Goal: Task Accomplishment & Management: Manage account settings

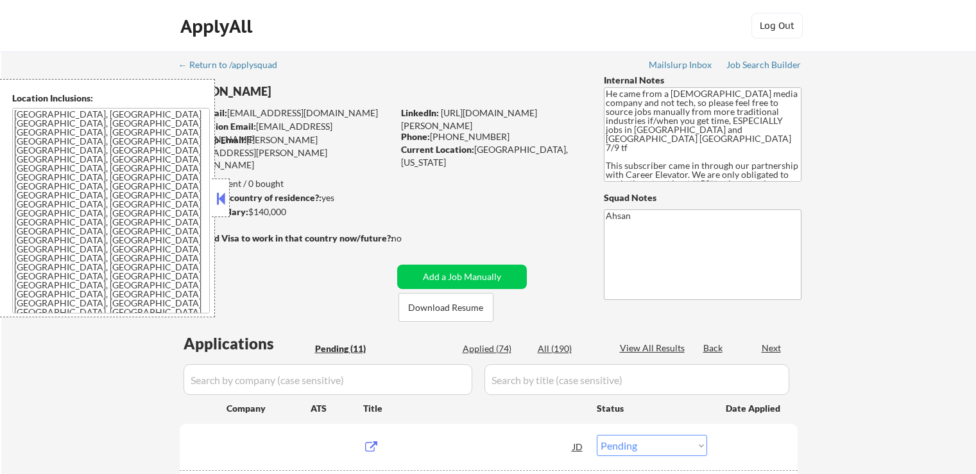
select select ""pending""
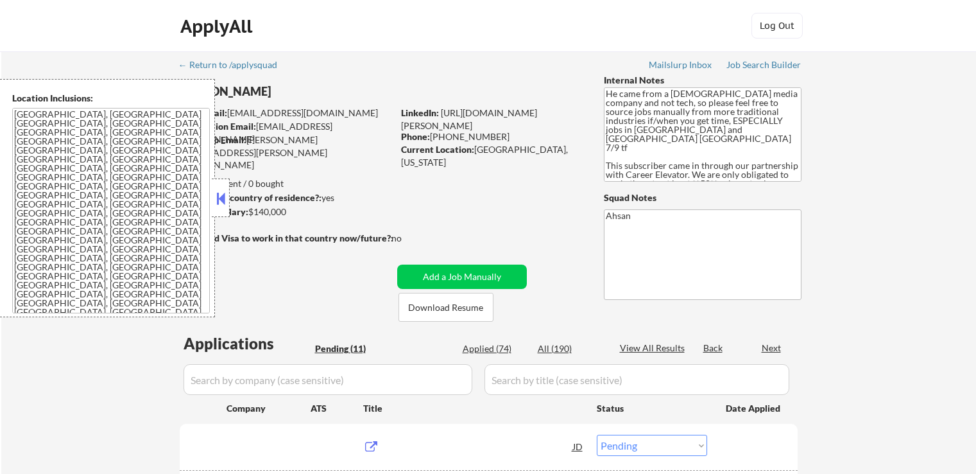
select select ""pending""
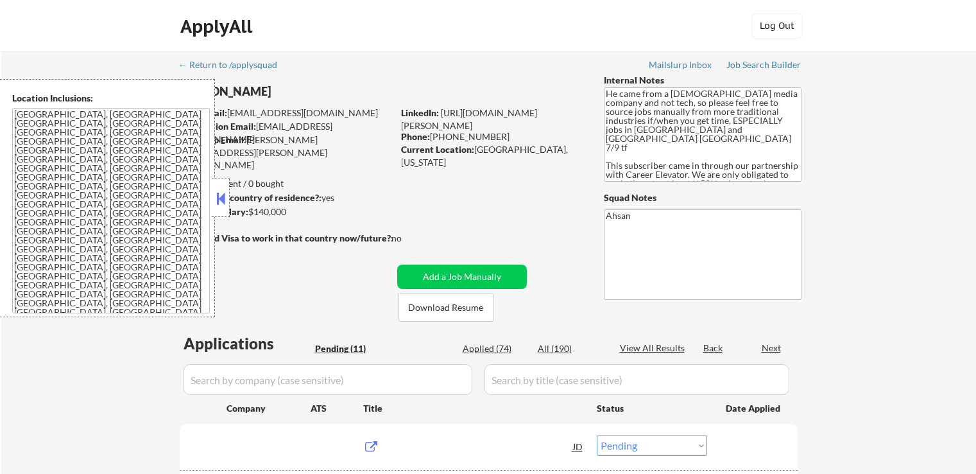
select select ""pending""
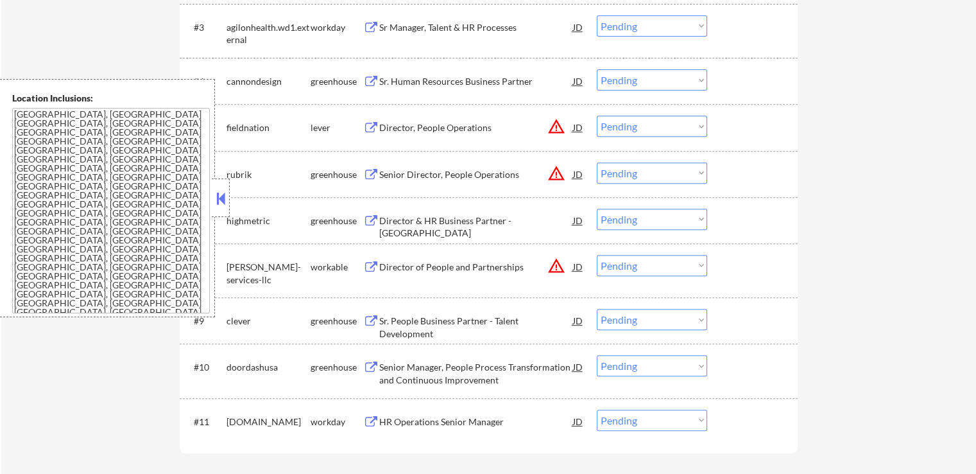
scroll to position [513, 0]
click at [212, 207] on div at bounding box center [221, 197] width 18 height 39
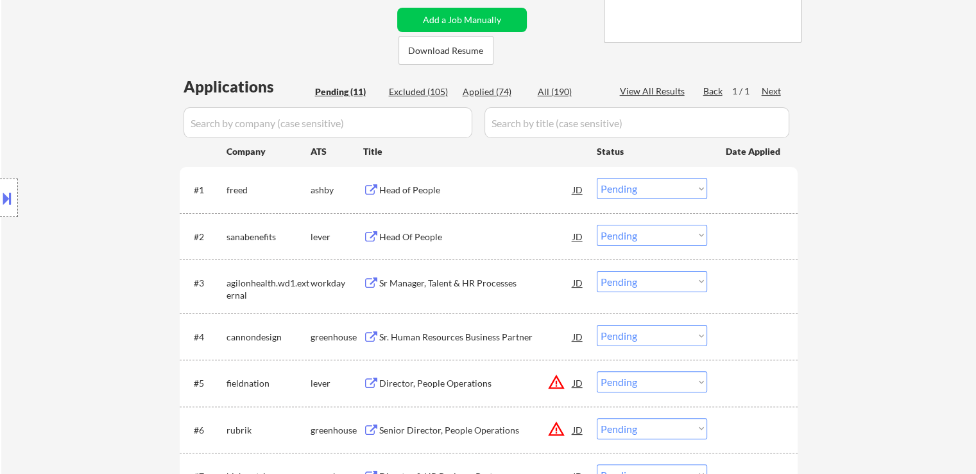
scroll to position [0, 0]
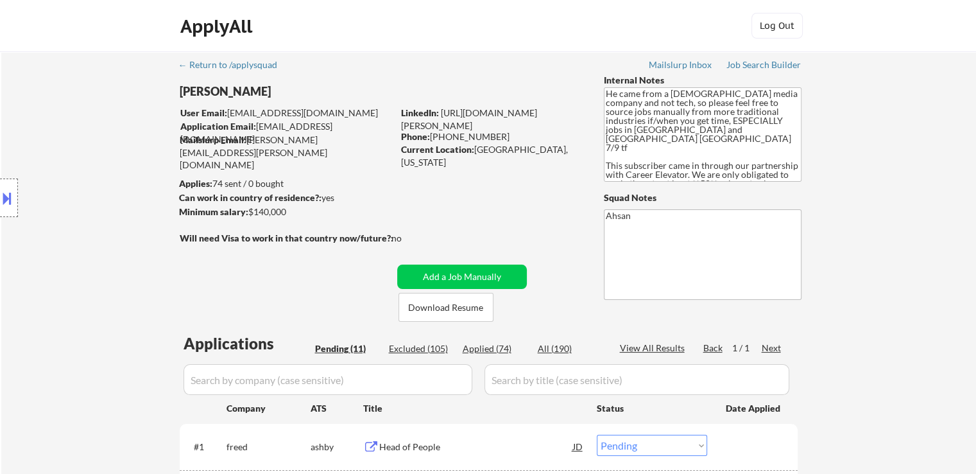
click at [4, 175] on div "Location Inclusions: [GEOGRAPHIC_DATA], [GEOGRAPHIC_DATA] [GEOGRAPHIC_DATA], [G…" at bounding box center [115, 198] width 230 height 238
click at [7, 209] on div at bounding box center [9, 197] width 18 height 39
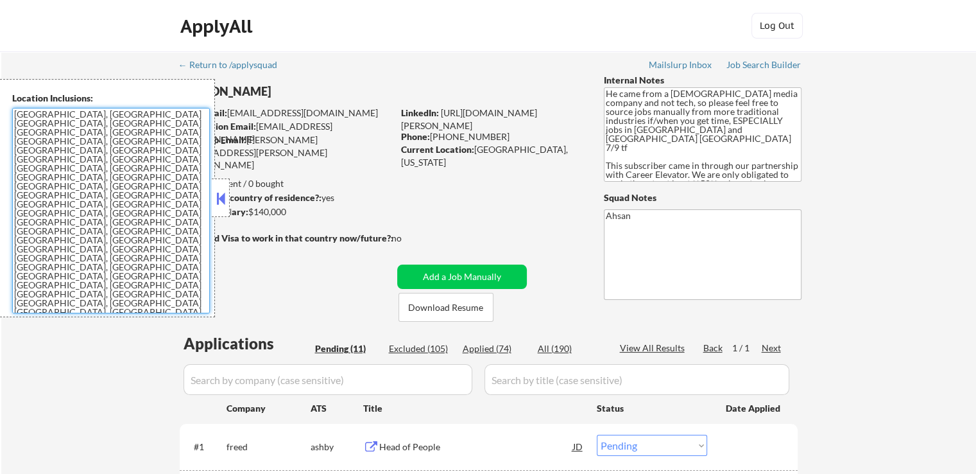
drag, startPoint x: 34, startPoint y: 164, endPoint x: 0, endPoint y: 95, distance: 77.2
click at [0, 95] on div "Location Inclusions: [GEOGRAPHIC_DATA], [GEOGRAPHIC_DATA] [GEOGRAPHIC_DATA], [G…" at bounding box center [107, 198] width 215 height 238
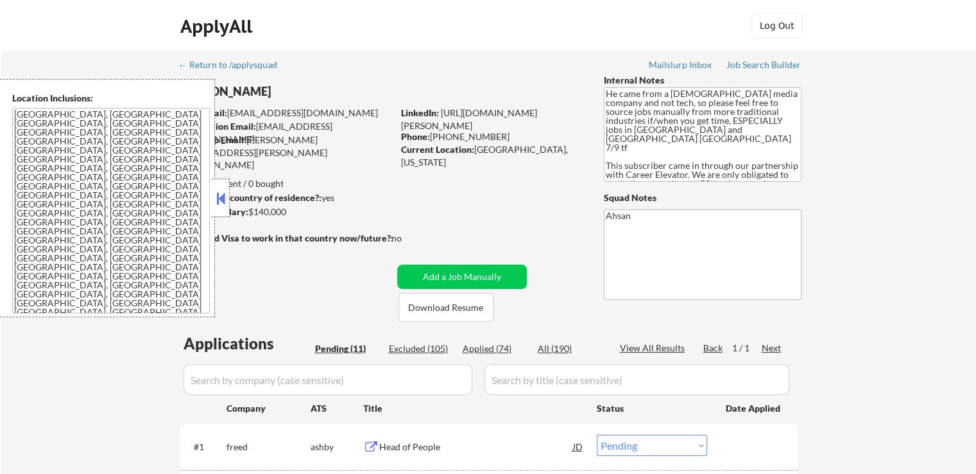
drag, startPoint x: 221, startPoint y: 198, endPoint x: 414, endPoint y: 9, distance: 270.5
click at [221, 198] on button at bounding box center [221, 198] width 14 height 19
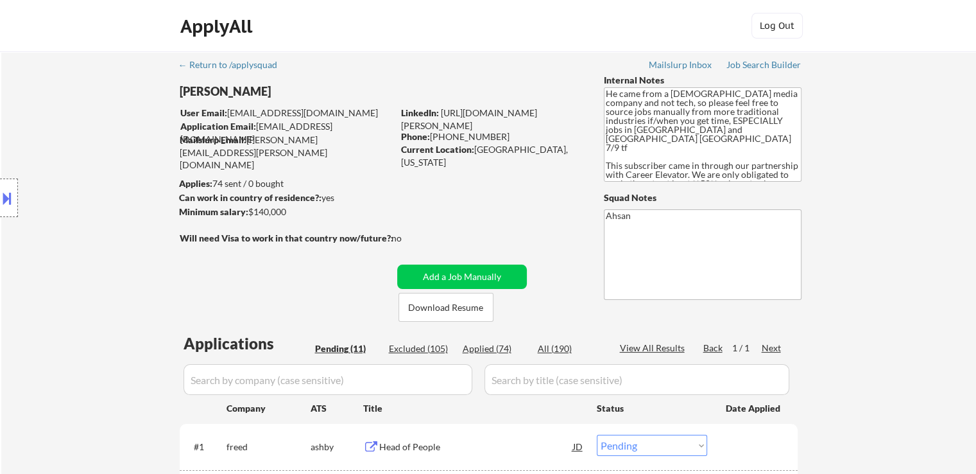
click at [87, 271] on div "Location Inclusions: [GEOGRAPHIC_DATA], [GEOGRAPHIC_DATA] [GEOGRAPHIC_DATA], [G…" at bounding box center [115, 198] width 230 height 238
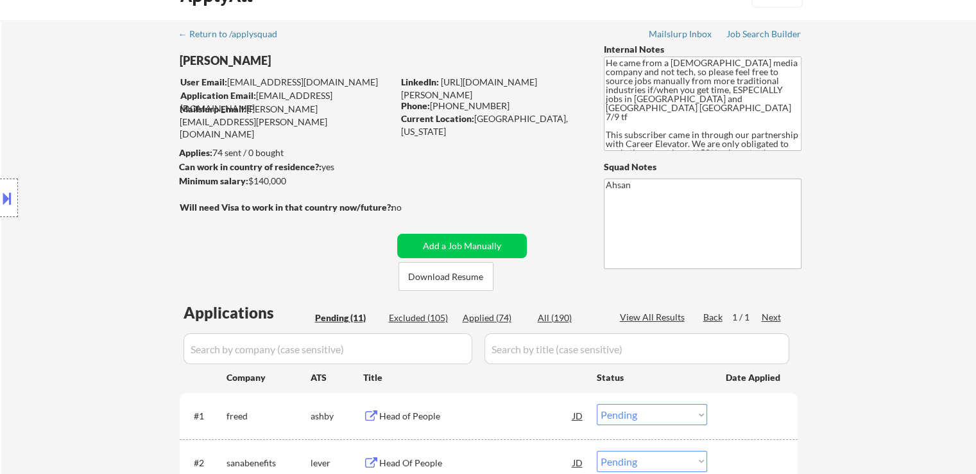
scroll to position [51, 0]
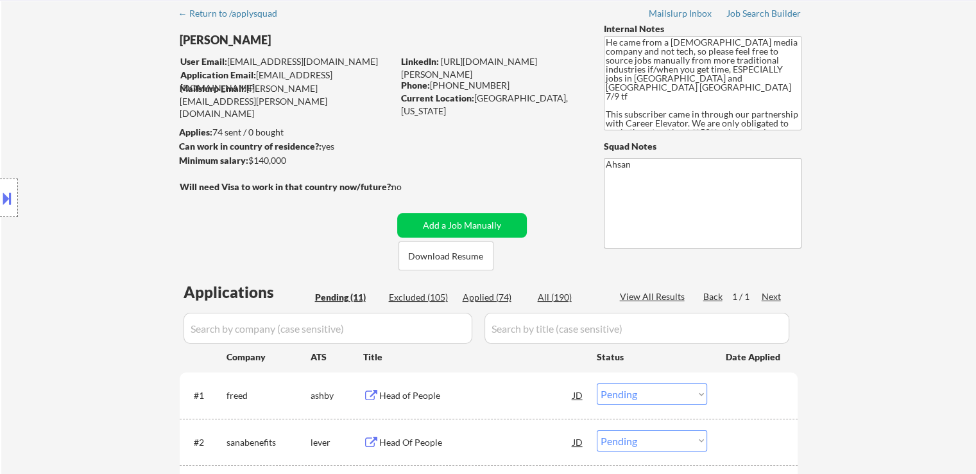
click at [86, 248] on div "Location Inclusions: [GEOGRAPHIC_DATA], [GEOGRAPHIC_DATA] [GEOGRAPHIC_DATA], [G…" at bounding box center [115, 198] width 230 height 238
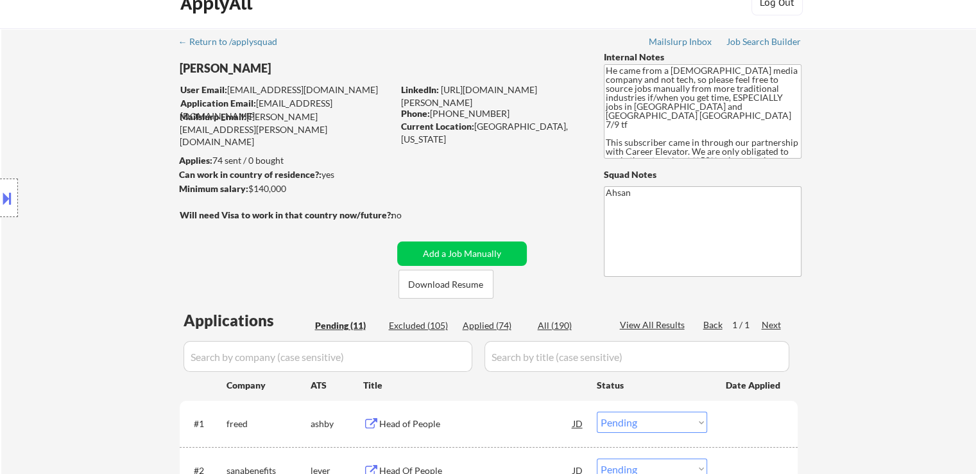
scroll to position [0, 0]
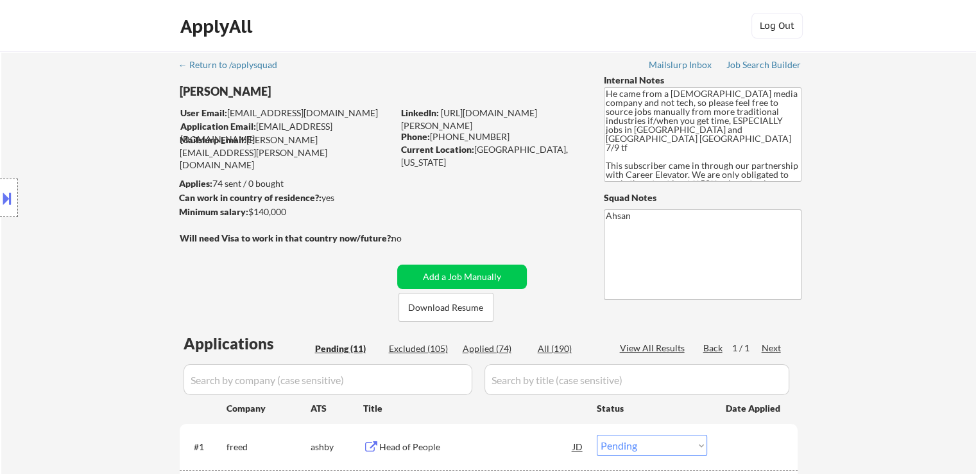
click at [67, 242] on div "Location Inclusions: [GEOGRAPHIC_DATA], [GEOGRAPHIC_DATA] [GEOGRAPHIC_DATA], [G…" at bounding box center [115, 198] width 230 height 238
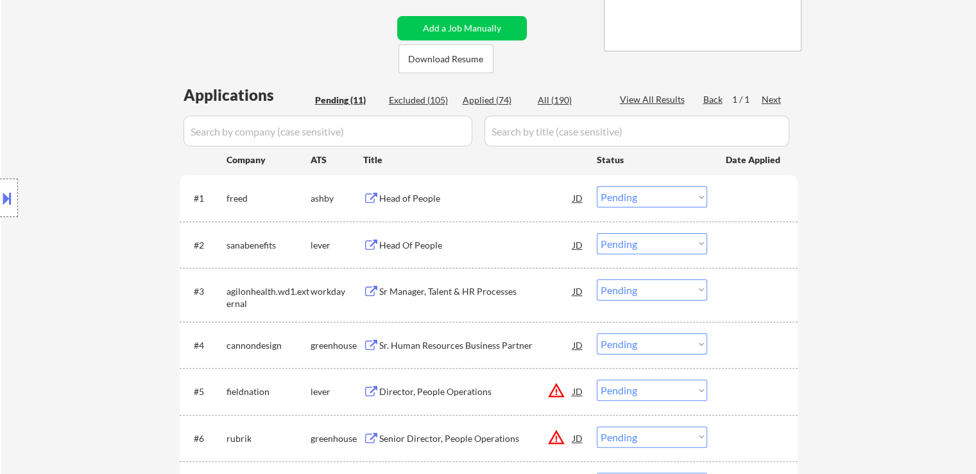
scroll to position [257, 0]
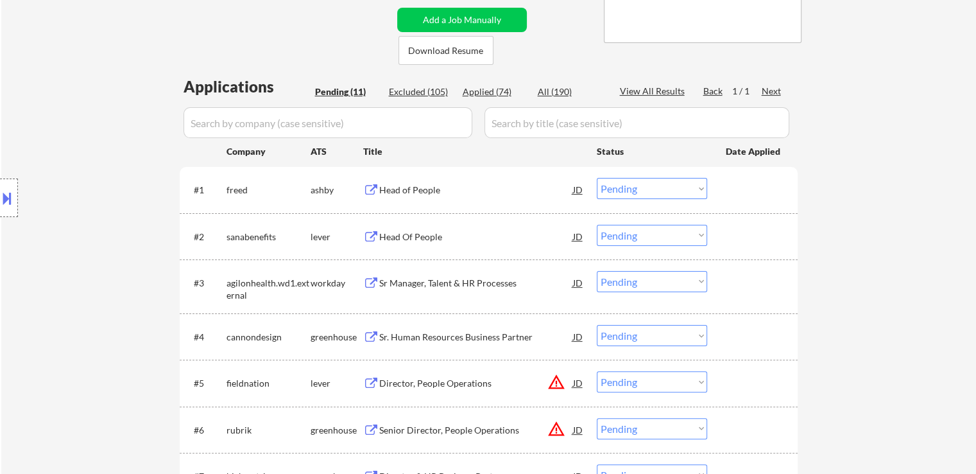
click at [411, 189] on div "Head of People" at bounding box center [476, 190] width 194 height 13
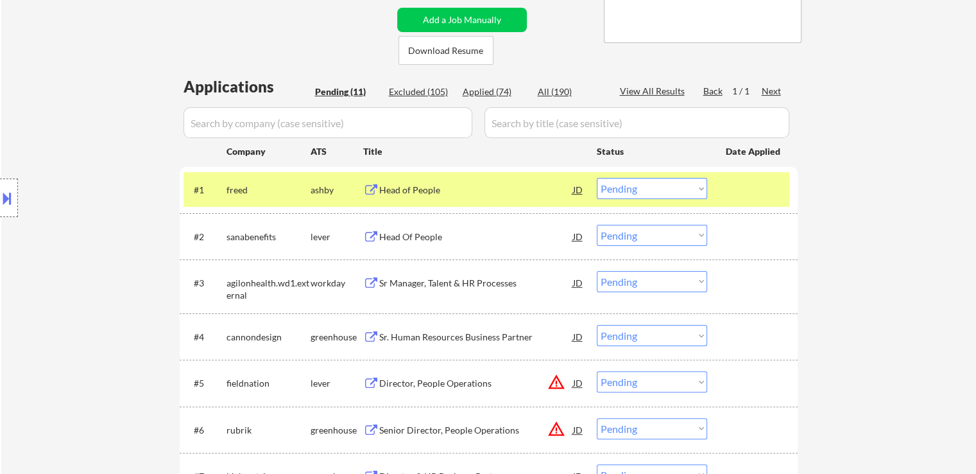
click at [413, 234] on div "Head Of People" at bounding box center [476, 236] width 194 height 13
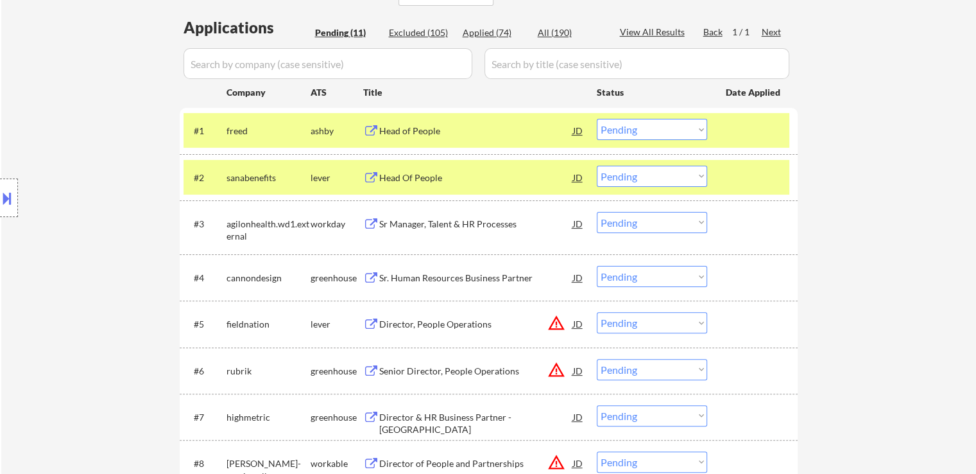
scroll to position [385, 0]
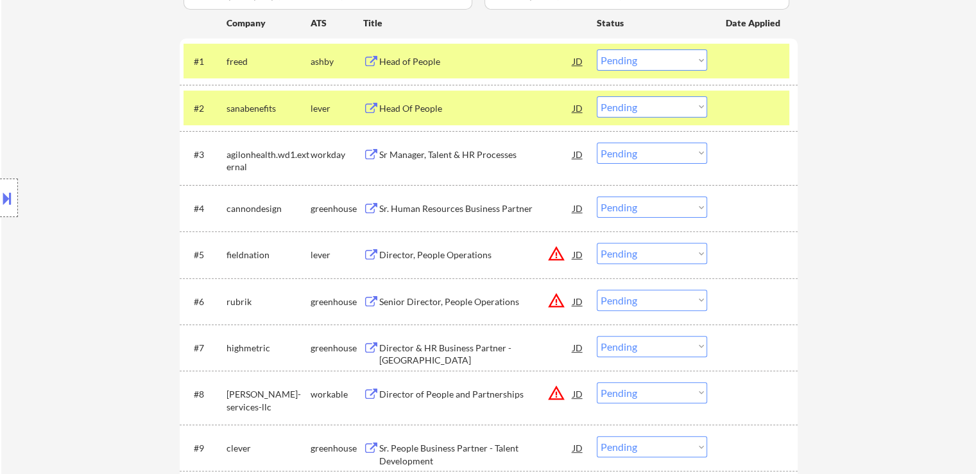
click at [419, 209] on div "Sr. Human Resources Business Partner" at bounding box center [476, 208] width 194 height 13
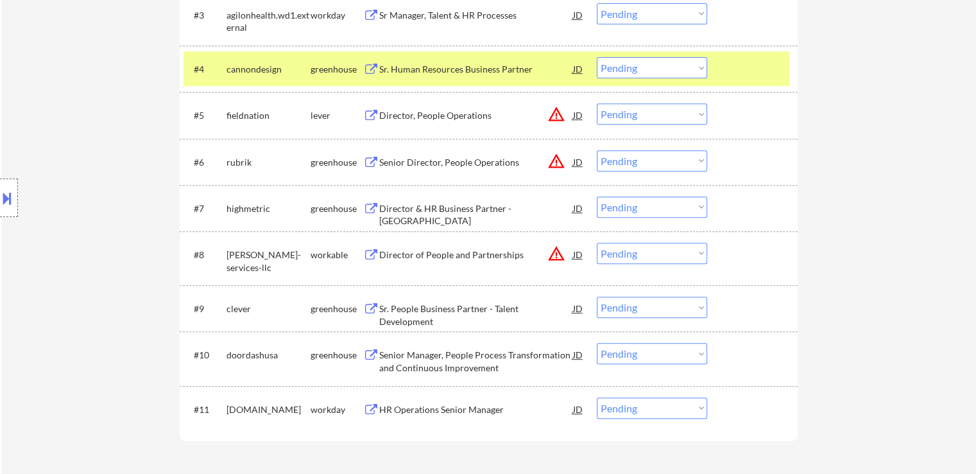
scroll to position [578, 0]
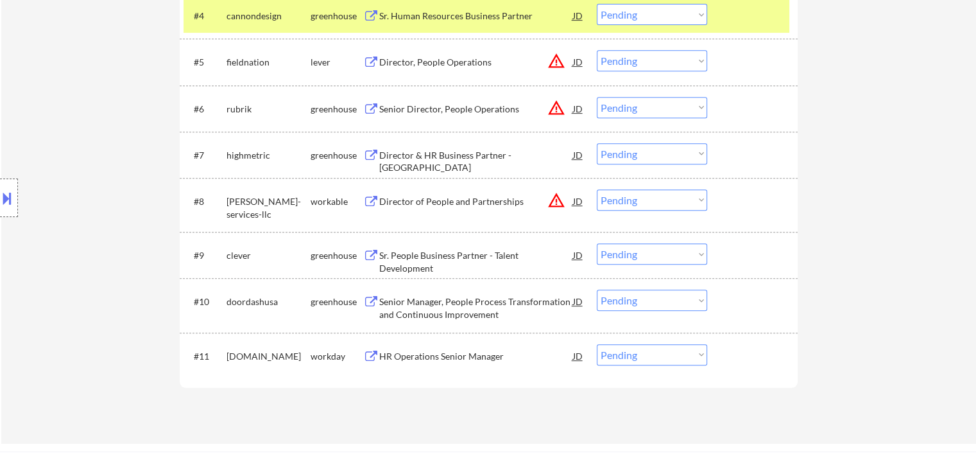
click at [426, 252] on div "Sr. People Business Partner - Talent Development" at bounding box center [476, 261] width 194 height 25
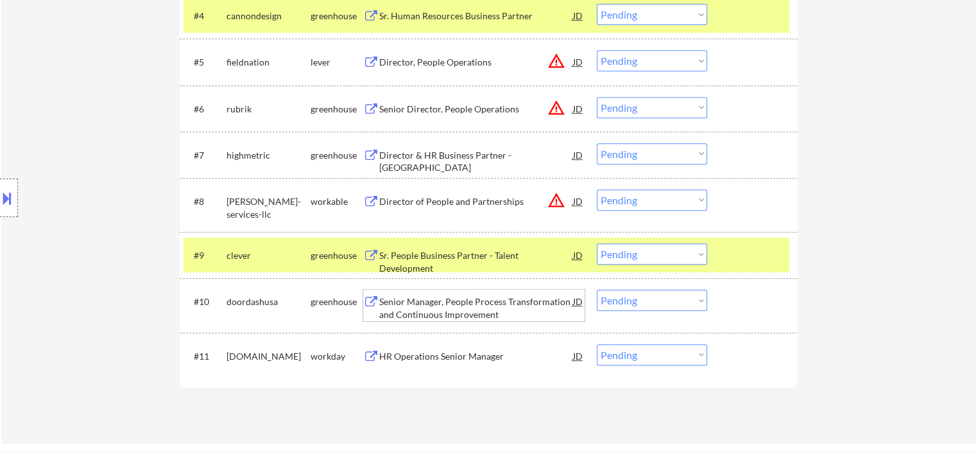
click at [417, 303] on div "Senior Manager, People Process Transformation and Continuous Improvement" at bounding box center [476, 307] width 194 height 25
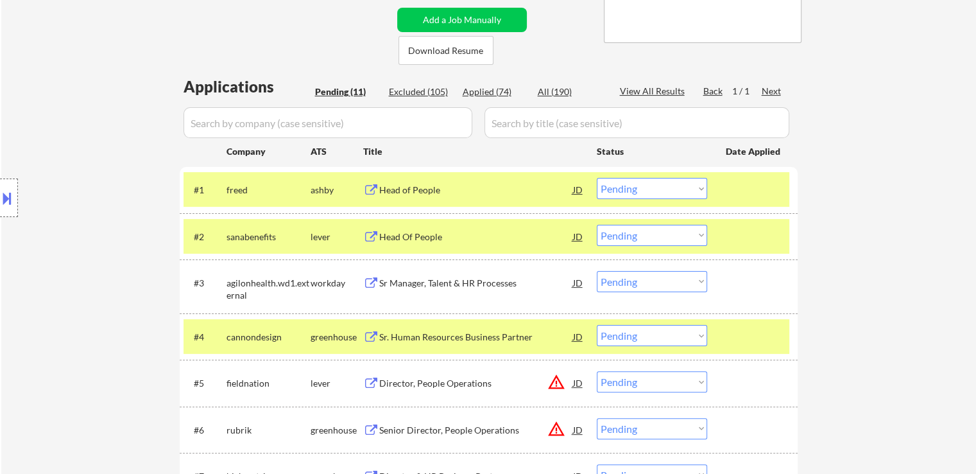
click at [80, 155] on div "Location Inclusions: [GEOGRAPHIC_DATA], [GEOGRAPHIC_DATA] [GEOGRAPHIC_DATA], [G…" at bounding box center [115, 198] width 230 height 238
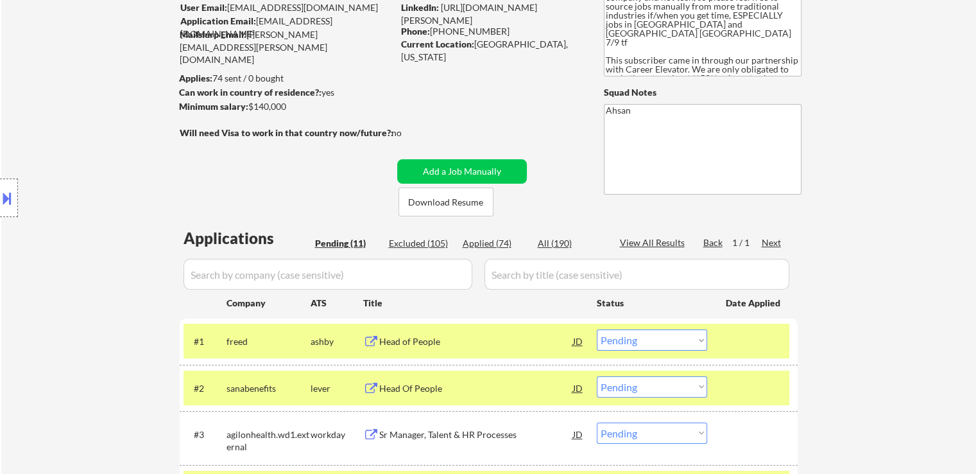
scroll to position [0, 0]
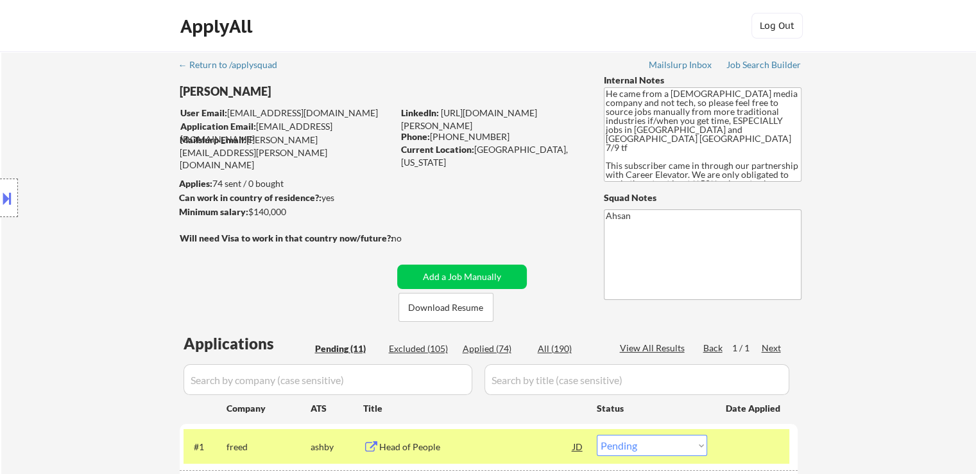
click at [5, 199] on button at bounding box center [7, 197] width 14 height 21
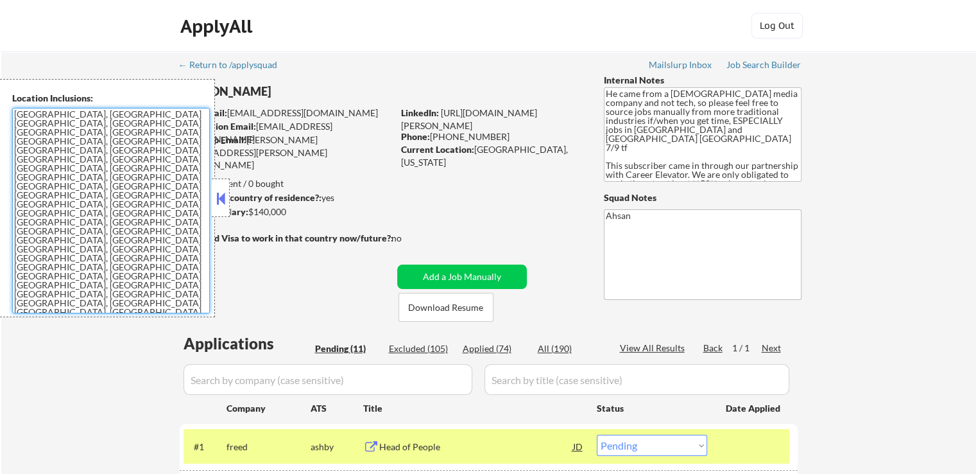
drag, startPoint x: 30, startPoint y: 168, endPoint x: 164, endPoint y: 14, distance: 204.7
click at [0, 101] on div "Location Inclusions: [GEOGRAPHIC_DATA], [GEOGRAPHIC_DATA] [GEOGRAPHIC_DATA], [G…" at bounding box center [107, 198] width 215 height 238
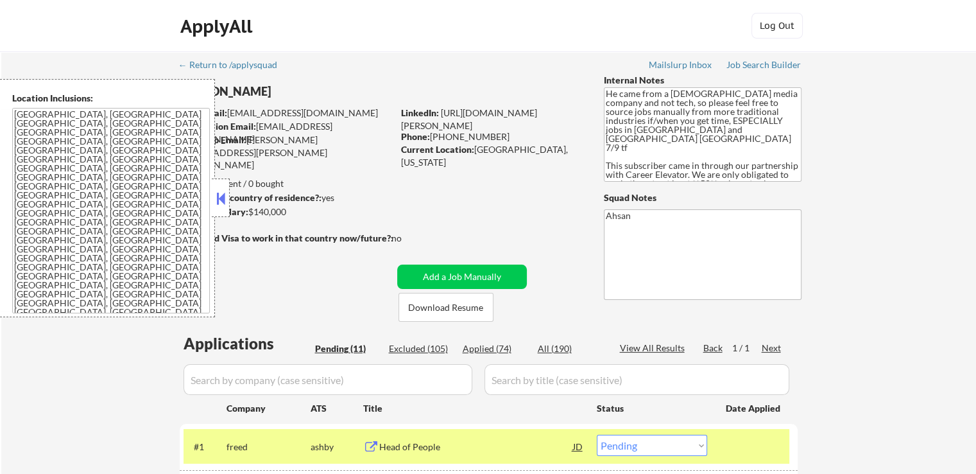
click at [230, 203] on body "← Return to /applysquad Mailslurp Inbox Job Search Builder [PERSON_NAME] User E…" at bounding box center [488, 237] width 976 height 474
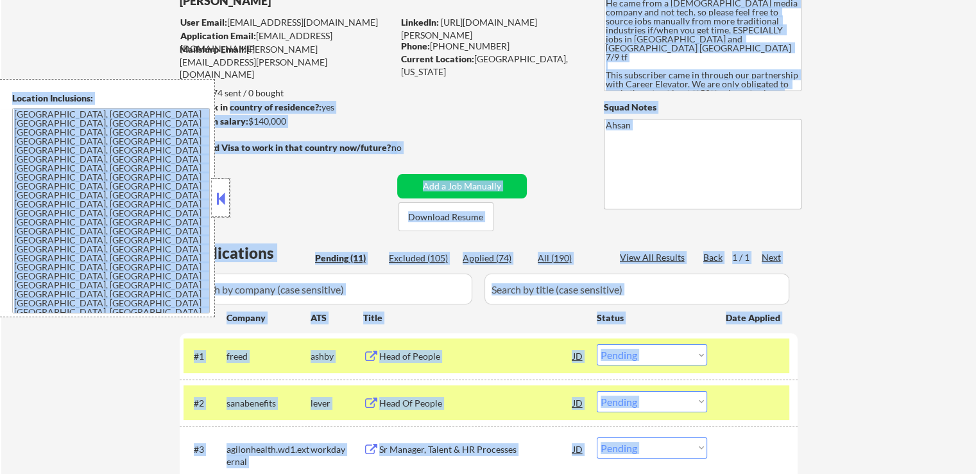
scroll to position [128, 0]
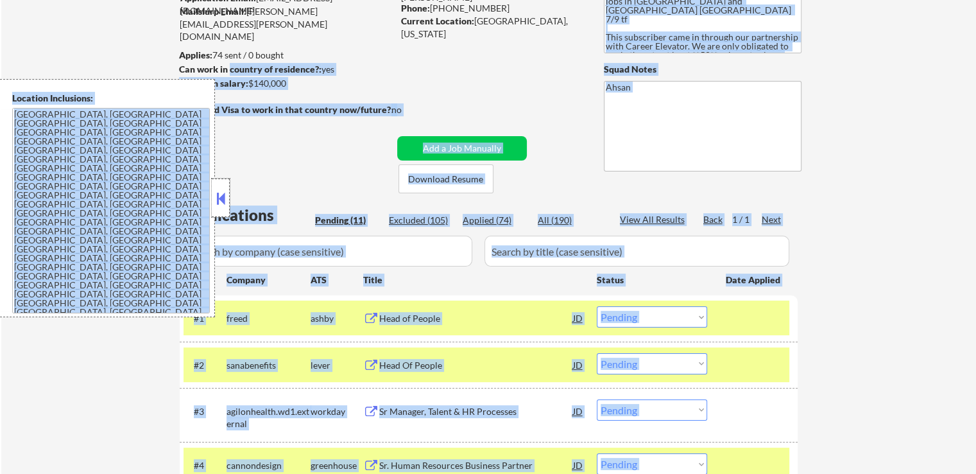
click at [225, 199] on button at bounding box center [221, 198] width 14 height 19
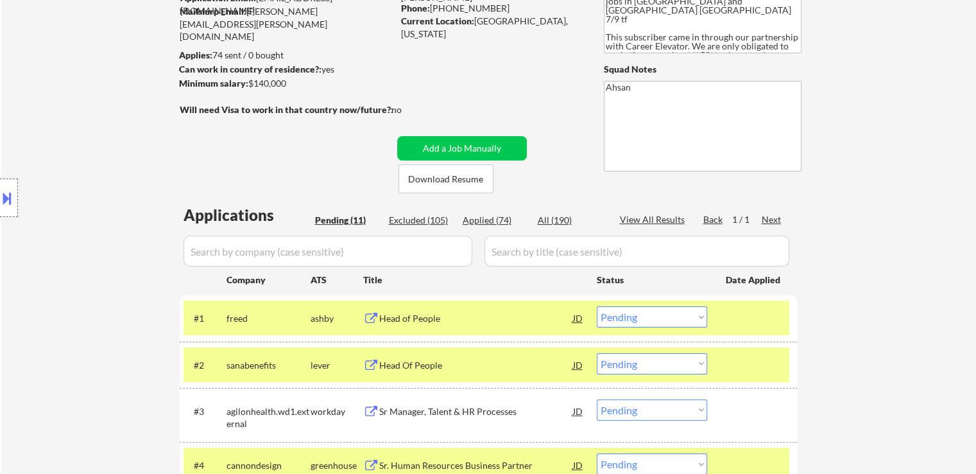
click at [268, 171] on div "← Return to /applysquad Mailslurp Inbox Job Search Builder [PERSON_NAME] User E…" at bounding box center [489, 403] width 641 height 960
click at [947, 201] on div "← Return to /applysquad Mailslurp Inbox Job Search Builder [PERSON_NAME] User E…" at bounding box center [488, 408] width 975 height 970
drag, startPoint x: 701, startPoint y: 319, endPoint x: 693, endPoint y: 315, distance: 8.9
click at [701, 318] on select "Choose an option... Pending Applied Excluded (Questions) Excluded (Expired) Exc…" at bounding box center [652, 316] width 110 height 21
click at [597, 306] on select "Choose an option... Pending Applied Excluded (Questions) Excluded (Expired) Exc…" at bounding box center [652, 316] width 110 height 21
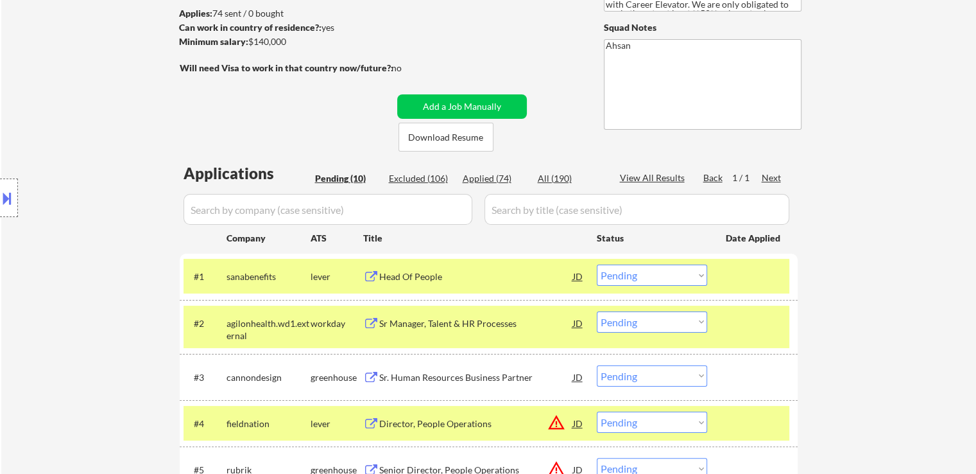
scroll to position [193, 0]
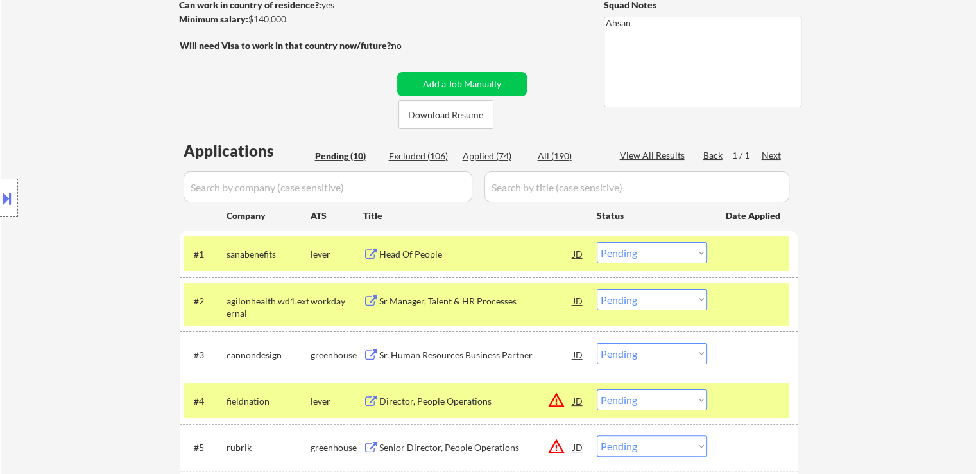
click at [133, 135] on div "Location Inclusions: [GEOGRAPHIC_DATA], [GEOGRAPHIC_DATA] [GEOGRAPHIC_DATA], [G…" at bounding box center [115, 198] width 230 height 238
click at [54, 148] on div "Location Inclusions: [GEOGRAPHIC_DATA], [GEOGRAPHIC_DATA] [GEOGRAPHIC_DATA], [G…" at bounding box center [115, 198] width 230 height 238
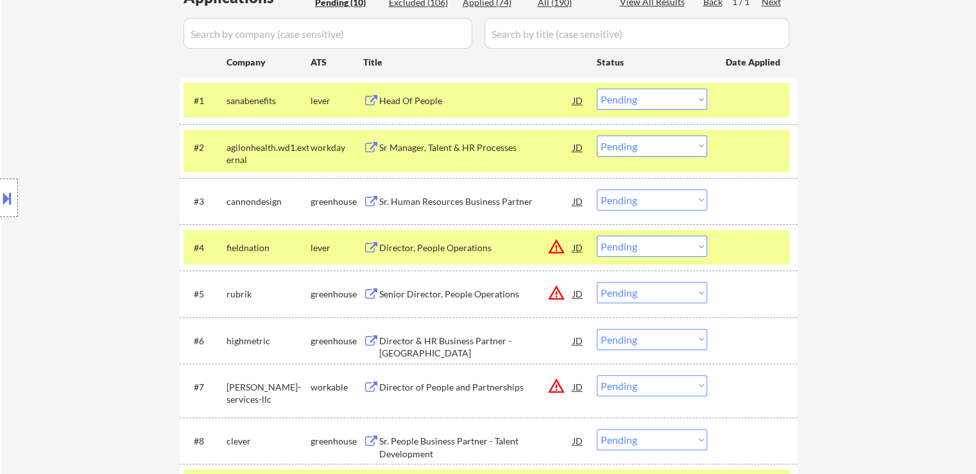
scroll to position [385, 0]
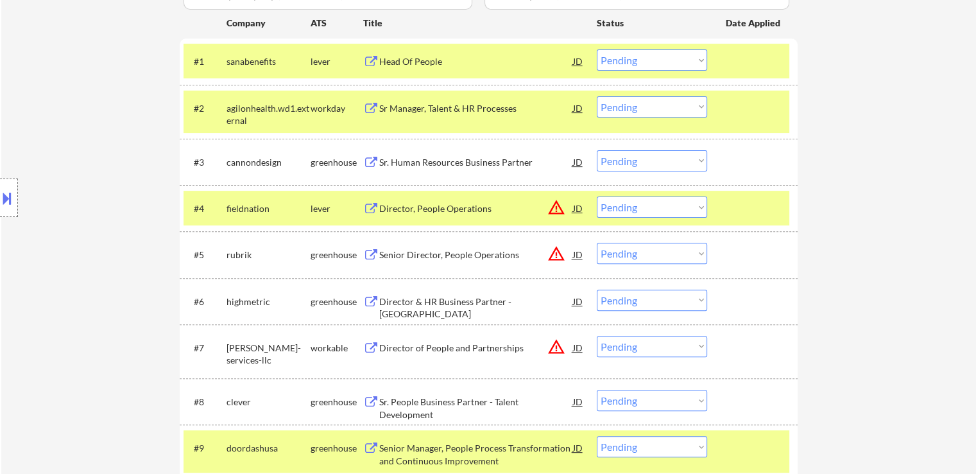
click at [64, 142] on div "Location Inclusions: [GEOGRAPHIC_DATA], [GEOGRAPHIC_DATA] [GEOGRAPHIC_DATA], [G…" at bounding box center [115, 198] width 230 height 238
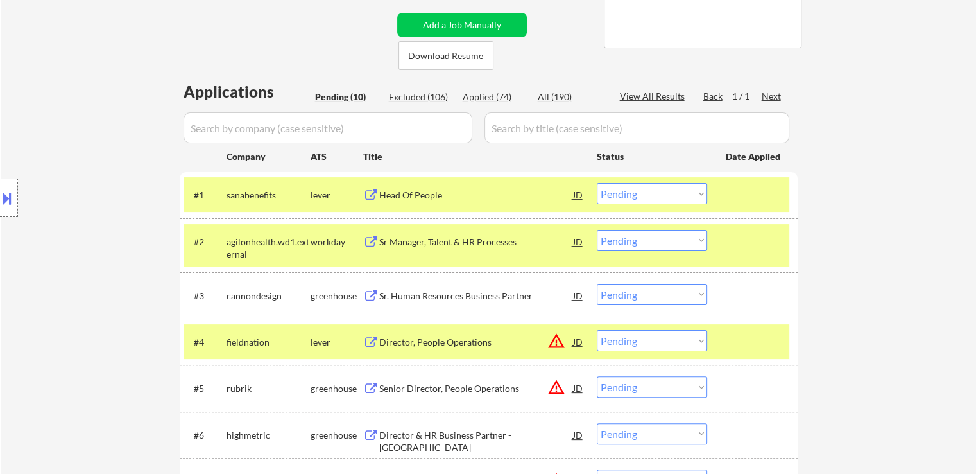
scroll to position [193, 0]
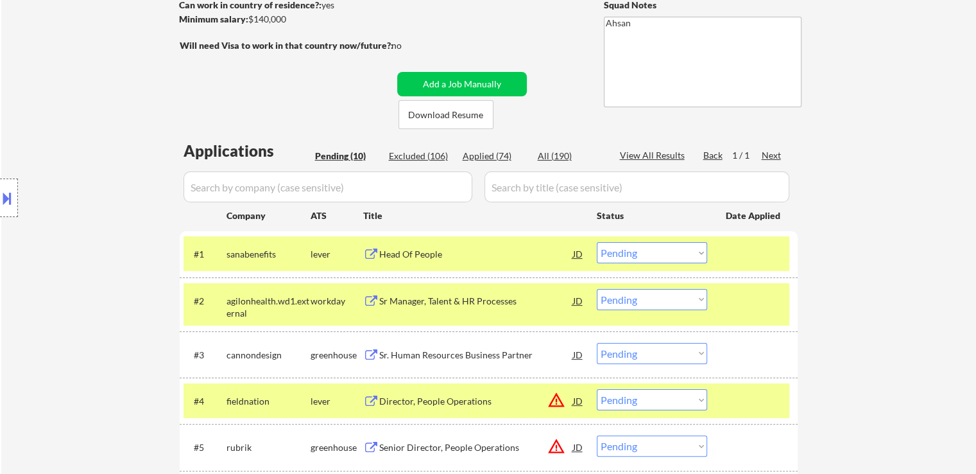
click at [107, 178] on div "Location Inclusions: [GEOGRAPHIC_DATA], [GEOGRAPHIC_DATA] [GEOGRAPHIC_DATA], [G…" at bounding box center [115, 198] width 230 height 238
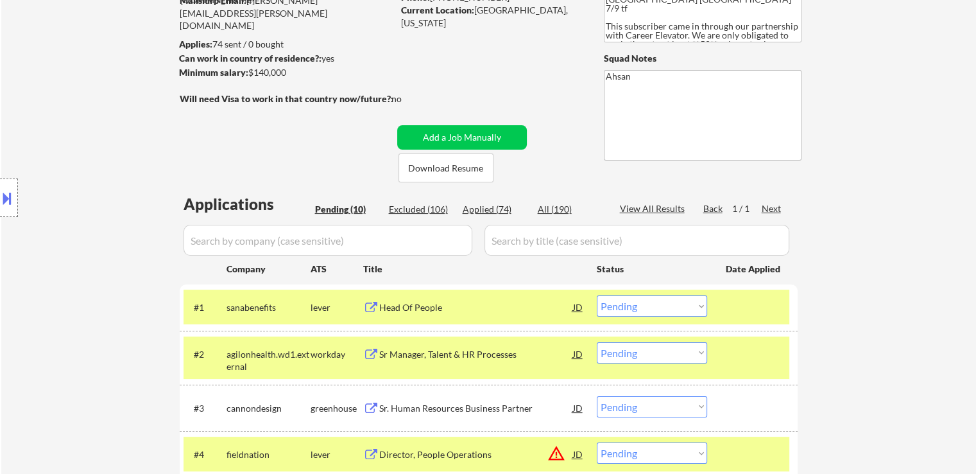
scroll to position [64, 0]
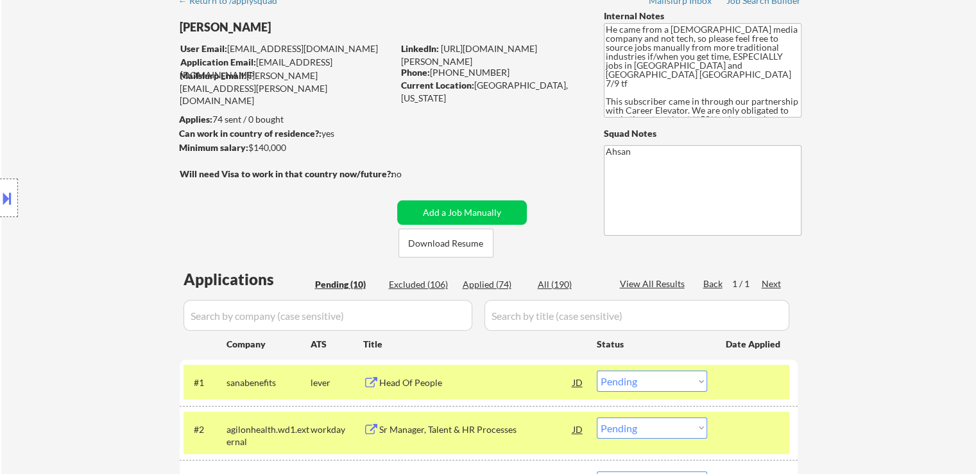
click at [288, 200] on div "← Return to /applysquad Mailslurp Inbox Job Search Builder [PERSON_NAME] User E…" at bounding box center [489, 443] width 641 height 913
click at [36, 157] on div "Location Inclusions: [GEOGRAPHIC_DATA], [GEOGRAPHIC_DATA] [GEOGRAPHIC_DATA], [G…" at bounding box center [115, 198] width 230 height 238
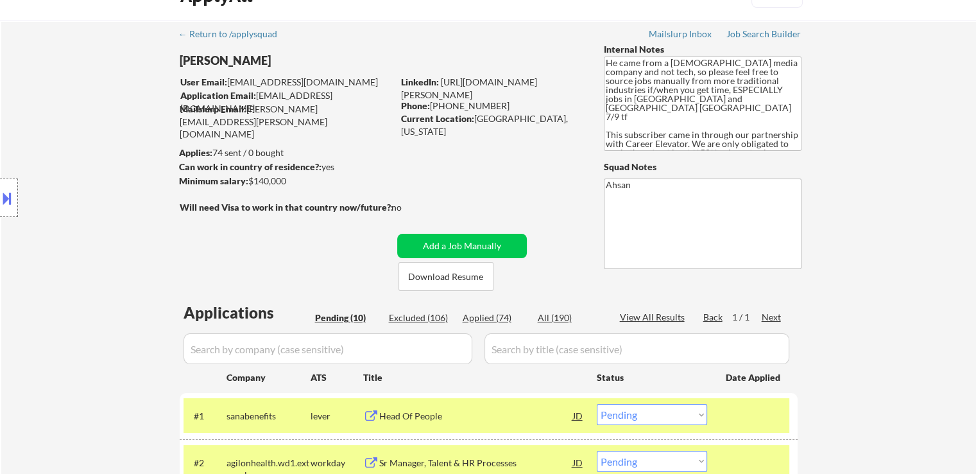
scroll to position [0, 0]
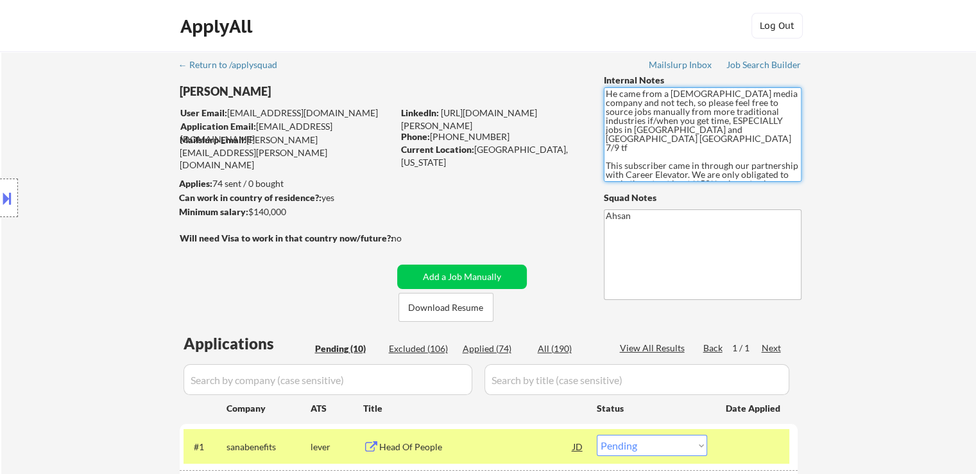
click at [701, 150] on textarea "He came from a [DEMOGRAPHIC_DATA] media company and not tech, so please feel fr…" at bounding box center [703, 134] width 198 height 94
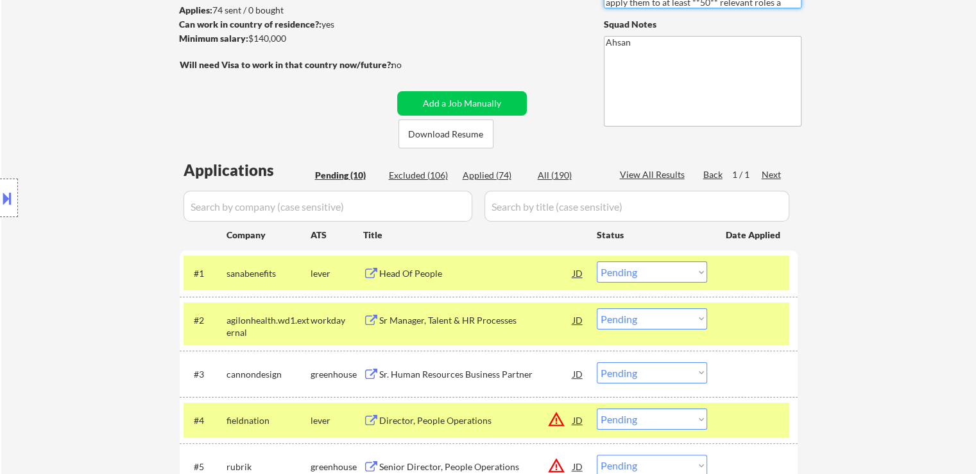
scroll to position [193, 0]
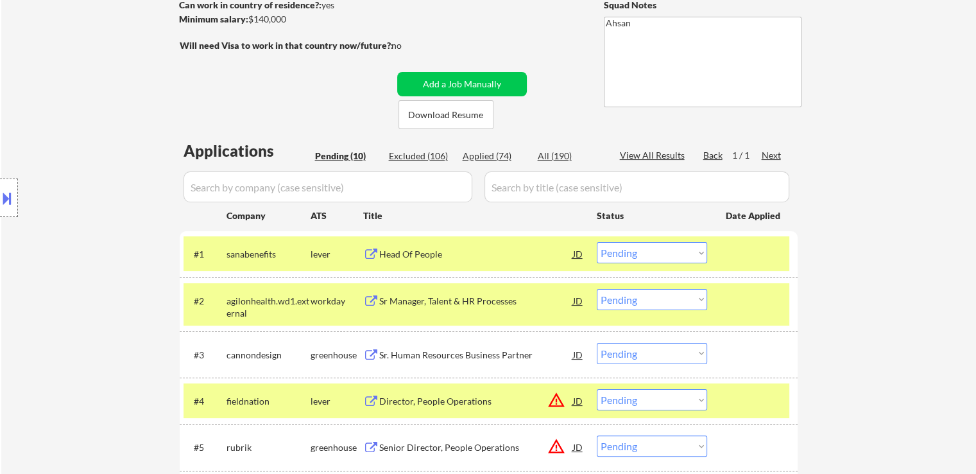
click at [643, 259] on select "Choose an option... Pending Applied Excluded (Questions) Excluded (Expired) Exc…" at bounding box center [652, 252] width 110 height 21
click at [597, 242] on select "Choose an option... Pending Applied Excluded (Questions) Excluded (Expired) Exc…" at bounding box center [652, 252] width 110 height 21
click at [87, 126] on div "Location Inclusions: [GEOGRAPHIC_DATA], [GEOGRAPHIC_DATA] [GEOGRAPHIC_DATA], [G…" at bounding box center [115, 198] width 230 height 238
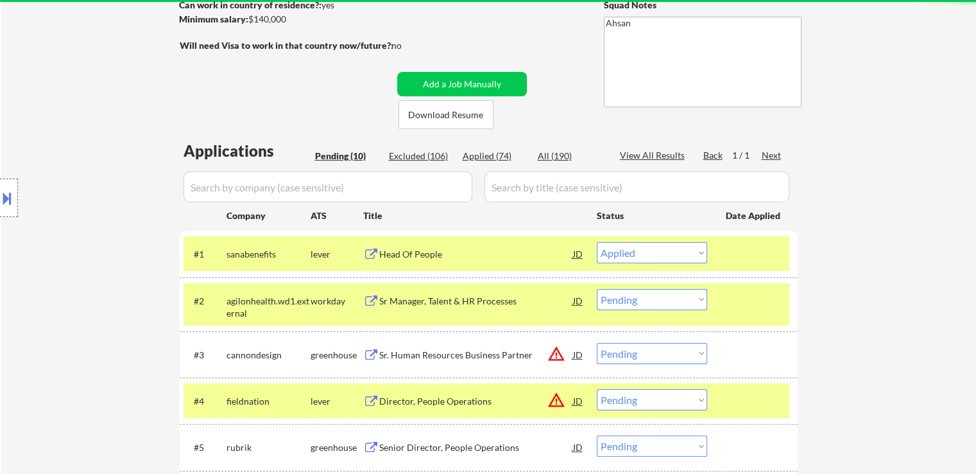
select select ""pending""
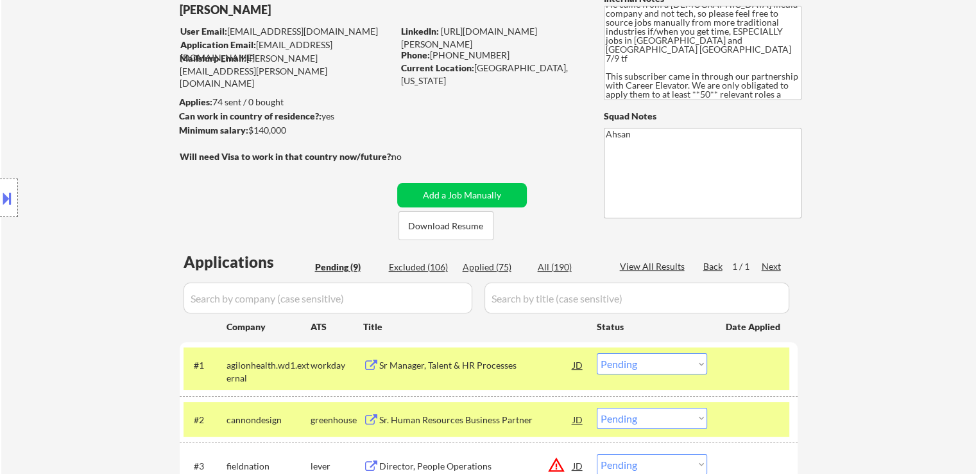
scroll to position [0, 0]
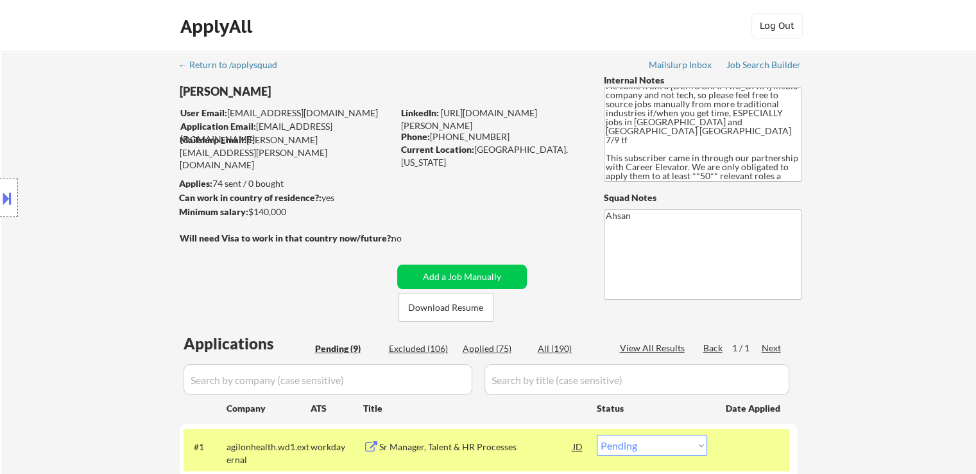
click at [144, 221] on div "Location Inclusions: [GEOGRAPHIC_DATA], [GEOGRAPHIC_DATA] [GEOGRAPHIC_DATA], [G…" at bounding box center [115, 198] width 230 height 238
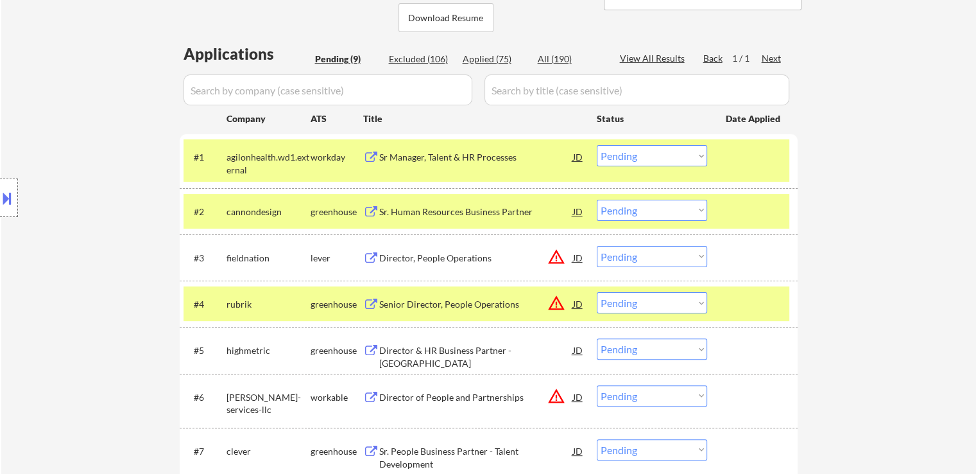
scroll to position [321, 0]
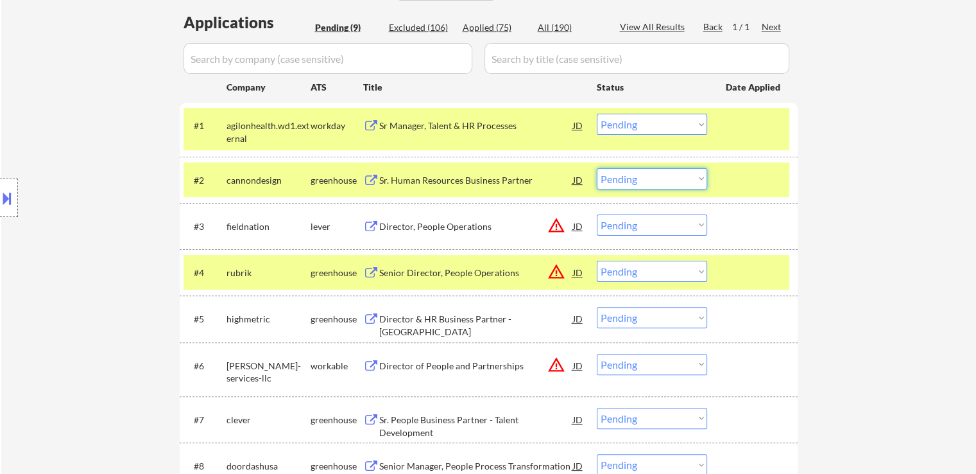
click at [668, 183] on select "Choose an option... Pending Applied Excluded (Questions) Excluded (Expired) Exc…" at bounding box center [652, 178] width 110 height 21
click at [597, 168] on select "Choose an option... Pending Applied Excluded (Questions) Excluded (Expired) Exc…" at bounding box center [652, 178] width 110 height 21
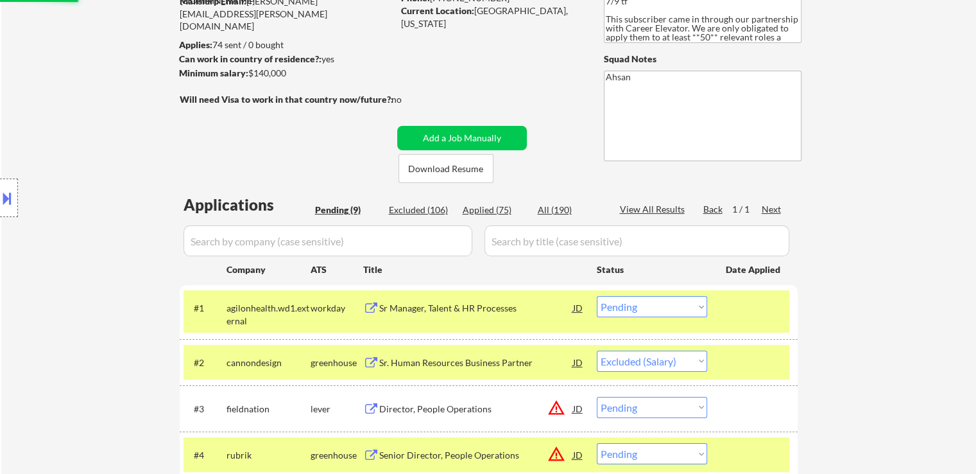
scroll to position [64, 0]
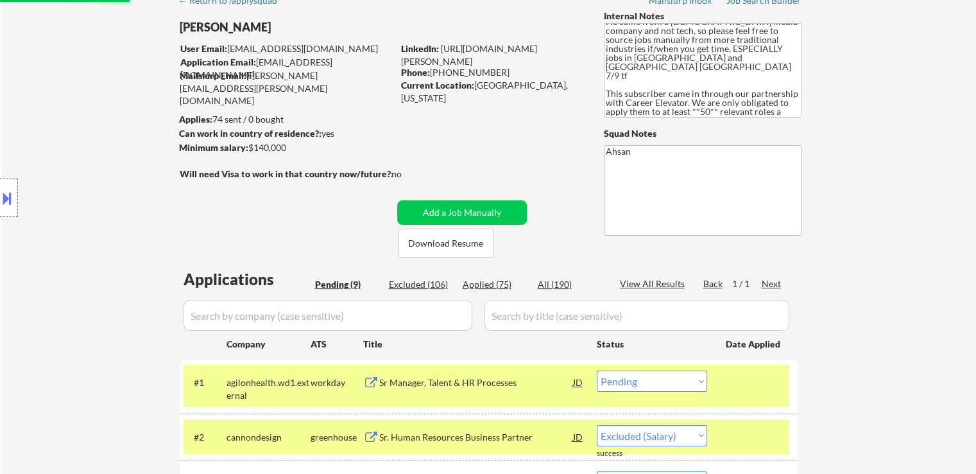
select select ""pending""
click at [5, 202] on button at bounding box center [7, 197] width 14 height 21
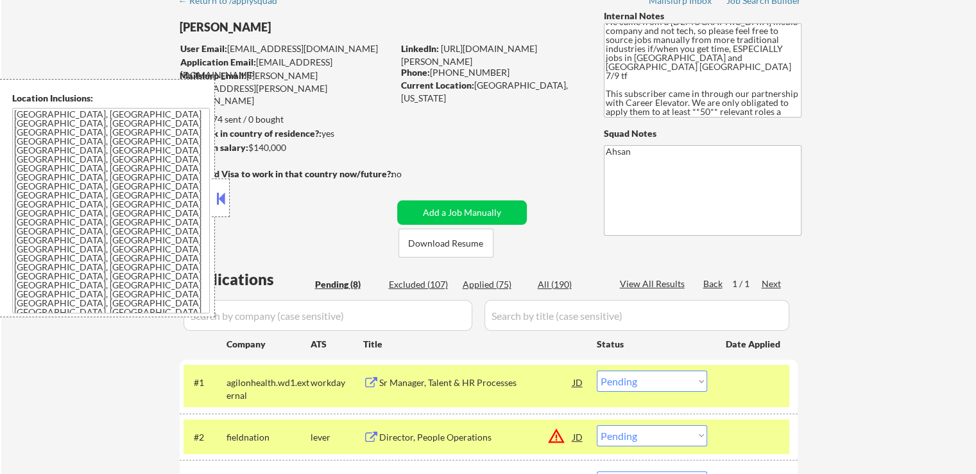
click at [73, 299] on textarea "[GEOGRAPHIC_DATA], [GEOGRAPHIC_DATA] [GEOGRAPHIC_DATA], [GEOGRAPHIC_DATA] [GEOG…" at bounding box center [111, 210] width 198 height 205
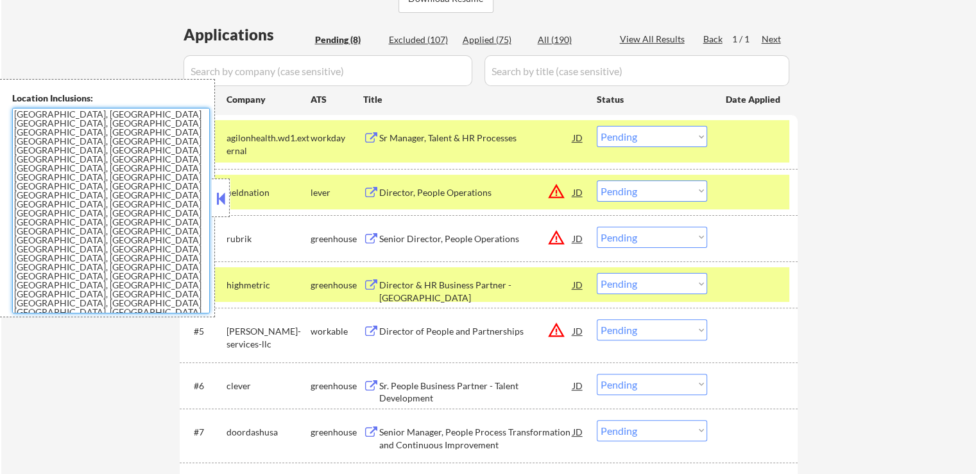
scroll to position [321, 0]
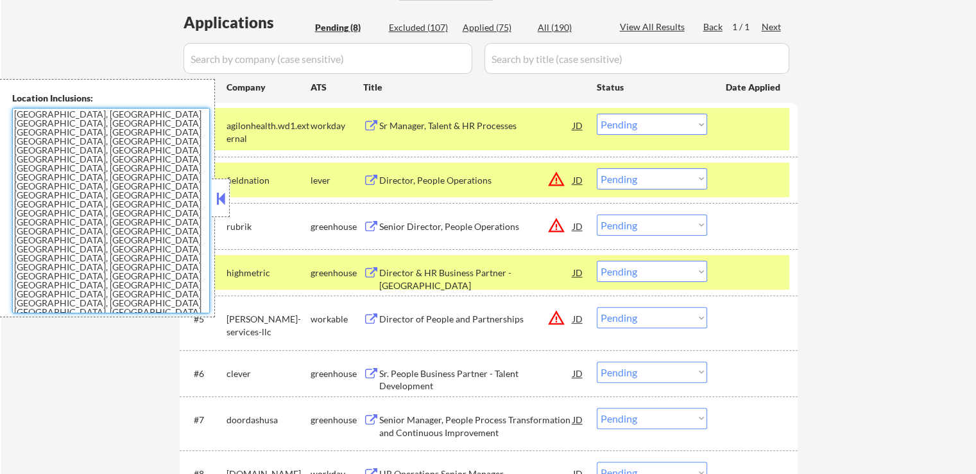
click at [231, 209] on div "#3 rubrik greenhouse Senior Director, People Operations JD warning_amber Choose…" at bounding box center [487, 226] width 606 height 35
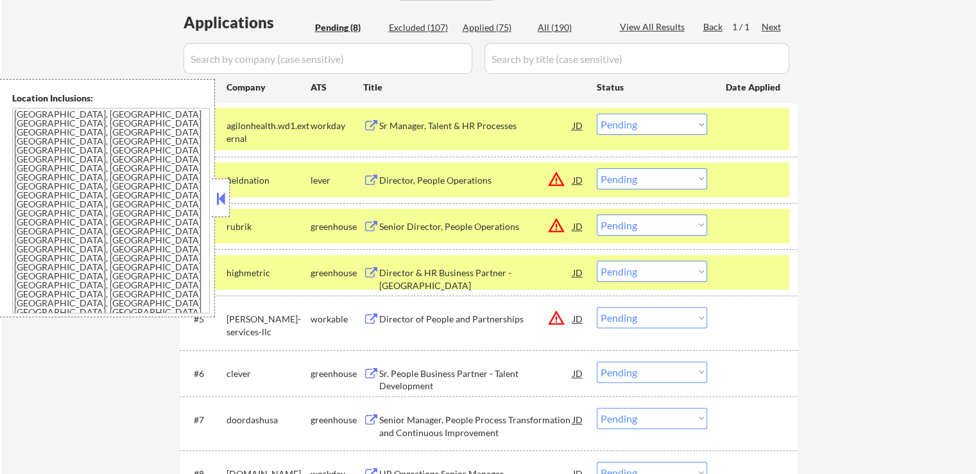
click at [224, 209] on div at bounding box center [221, 197] width 18 height 39
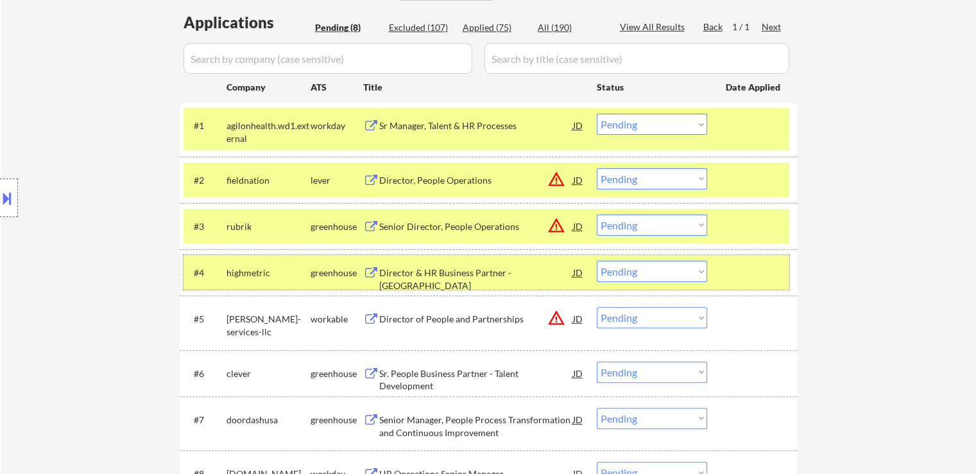
click at [740, 277] on div at bounding box center [754, 272] width 56 height 23
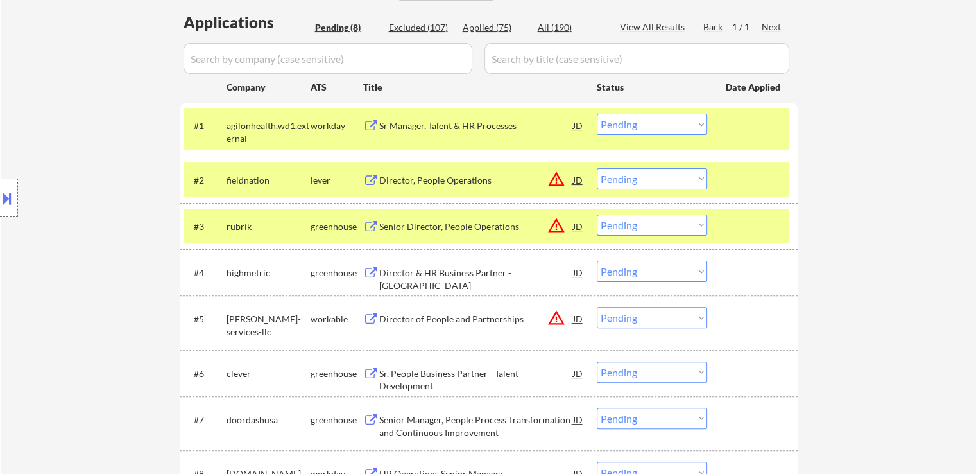
click at [746, 239] on div "#3 rubrik greenhouse Senior Director, People Operations JD warning_amber Choose…" at bounding box center [487, 226] width 606 height 35
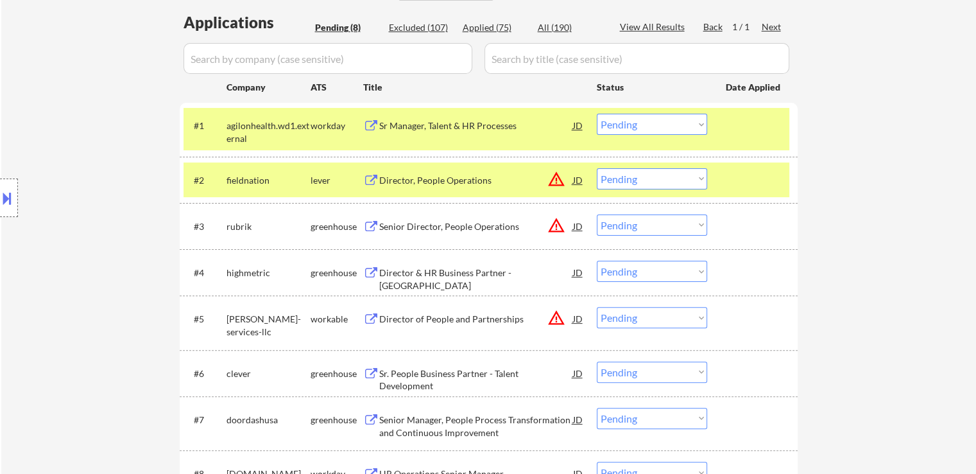
click at [765, 178] on div at bounding box center [754, 179] width 56 height 23
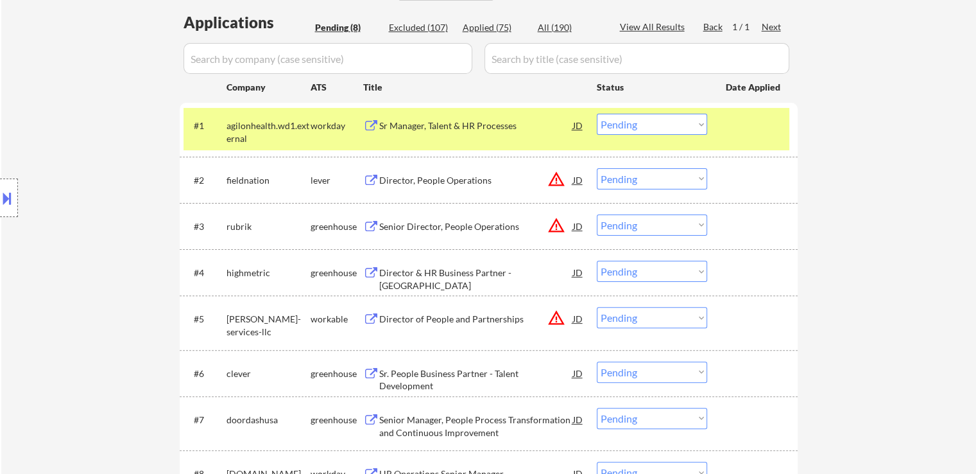
click at [763, 121] on div at bounding box center [754, 125] width 56 height 23
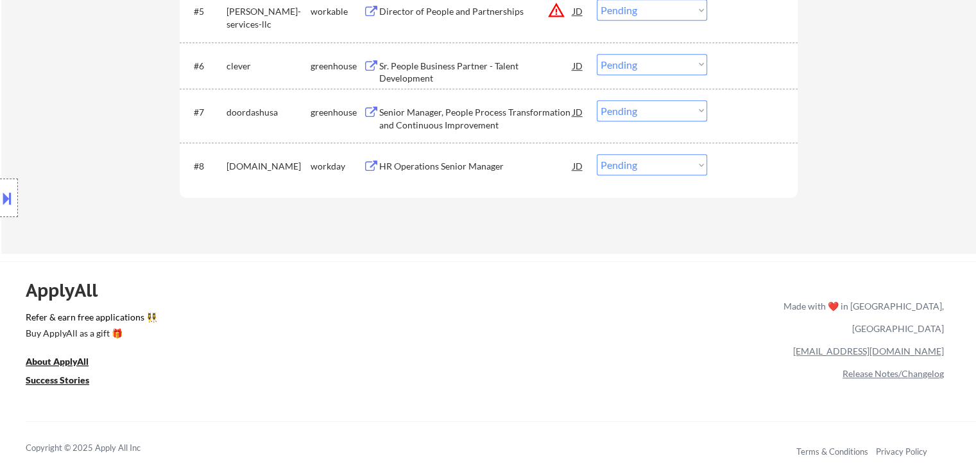
scroll to position [0, 0]
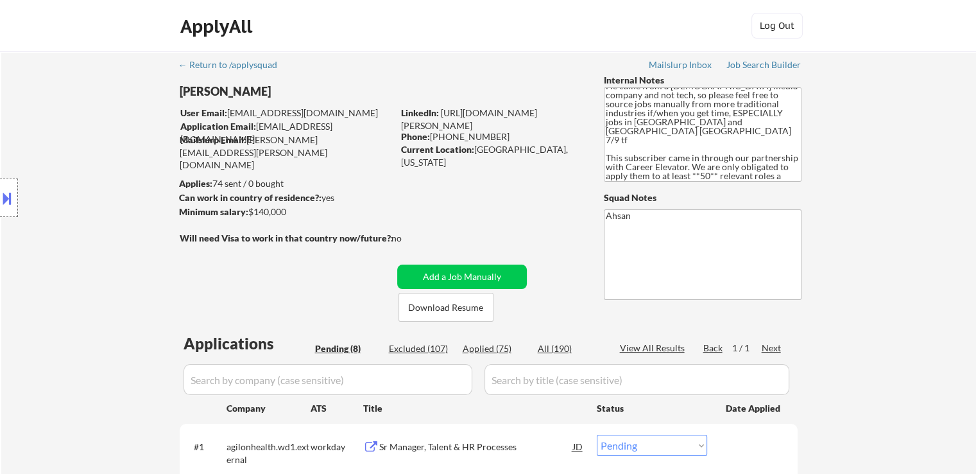
drag, startPoint x: 976, startPoint y: 57, endPoint x: 970, endPoint y: 125, distance: 67.6
click at [970, 125] on div "← Return to /applysquad Mailslurp Inbox Job Search Builder [PERSON_NAME] User E…" at bounding box center [488, 466] width 975 height 831
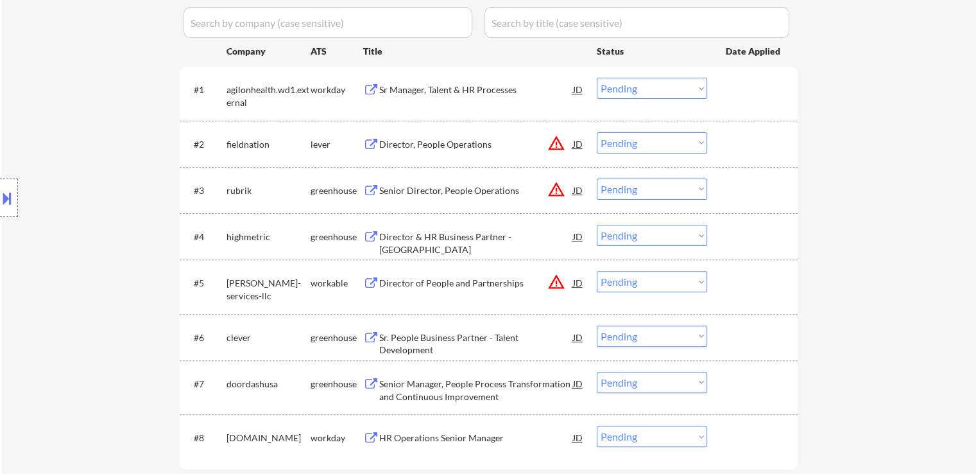
scroll to position [513, 0]
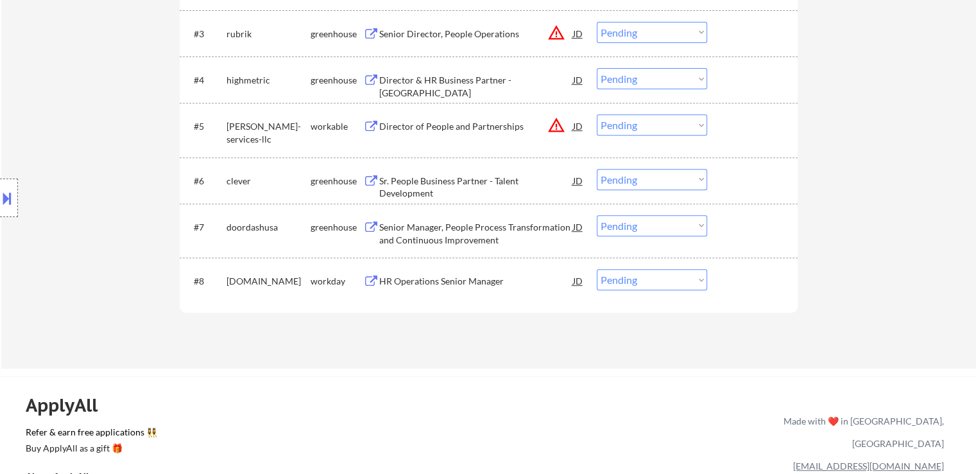
click at [119, 144] on div "Location Inclusions: [GEOGRAPHIC_DATA], [GEOGRAPHIC_DATA] [GEOGRAPHIC_DATA], [G…" at bounding box center [115, 198] width 230 height 238
drag, startPoint x: 630, startPoint y: 178, endPoint x: 630, endPoint y: 188, distance: 9.6
click at [630, 178] on select "Choose an option... Pending Applied Excluded (Questions) Excluded (Expired) Exc…" at bounding box center [652, 179] width 110 height 21
click at [597, 169] on select "Choose an option... Pending Applied Excluded (Questions) Excluded (Expired) Exc…" at bounding box center [652, 179] width 110 height 21
select select ""pending""
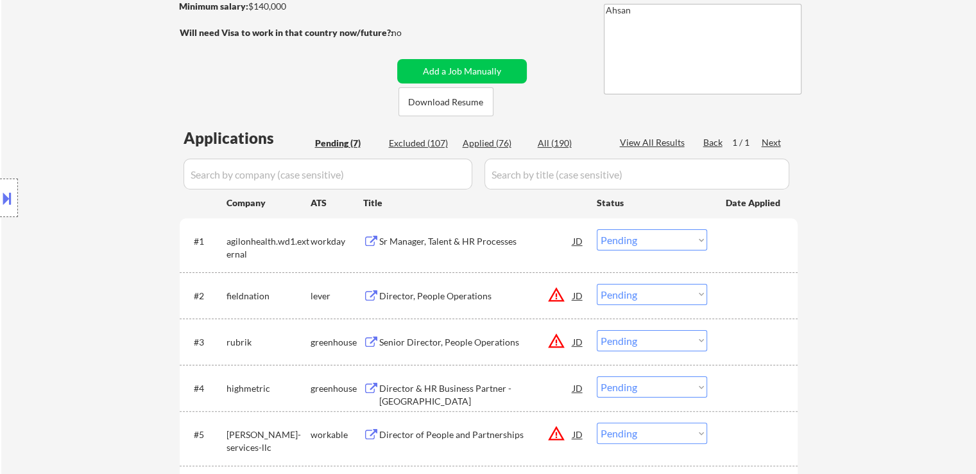
scroll to position [193, 0]
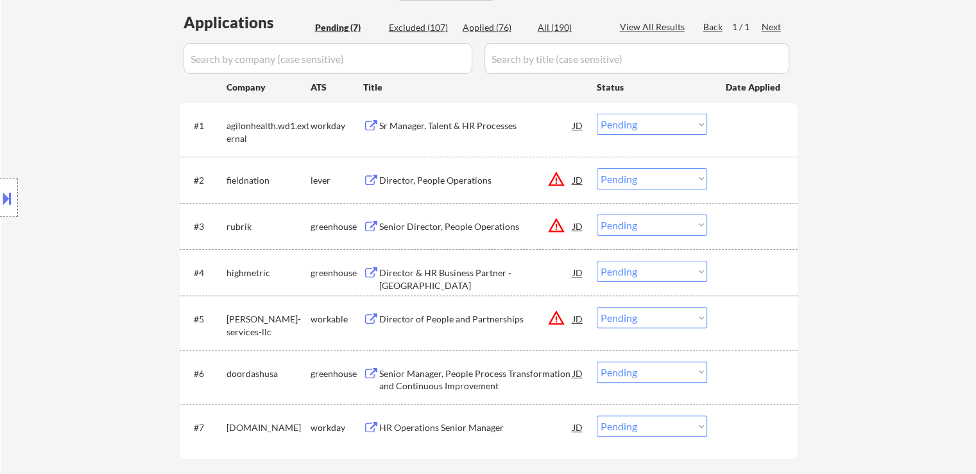
click at [134, 186] on div "Location Inclusions: [GEOGRAPHIC_DATA], [GEOGRAPHIC_DATA] [GEOGRAPHIC_DATA], [G…" at bounding box center [115, 198] width 230 height 238
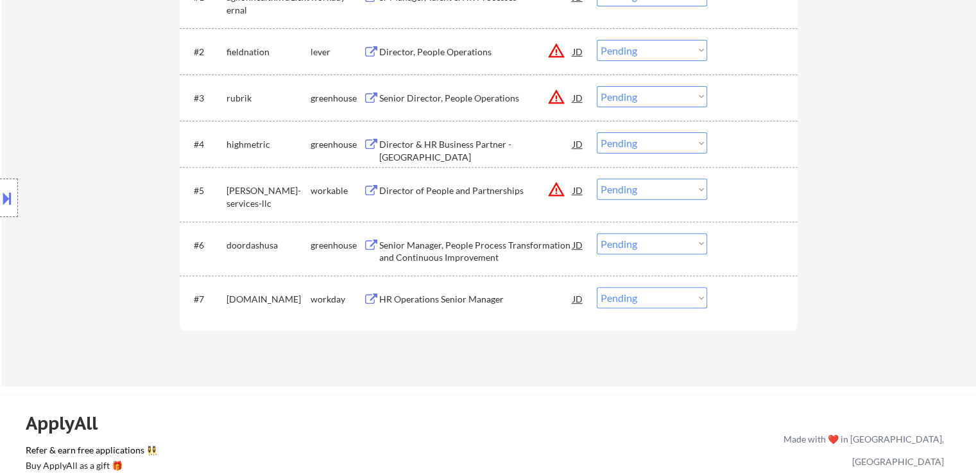
click at [456, 248] on div "Senior Manager, People Process Transformation and Continuous Improvement" at bounding box center [476, 251] width 194 height 25
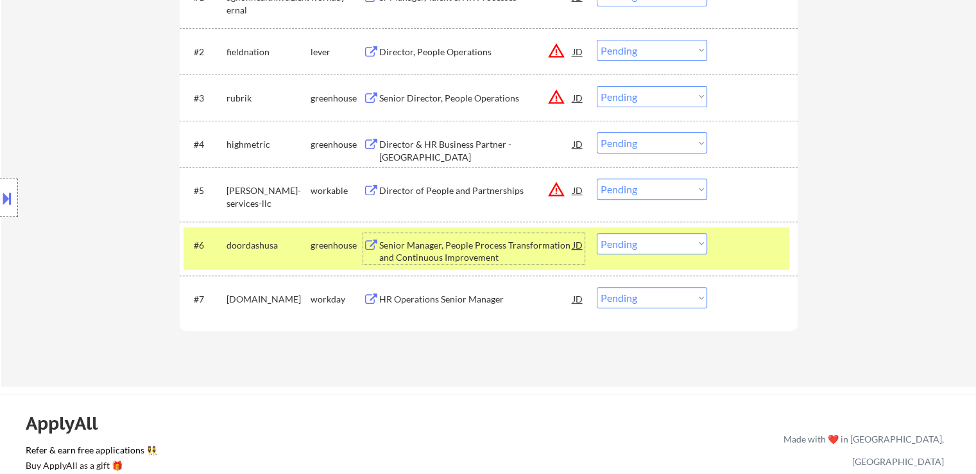
scroll to position [321, 0]
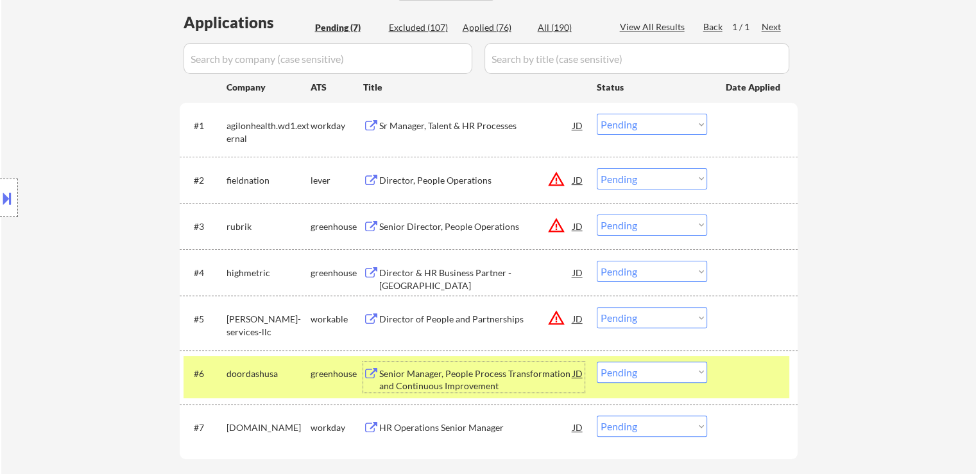
click at [447, 275] on div "Director & HR Business Partner - [GEOGRAPHIC_DATA]" at bounding box center [476, 278] width 194 height 25
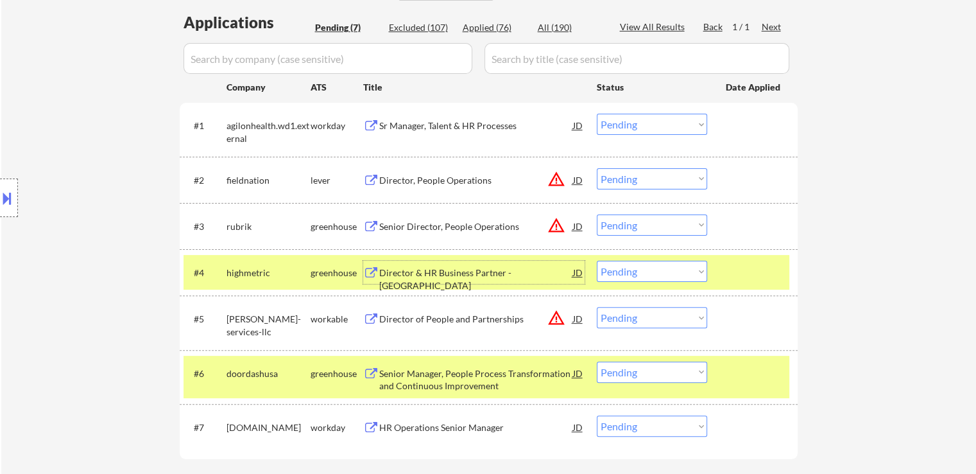
click at [837, 106] on div "← Return to /applysquad Mailslurp Inbox Job Search Builder [PERSON_NAME] User E…" at bounding box center [488, 122] width 975 height 784
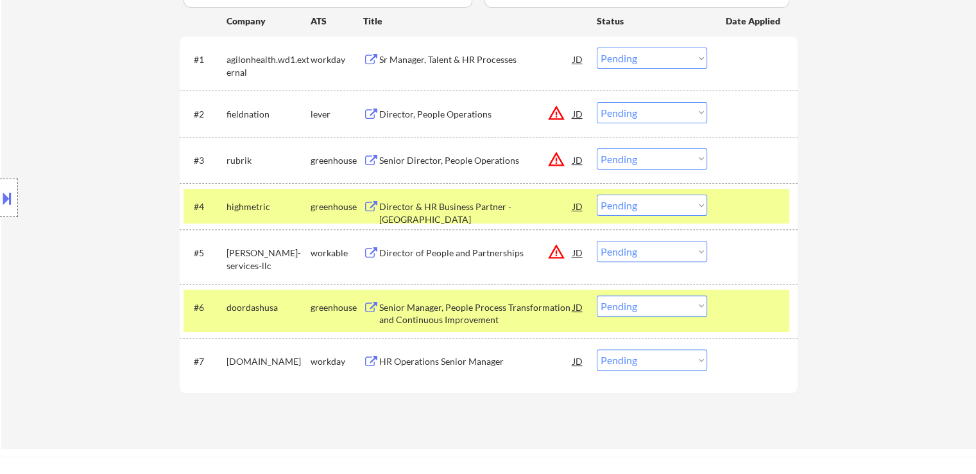
scroll to position [0, 0]
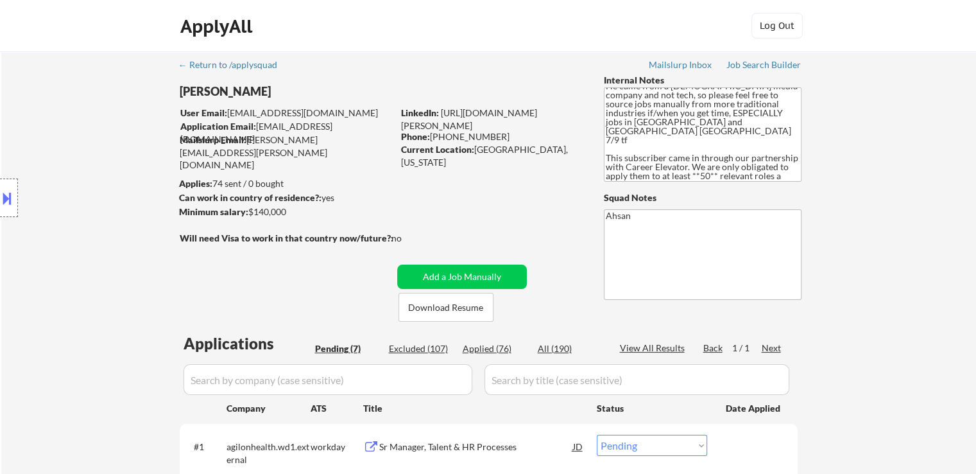
click at [912, 126] on div "← Return to /applysquad Mailslurp Inbox Job Search Builder [PERSON_NAME] User E…" at bounding box center [488, 443] width 975 height 784
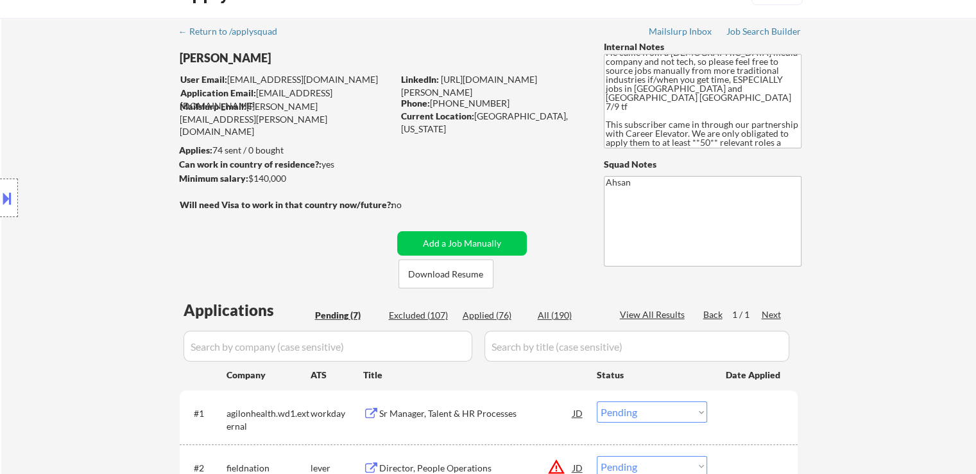
scroll to position [64, 0]
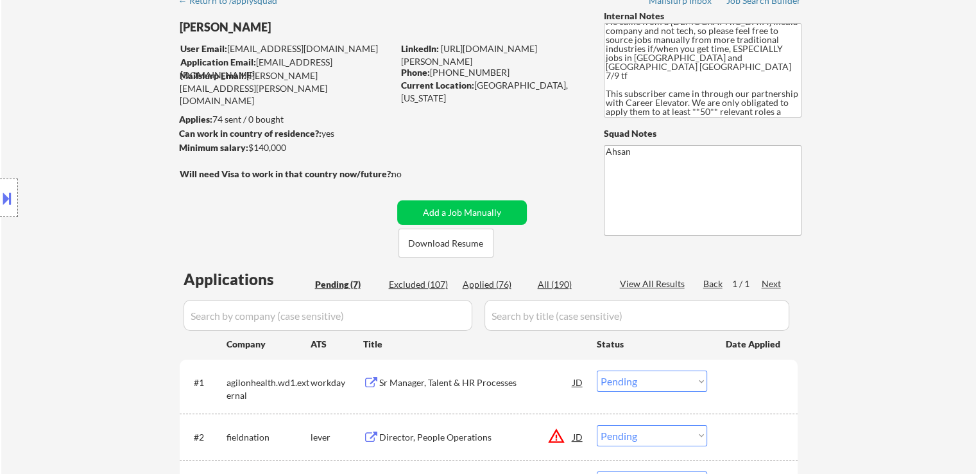
drag, startPoint x: 902, startPoint y: 144, endPoint x: 888, endPoint y: 135, distance: 16.6
click at [902, 144] on div "← Return to /applysquad Mailslurp Inbox Job Search Builder [PERSON_NAME] User E…" at bounding box center [488, 379] width 975 height 784
click at [836, 83] on div "← Return to /applysquad Mailslurp Inbox Job Search Builder [PERSON_NAME] User E…" at bounding box center [488, 379] width 975 height 784
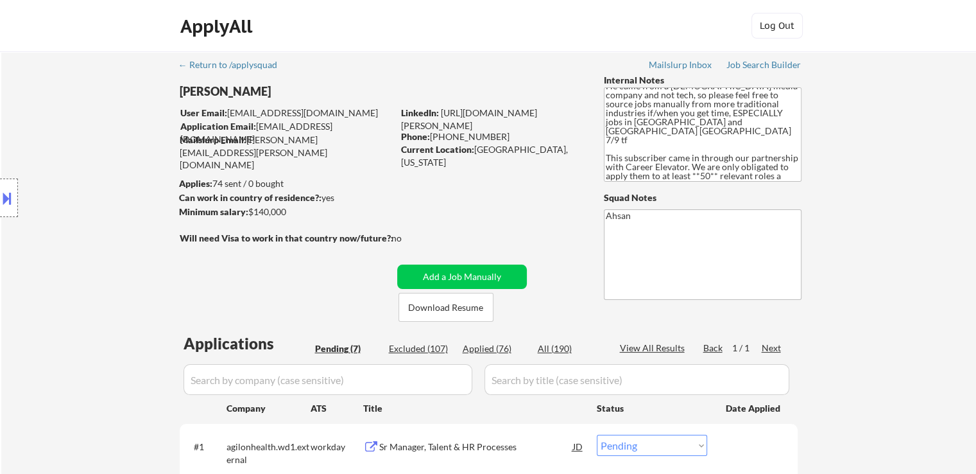
scroll to position [128, 0]
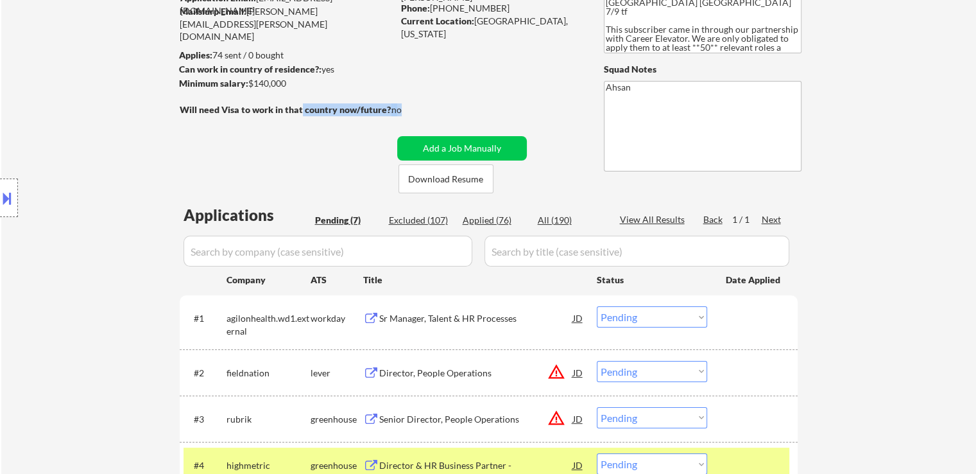
drag, startPoint x: 418, startPoint y: 108, endPoint x: 300, endPoint y: 109, distance: 117.5
click at [300, 109] on div "Will need Visa to work in that country now/future?: no" at bounding box center [304, 109] width 248 height 13
click at [460, 83] on div "← Return to /applysquad Mailslurp Inbox Job Search Builder [PERSON_NAME] User E…" at bounding box center [489, 310] width 641 height 774
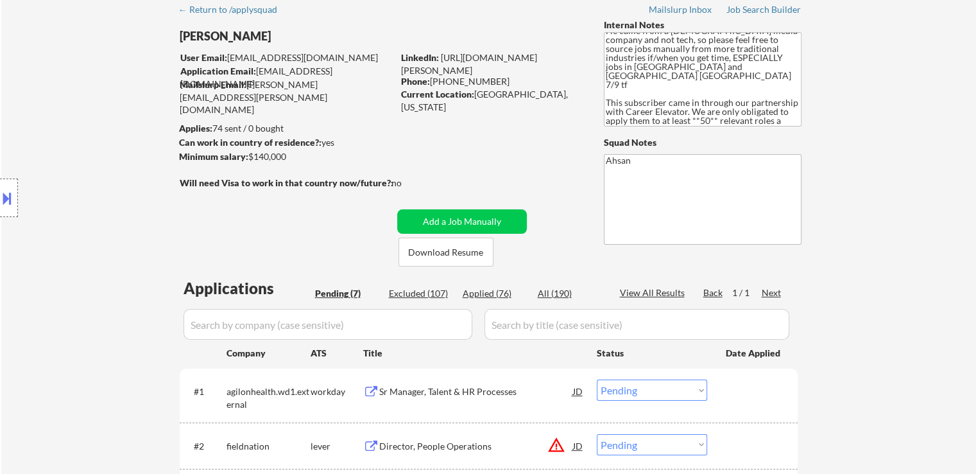
scroll to position [0, 0]
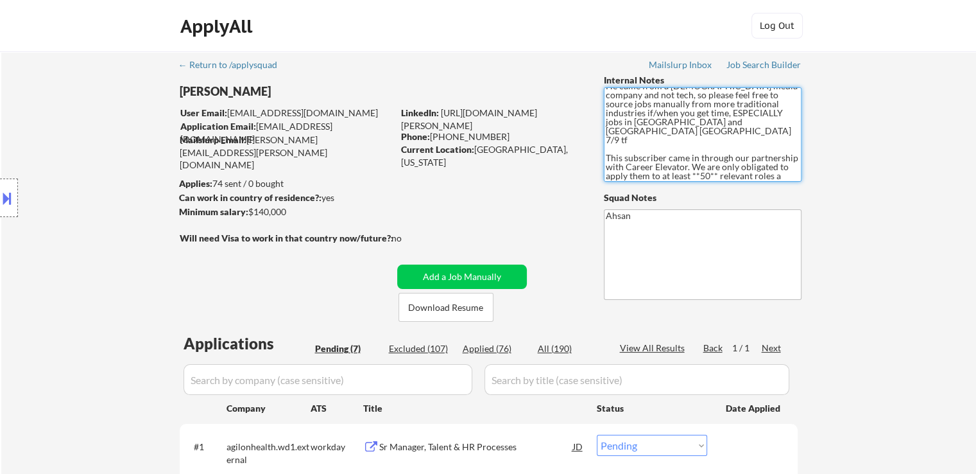
drag, startPoint x: 747, startPoint y: 132, endPoint x: 717, endPoint y: 134, distance: 30.2
click at [717, 134] on textarea "He came from a [DEMOGRAPHIC_DATA] media company and not tech, so please feel fr…" at bounding box center [703, 134] width 198 height 94
click at [714, 133] on textarea "He came from a [DEMOGRAPHIC_DATA] media company and not tech, so please feel fr…" at bounding box center [703, 134] width 198 height 94
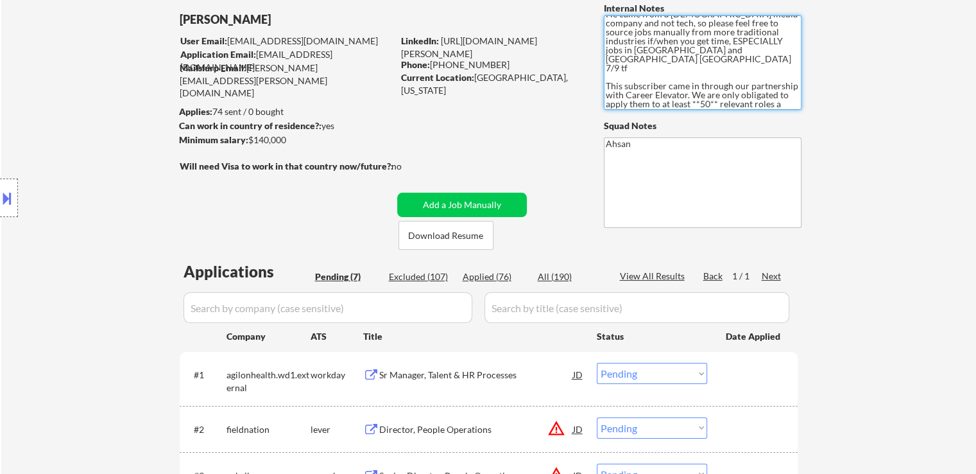
scroll to position [128, 0]
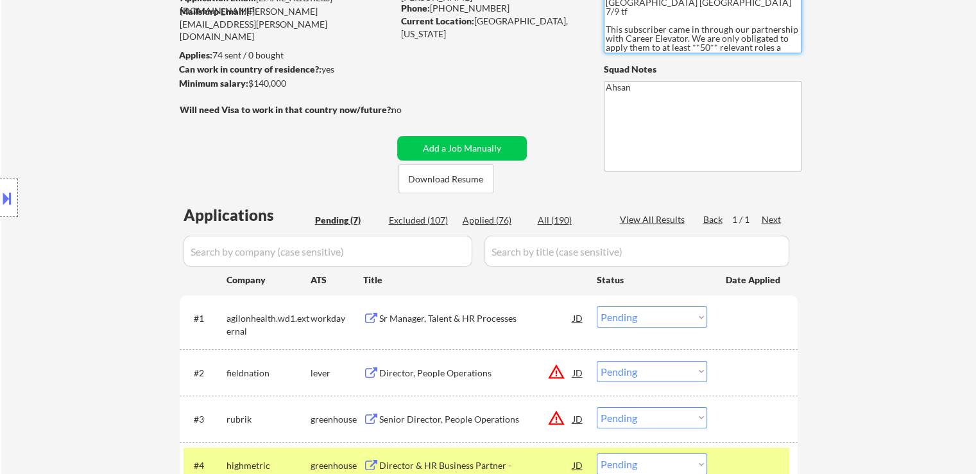
click at [490, 106] on div "← Return to /applysquad Mailslurp Inbox Job Search Builder [PERSON_NAME] User E…" at bounding box center [489, 310] width 641 height 774
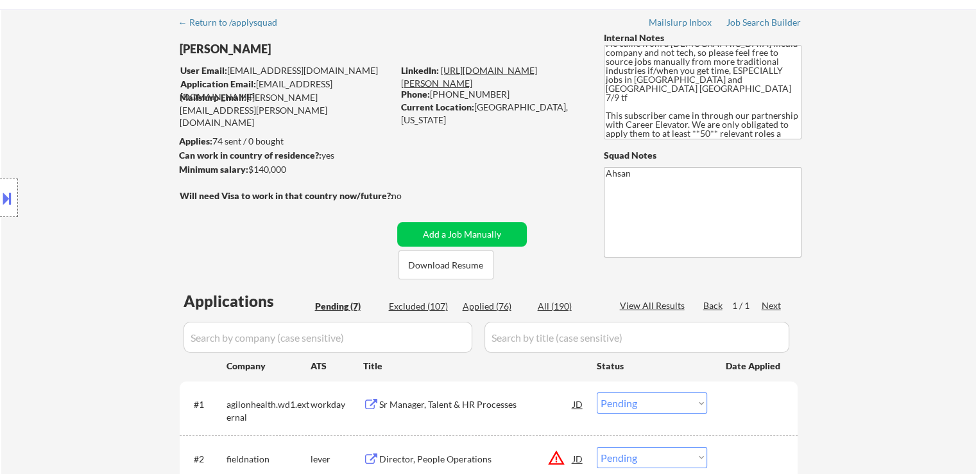
scroll to position [0, 0]
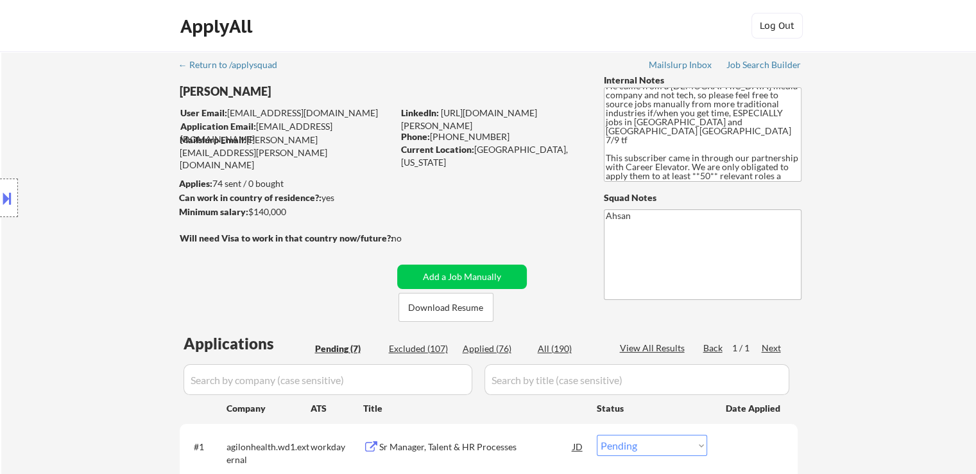
drag, startPoint x: 509, startPoint y: 132, endPoint x: 402, endPoint y: 164, distance: 111.5
click at [402, 164] on div "← Return to /applysquad Mailslurp Inbox Job Search Builder [PERSON_NAME] User E…" at bounding box center [489, 438] width 641 height 774
click at [514, 171] on div "← Return to /applysquad Mailslurp Inbox Job Search Builder [PERSON_NAME] User E…" at bounding box center [489, 438] width 641 height 774
drag, startPoint x: 490, startPoint y: 162, endPoint x: 515, endPoint y: 132, distance: 39.2
click at [491, 162] on div "← Return to /applysquad Mailslurp Inbox Job Search Builder [PERSON_NAME] User E…" at bounding box center [489, 438] width 641 height 774
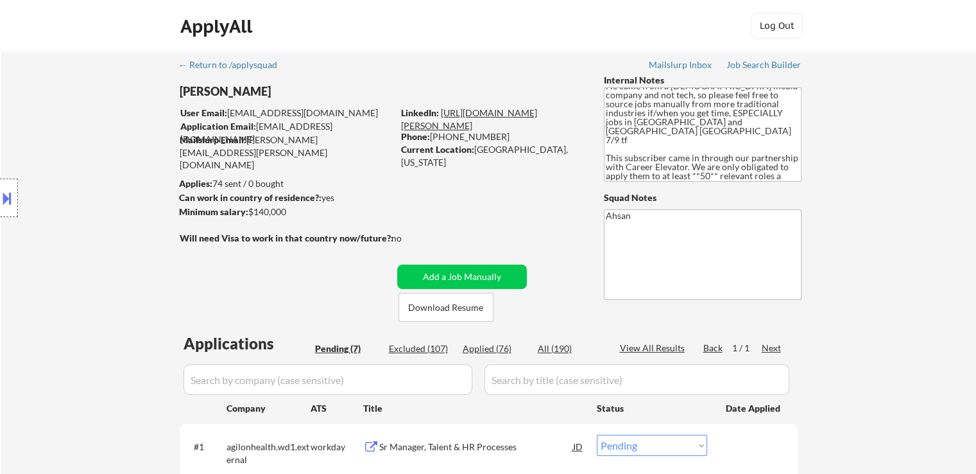
drag, startPoint x: 534, startPoint y: 124, endPoint x: 440, endPoint y: 114, distance: 94.3
click at [440, 114] on div "LinkedIn: [URL][DOMAIN_NAME][PERSON_NAME]" at bounding box center [493, 119] width 184 height 25
click at [487, 157] on div "← Return to /applysquad Mailslurp Inbox Job Search Builder [PERSON_NAME] User E…" at bounding box center [489, 438] width 641 height 774
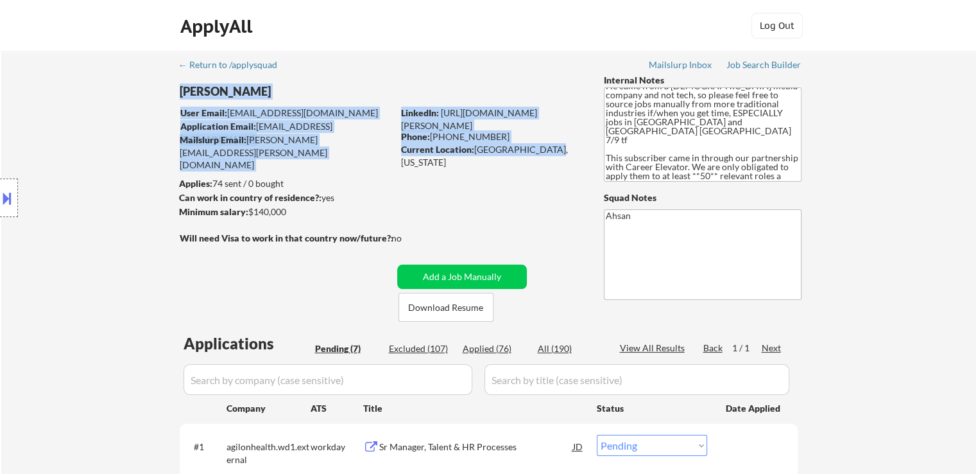
drag, startPoint x: 539, startPoint y: 150, endPoint x: 447, endPoint y: 159, distance: 92.9
click at [447, 159] on div "← Return to /applysquad Mailslurp Inbox Job Search Builder [PERSON_NAME] User E…" at bounding box center [489, 438] width 641 height 774
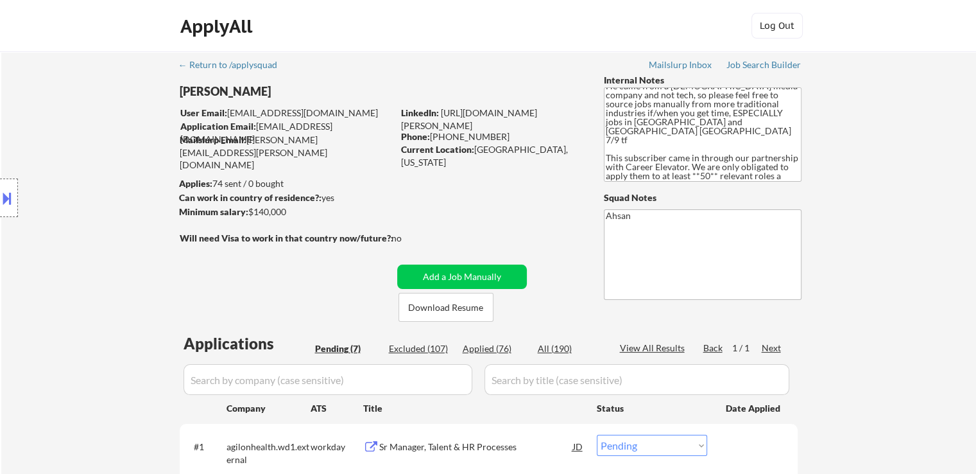
click at [488, 195] on div "← Return to /applysquad Mailslurp Inbox Job Search Builder [PERSON_NAME] User E…" at bounding box center [489, 438] width 641 height 774
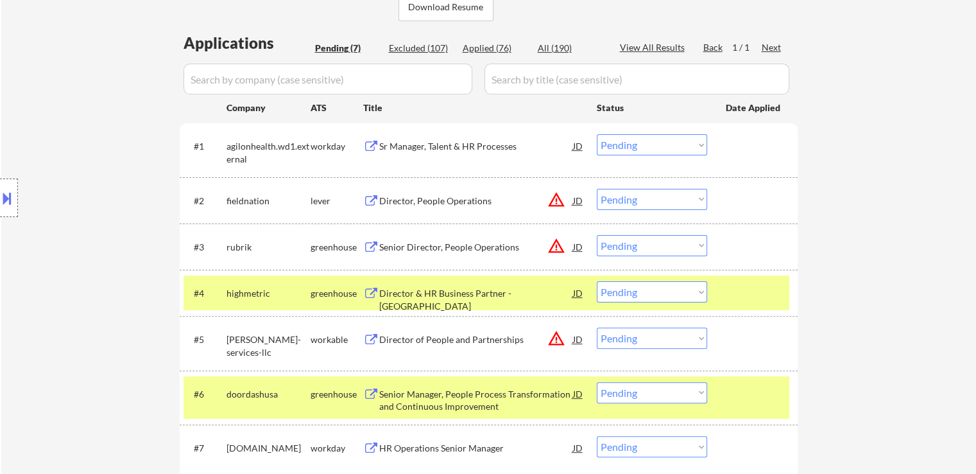
scroll to position [321, 0]
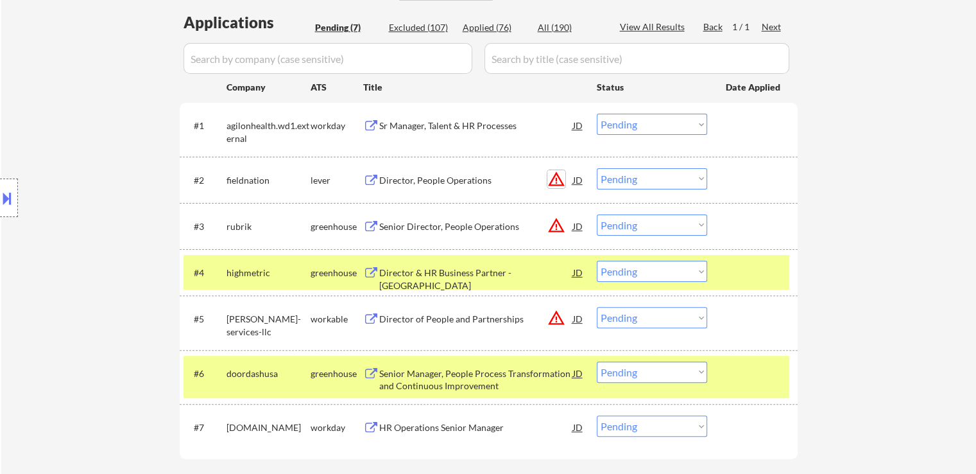
click at [560, 176] on button "warning_amber" at bounding box center [557, 179] width 18 height 18
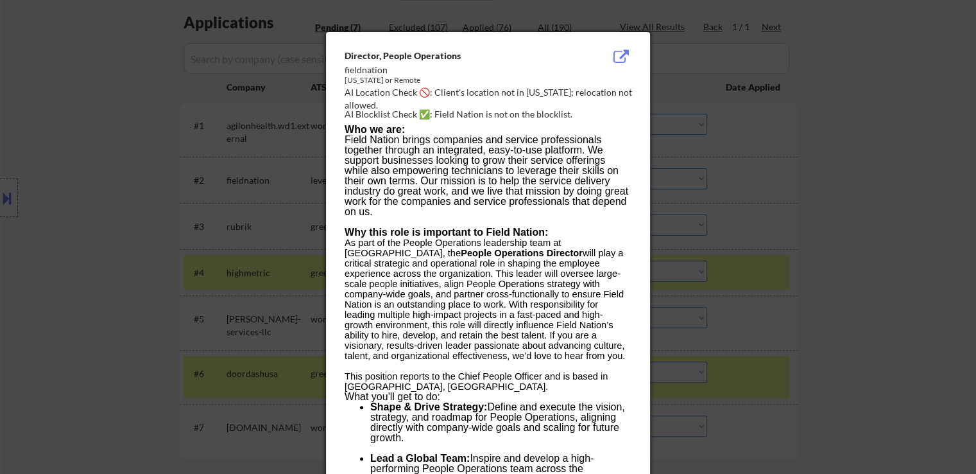
click at [842, 150] on div at bounding box center [488, 237] width 976 height 474
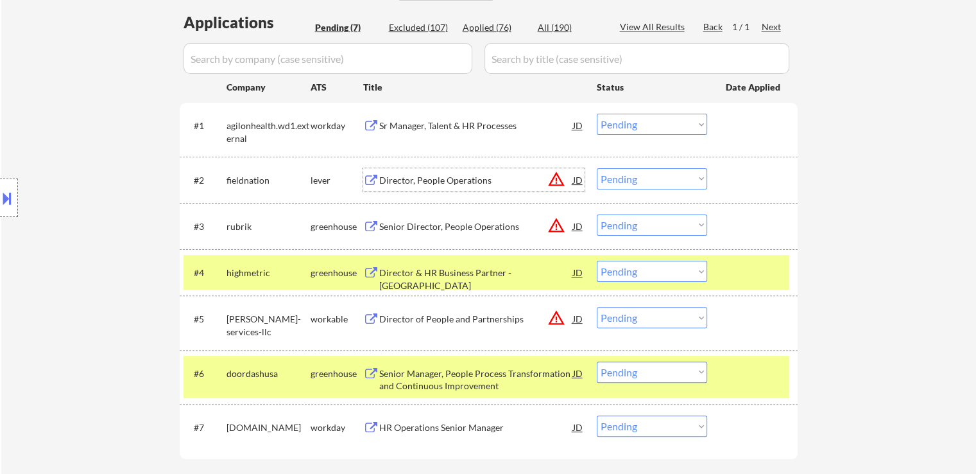
click at [460, 182] on div "Director, People Operations" at bounding box center [476, 180] width 194 height 13
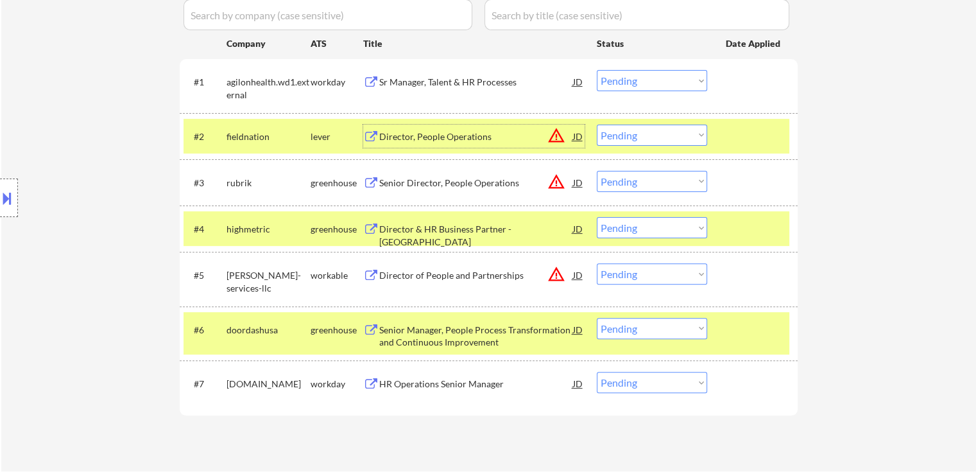
scroll to position [385, 0]
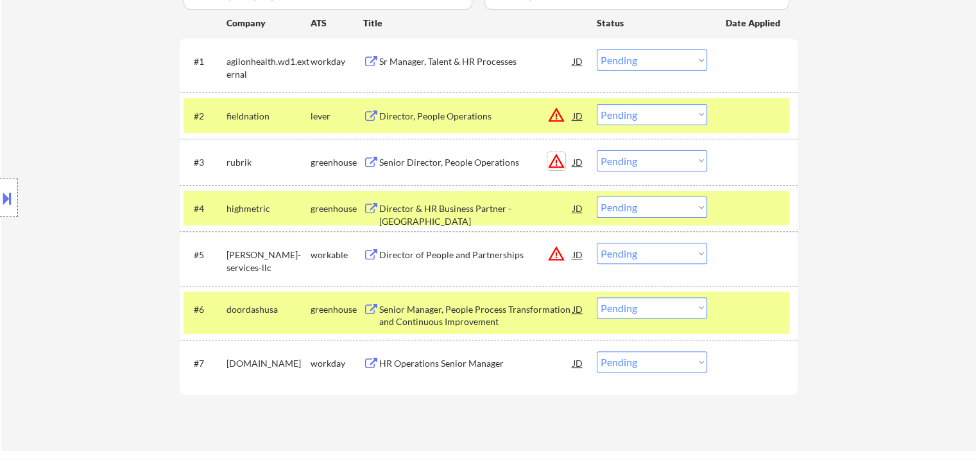
click at [560, 158] on button "warning_amber" at bounding box center [557, 161] width 18 height 18
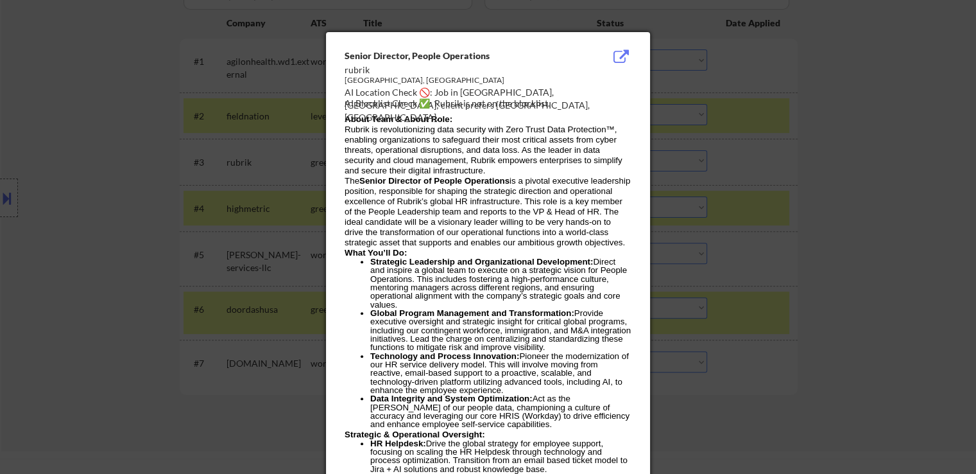
click at [832, 160] on div at bounding box center [488, 237] width 976 height 474
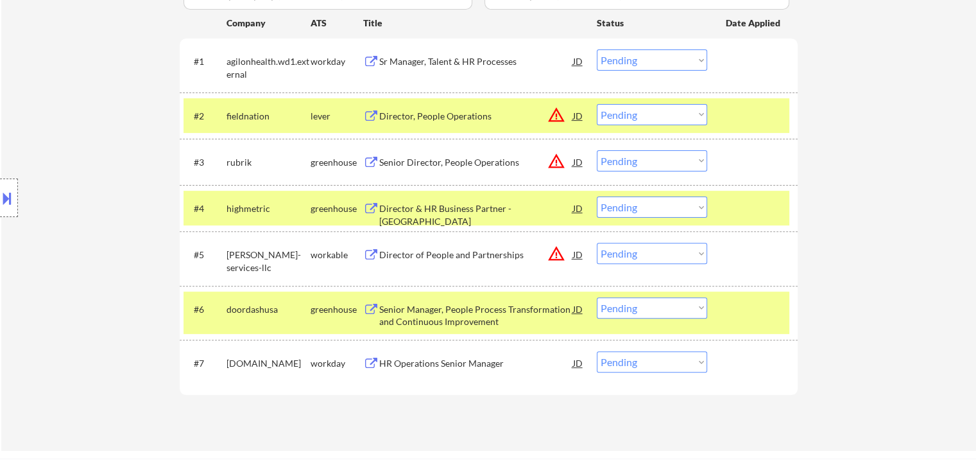
click at [479, 164] on div "Senior Director, People Operations" at bounding box center [476, 162] width 194 height 13
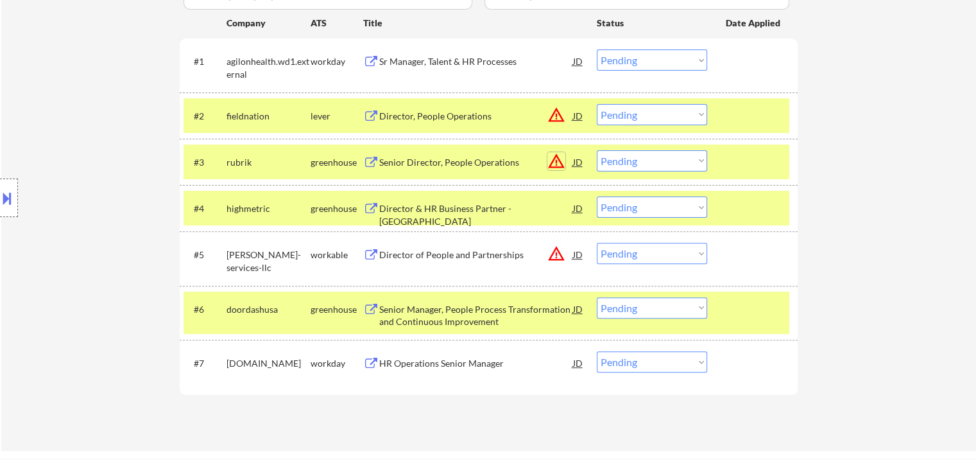
click at [558, 157] on button "warning_amber" at bounding box center [557, 161] width 18 height 18
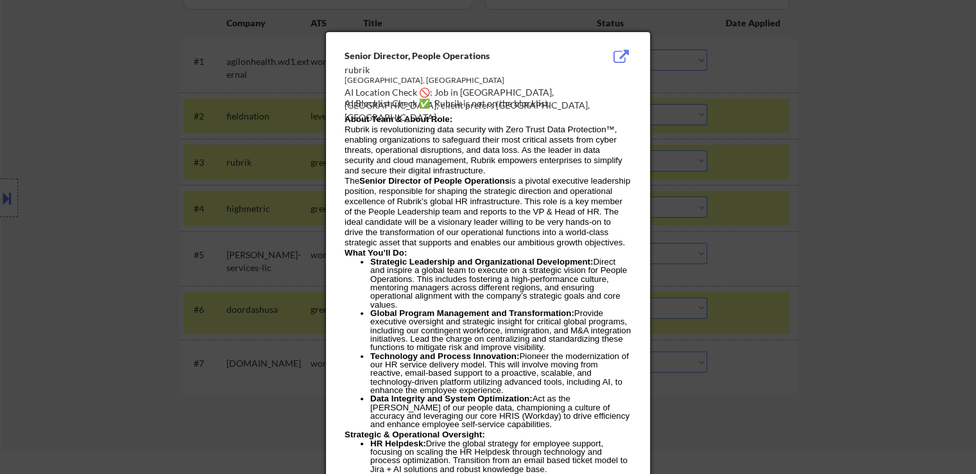
click at [810, 160] on div at bounding box center [488, 237] width 976 height 474
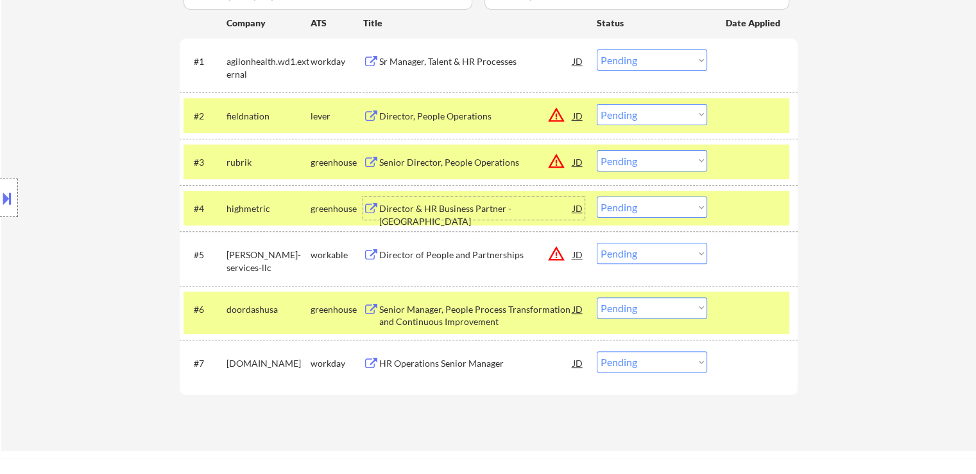
click at [475, 209] on div "Director & HR Business Partner - [GEOGRAPHIC_DATA]" at bounding box center [476, 214] width 194 height 25
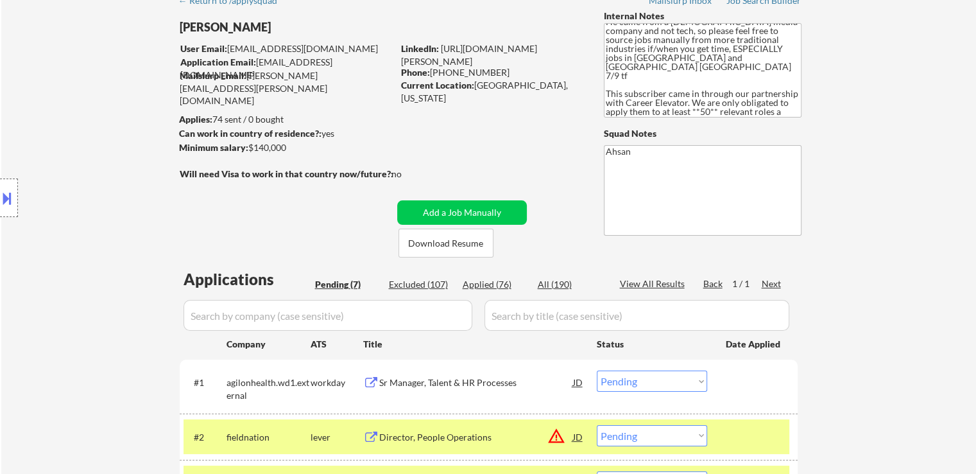
click at [131, 213] on div "Location Inclusions: [GEOGRAPHIC_DATA], [GEOGRAPHIC_DATA] [GEOGRAPHIC_DATA], [G…" at bounding box center [115, 198] width 230 height 238
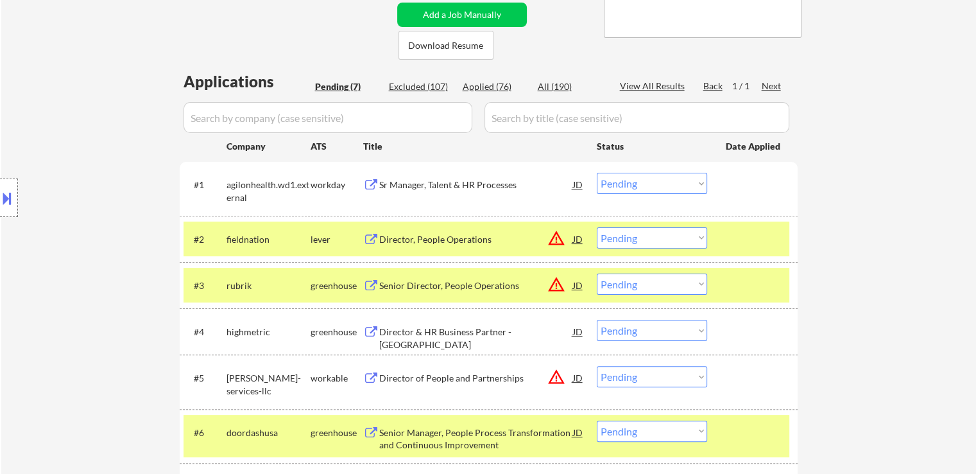
scroll to position [321, 0]
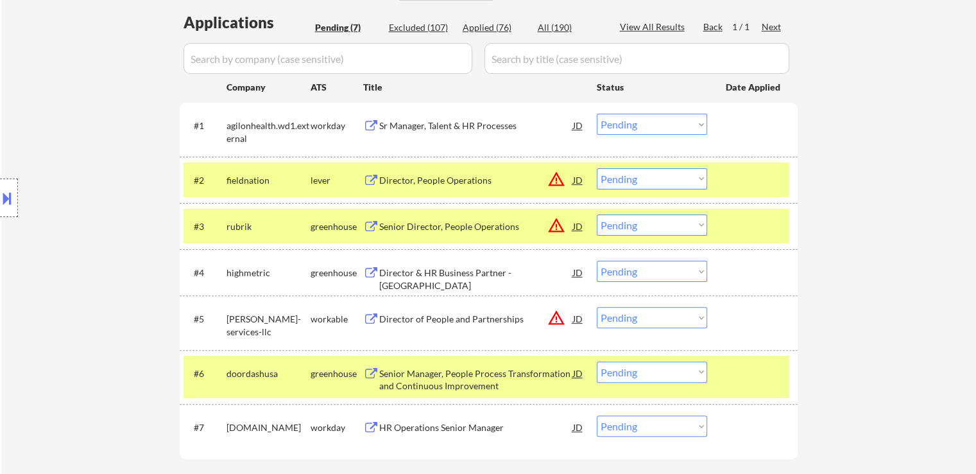
click at [556, 324] on button "warning_amber" at bounding box center [557, 318] width 18 height 18
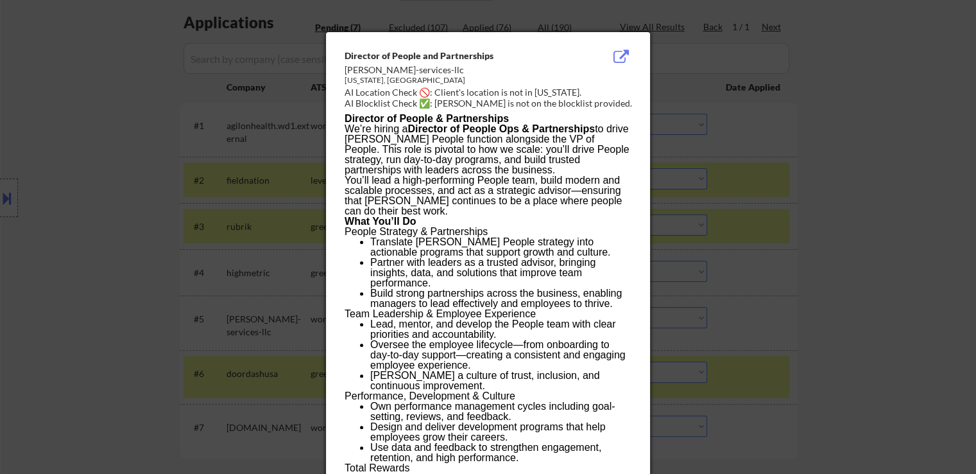
click at [750, 118] on div at bounding box center [488, 237] width 976 height 474
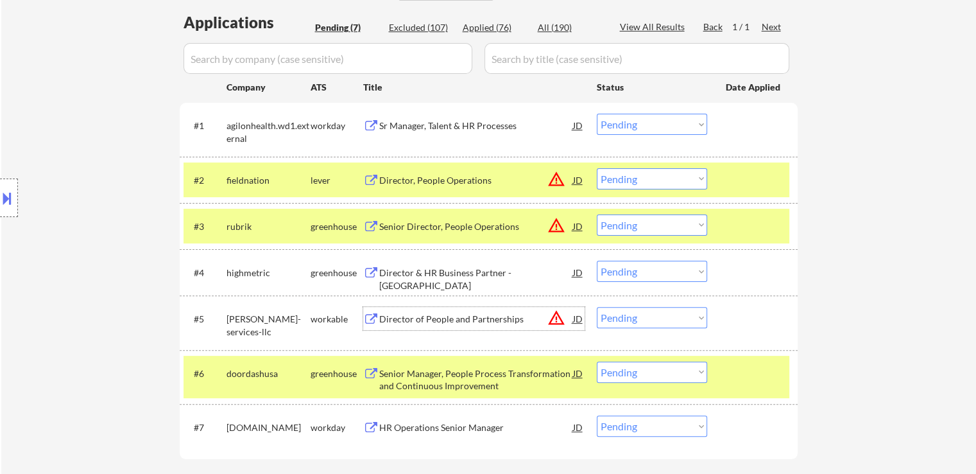
click at [424, 327] on div "Director of People and Partnerships" at bounding box center [476, 318] width 194 height 23
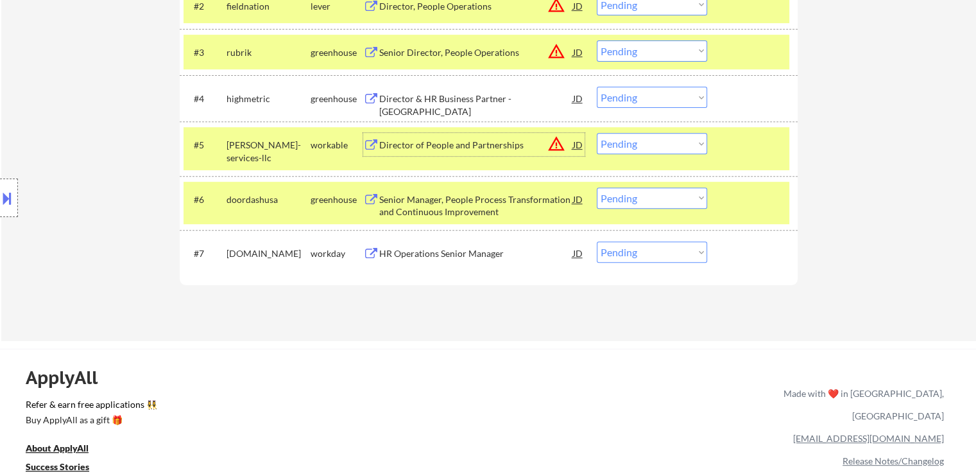
scroll to position [513, 0]
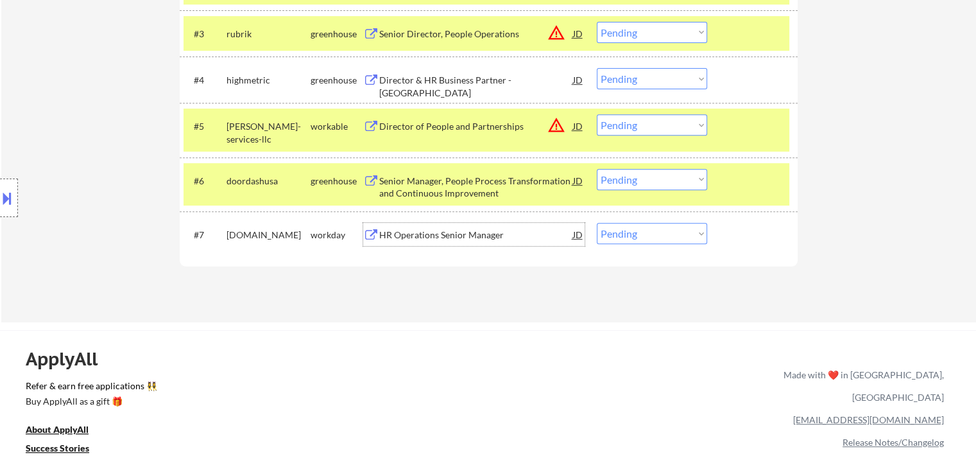
click at [423, 233] on div "HR Operations Senior Manager" at bounding box center [476, 235] width 194 height 13
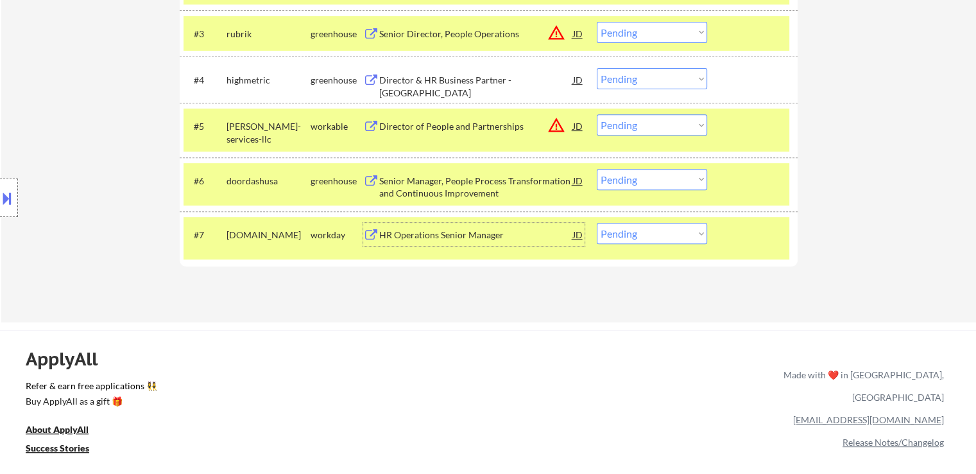
drag, startPoint x: 652, startPoint y: 237, endPoint x: 655, endPoint y: 159, distance: 78.4
click at [653, 234] on select "Choose an option... Pending Applied Excluded (Questions) Excluded (Expired) Exc…" at bounding box center [652, 233] width 110 height 21
select select ""excluded__expired_""
click at [597, 223] on select "Choose an option... Pending Applied Excluded (Questions) Excluded (Expired) Exc…" at bounding box center [652, 233] width 110 height 21
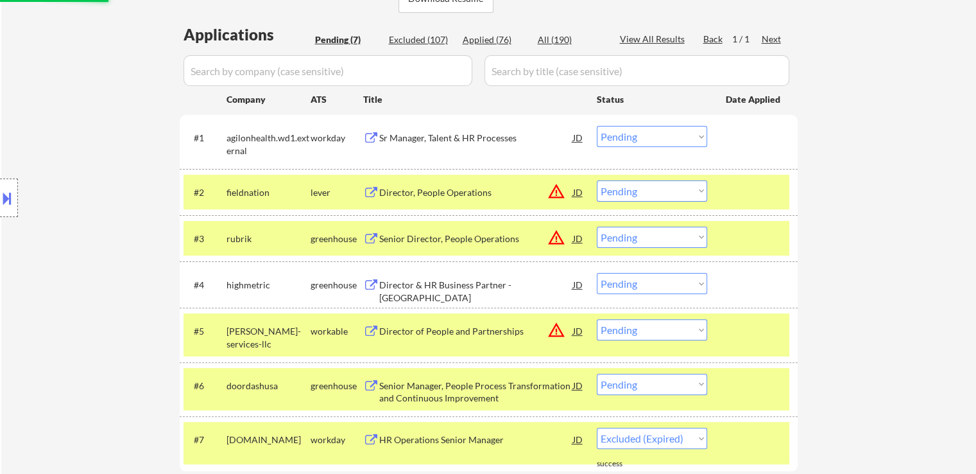
scroll to position [257, 0]
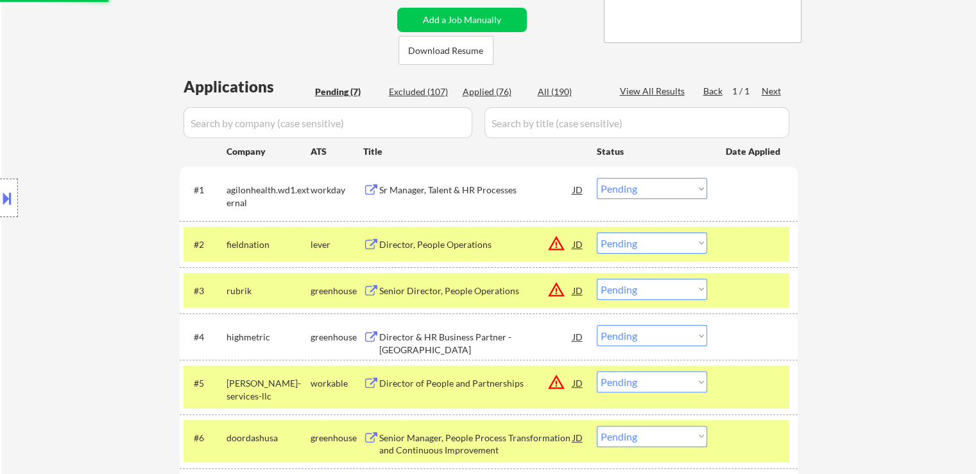
click at [162, 261] on div "Location Inclusions: [GEOGRAPHIC_DATA], [GEOGRAPHIC_DATA] [GEOGRAPHIC_DATA], [G…" at bounding box center [115, 198] width 230 height 238
click at [105, 157] on div "Location Inclusions: [GEOGRAPHIC_DATA], [GEOGRAPHIC_DATA] [GEOGRAPHIC_DATA], [G…" at bounding box center [115, 198] width 230 height 238
click at [131, 120] on div "Location Inclusions: [GEOGRAPHIC_DATA], [GEOGRAPHIC_DATA] [GEOGRAPHIC_DATA], [G…" at bounding box center [115, 198] width 230 height 238
click at [464, 190] on div "Sr Manager, Talent & HR Processes" at bounding box center [476, 190] width 194 height 13
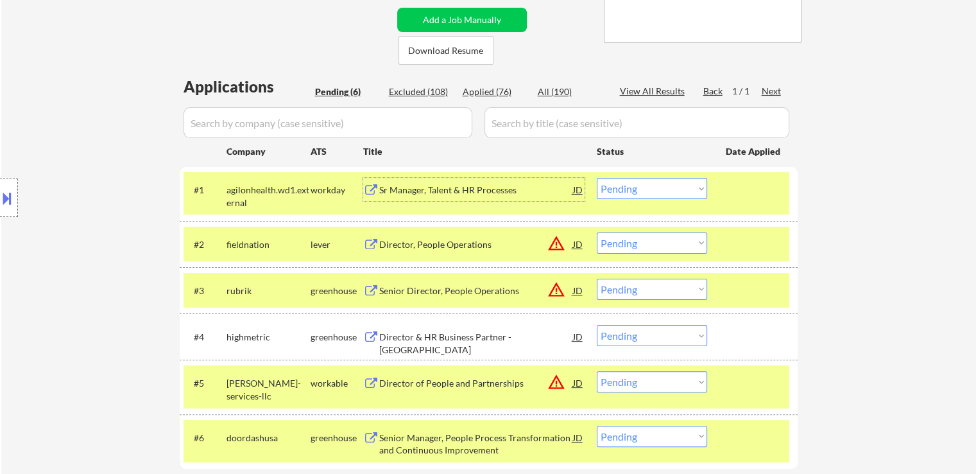
click at [650, 195] on select "Choose an option... Pending Applied Excluded (Questions) Excluded (Expired) Exc…" at bounding box center [652, 188] width 110 height 21
click at [597, 178] on select "Choose an option... Pending Applied Excluded (Questions) Excluded (Expired) Exc…" at bounding box center [652, 188] width 110 height 21
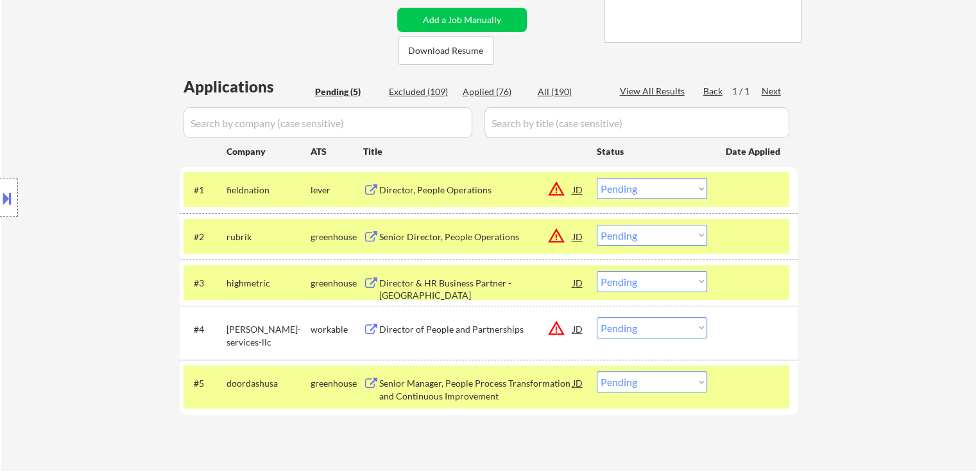
click at [113, 260] on div "Location Inclusions: [GEOGRAPHIC_DATA], [GEOGRAPHIC_DATA] [GEOGRAPHIC_DATA], [G…" at bounding box center [115, 198] width 230 height 238
click at [103, 243] on div "Location Inclusions: [GEOGRAPHIC_DATA], [GEOGRAPHIC_DATA] [GEOGRAPHIC_DATA], [G…" at bounding box center [115, 198] width 230 height 238
click at [102, 219] on div "Location Inclusions: [GEOGRAPHIC_DATA], [GEOGRAPHIC_DATA] [GEOGRAPHIC_DATA], [G…" at bounding box center [115, 198] width 230 height 238
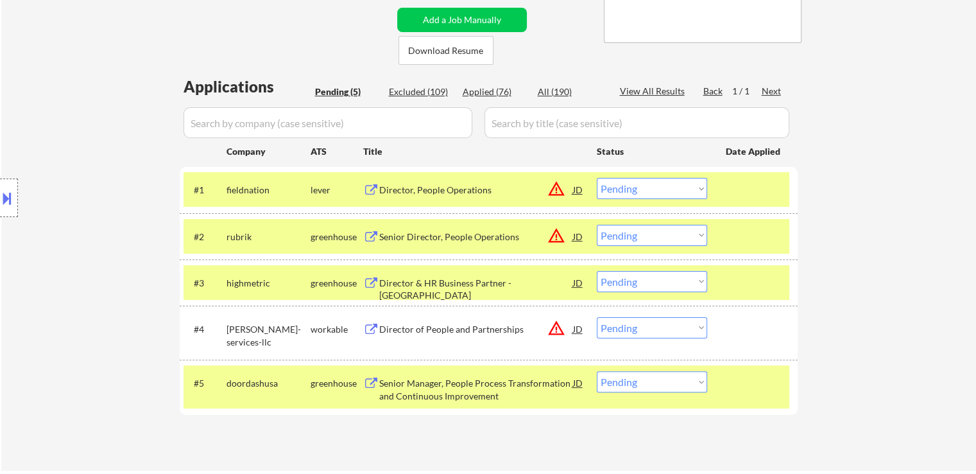
click at [102, 219] on div "Location Inclusions: [GEOGRAPHIC_DATA], [GEOGRAPHIC_DATA] [GEOGRAPHIC_DATA], [G…" at bounding box center [115, 198] width 230 height 238
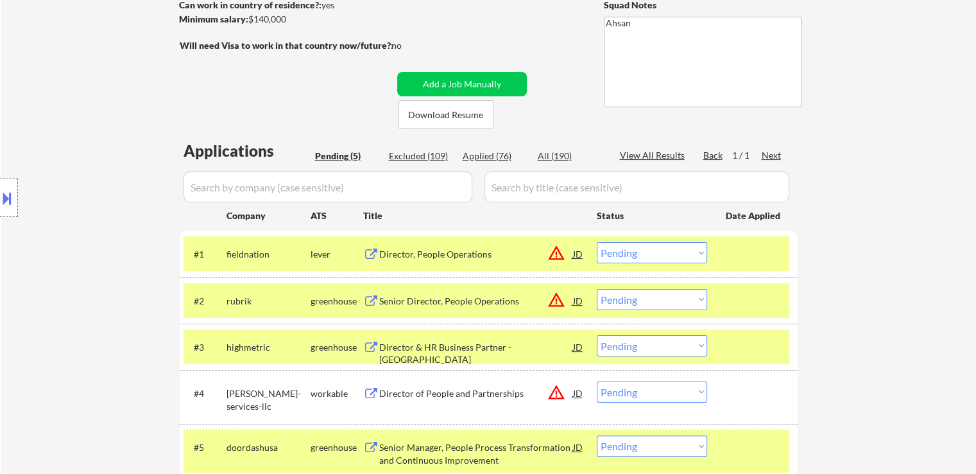
click at [102, 219] on div "Location Inclusions: [GEOGRAPHIC_DATA], [GEOGRAPHIC_DATA] [GEOGRAPHIC_DATA], [G…" at bounding box center [115, 198] width 230 height 238
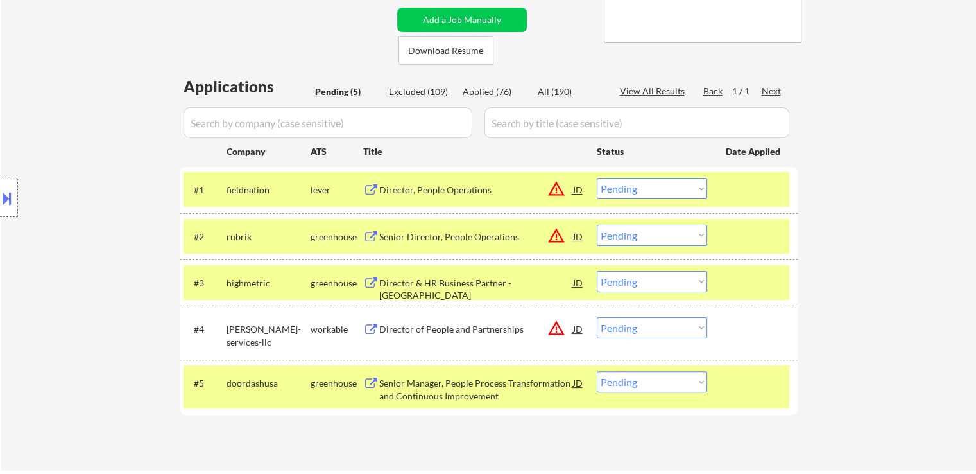
click at [102, 219] on div "Location Inclusions: [GEOGRAPHIC_DATA], [GEOGRAPHIC_DATA] [GEOGRAPHIC_DATA], [G…" at bounding box center [115, 198] width 230 height 238
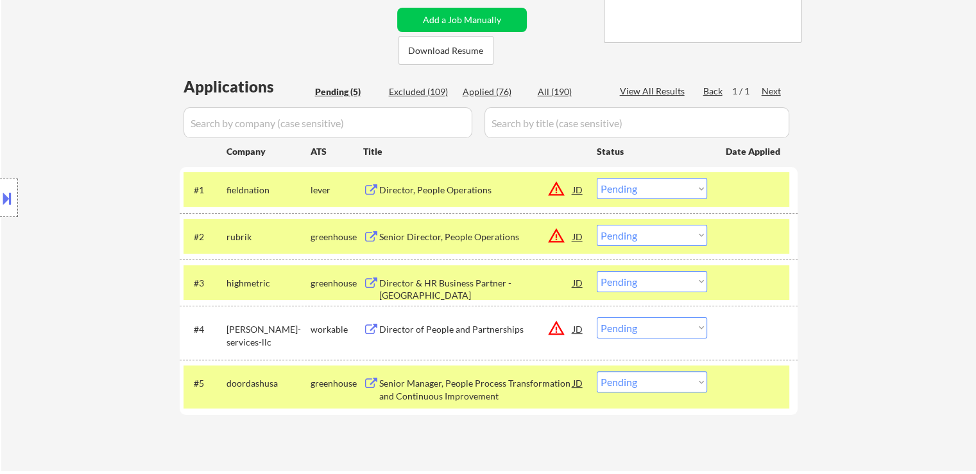
click at [102, 219] on div "Location Inclusions: [GEOGRAPHIC_DATA], [GEOGRAPHIC_DATA] [GEOGRAPHIC_DATA], [G…" at bounding box center [115, 198] width 230 height 238
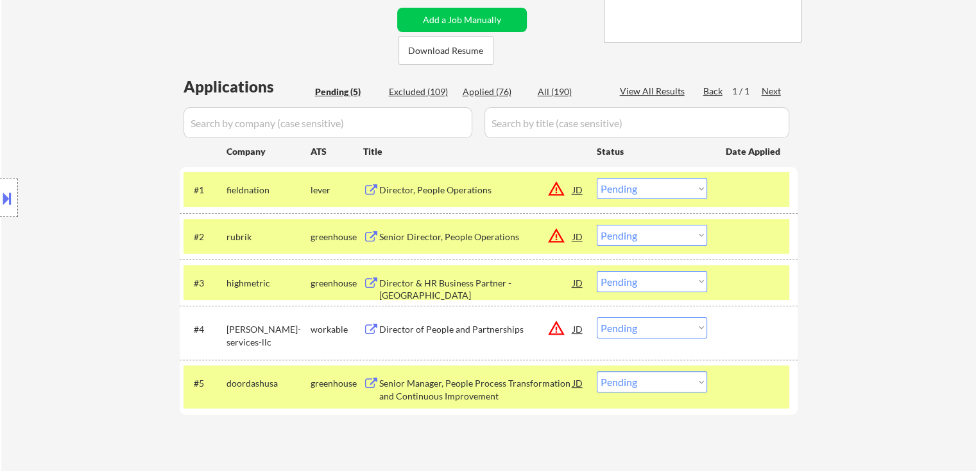
click at [102, 219] on div "Location Inclusions: [GEOGRAPHIC_DATA], [GEOGRAPHIC_DATA] [GEOGRAPHIC_DATA], [G…" at bounding box center [115, 198] width 230 height 238
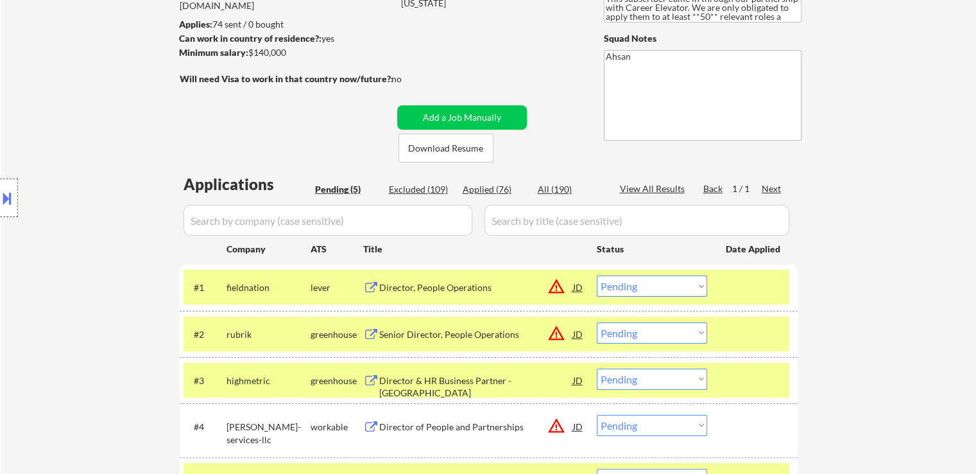
scroll to position [64, 0]
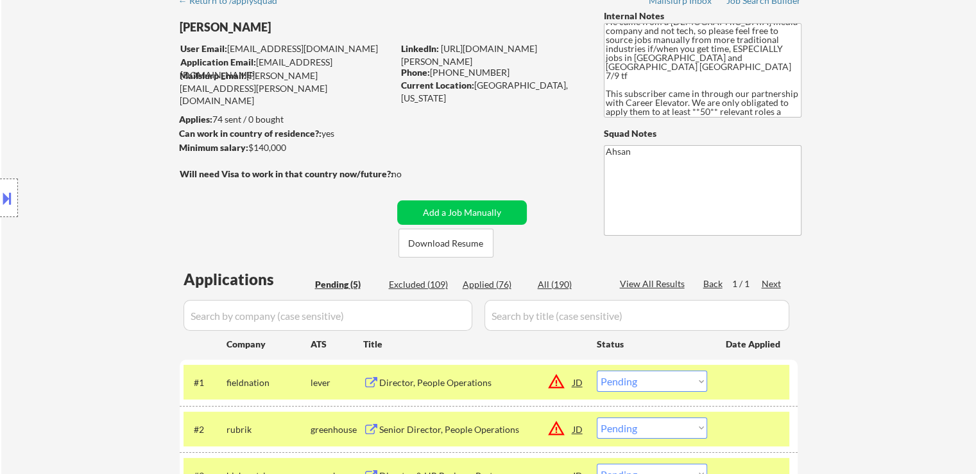
click at [102, 219] on div "Location Inclusions: [GEOGRAPHIC_DATA], [GEOGRAPHIC_DATA] [GEOGRAPHIC_DATA], [G…" at bounding box center [115, 198] width 230 height 238
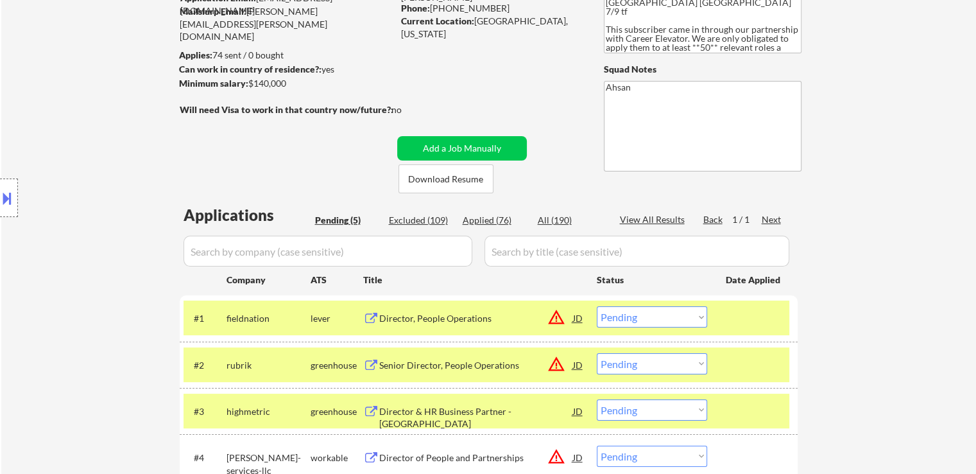
click at [102, 219] on div "Location Inclusions: [GEOGRAPHIC_DATA], [GEOGRAPHIC_DATA] [GEOGRAPHIC_DATA], [G…" at bounding box center [115, 198] width 230 height 238
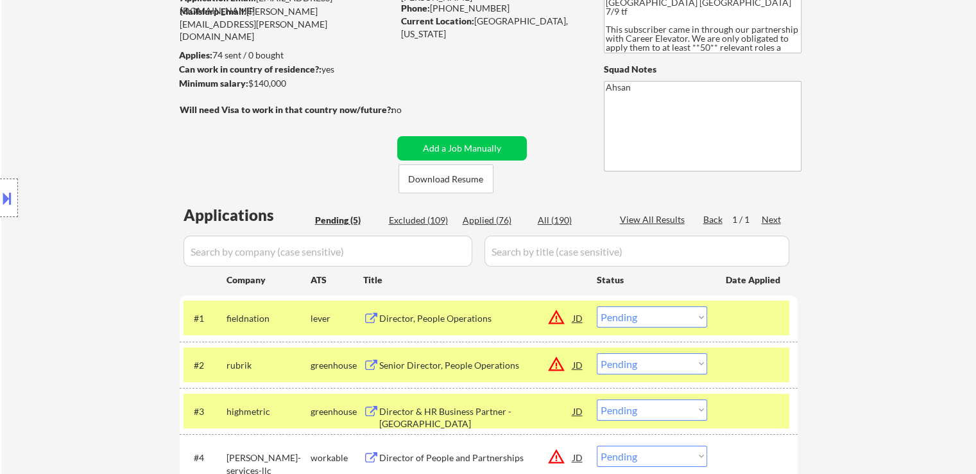
click at [102, 219] on div "Location Inclusions: [GEOGRAPHIC_DATA], [GEOGRAPHIC_DATA] [GEOGRAPHIC_DATA], [G…" at bounding box center [115, 198] width 230 height 238
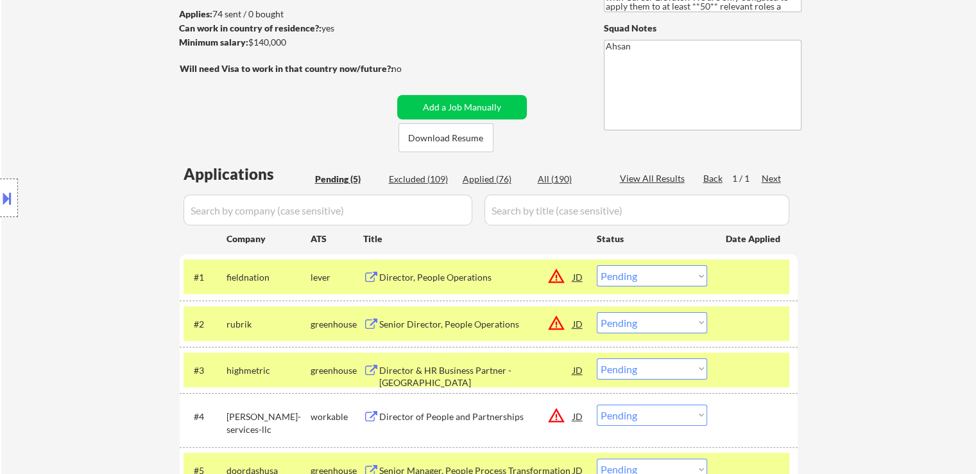
scroll to position [193, 0]
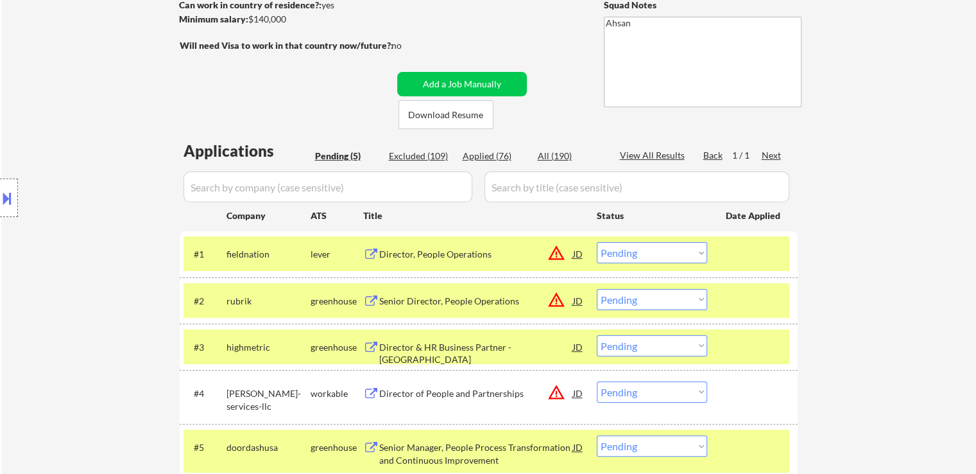
click at [108, 217] on div "Location Inclusions: [GEOGRAPHIC_DATA], [GEOGRAPHIC_DATA] [GEOGRAPHIC_DATA], [G…" at bounding box center [115, 198] width 230 height 238
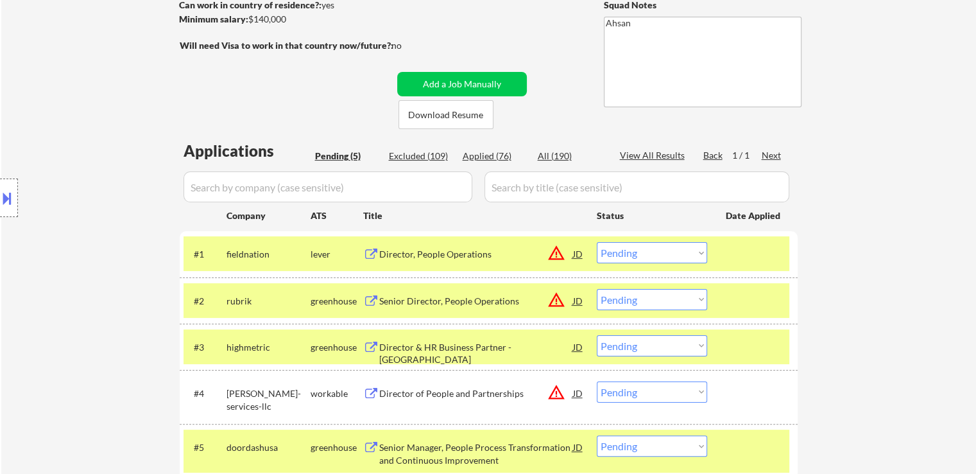
click at [108, 217] on div "Location Inclusions: [GEOGRAPHIC_DATA], [GEOGRAPHIC_DATA] [GEOGRAPHIC_DATA], [G…" at bounding box center [115, 198] width 230 height 238
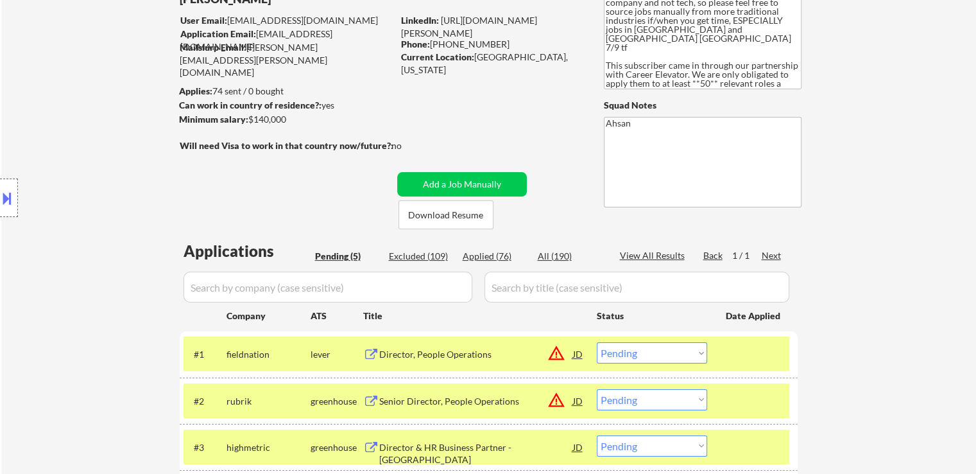
scroll to position [0, 0]
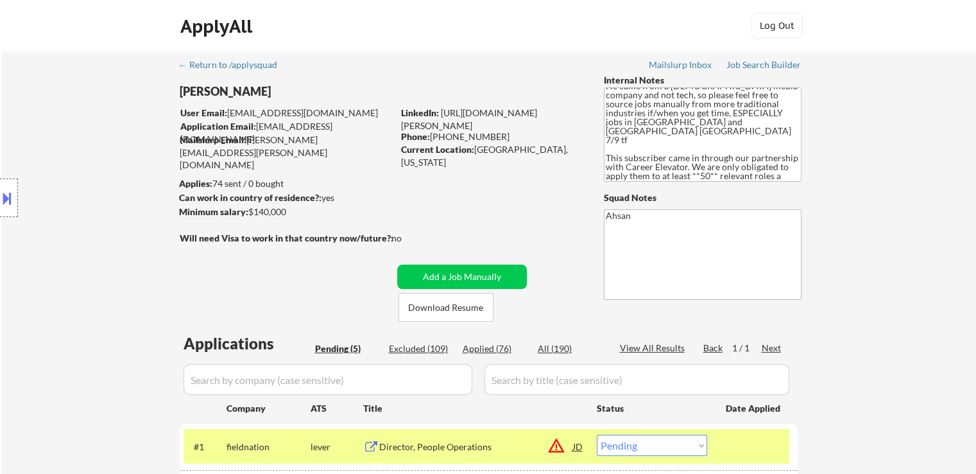
click at [108, 217] on div "Location Inclusions: [GEOGRAPHIC_DATA], [GEOGRAPHIC_DATA] [GEOGRAPHIC_DATA], [G…" at bounding box center [115, 198] width 230 height 238
click at [963, 268] on div "← Return to /applysquad Mailslurp Inbox Job Search Builder [PERSON_NAME] User E…" at bounding box center [488, 389] width 975 height 676
click at [963, 178] on div "← Return to /applysquad Mailslurp Inbox Job Search Builder [PERSON_NAME] User E…" at bounding box center [488, 389] width 975 height 676
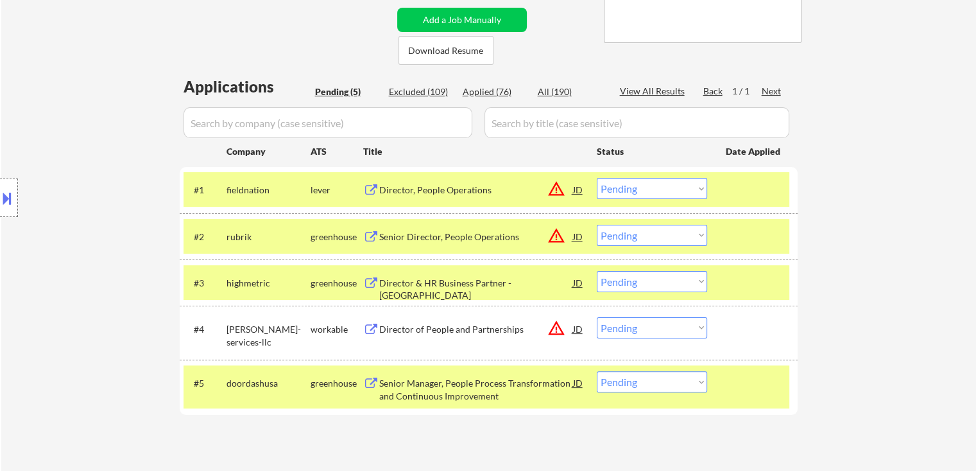
click at [958, 178] on div "← Return to /applysquad Mailslurp Inbox Job Search Builder [PERSON_NAME] User E…" at bounding box center [488, 133] width 975 height 676
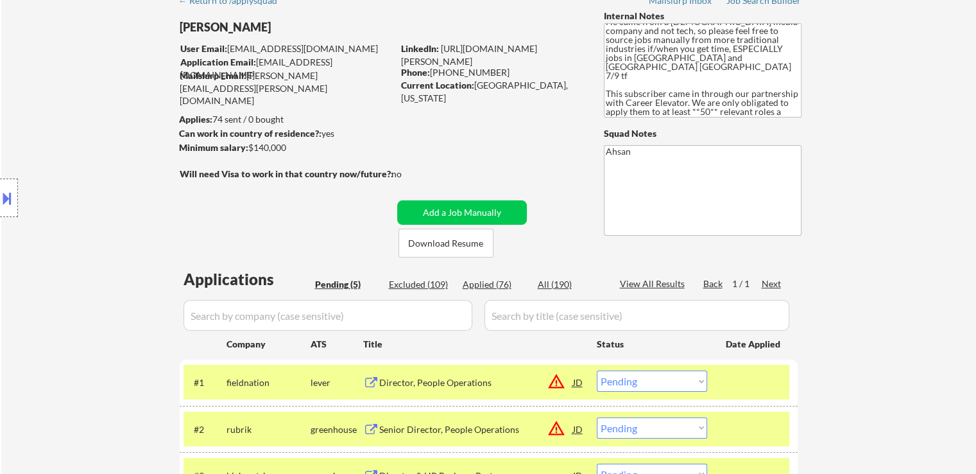
click at [947, 179] on div "← Return to /applysquad Mailslurp Inbox Job Search Builder [PERSON_NAME] User E…" at bounding box center [488, 325] width 975 height 676
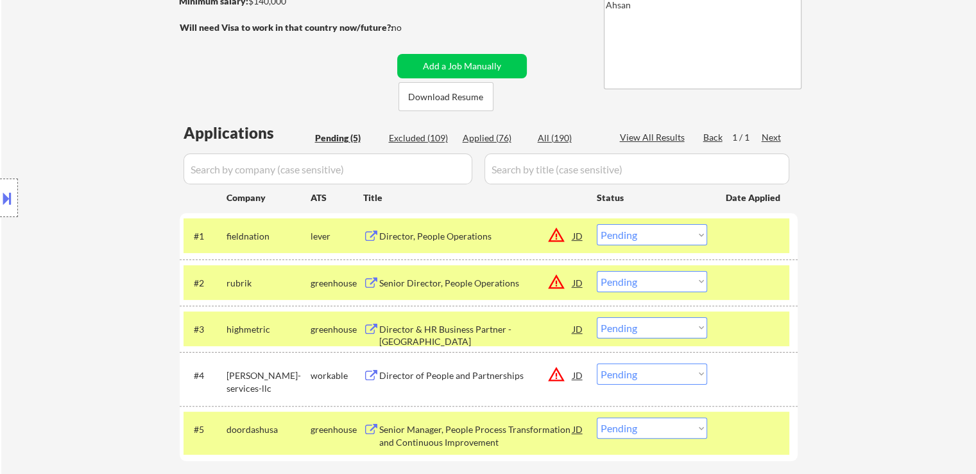
scroll to position [257, 0]
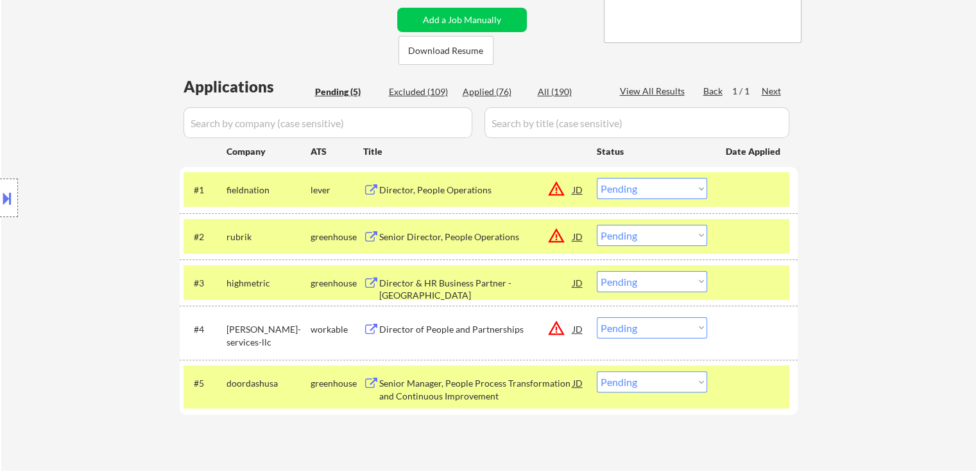
click at [137, 132] on div "Location Inclusions: [GEOGRAPHIC_DATA], [GEOGRAPHIC_DATA] [GEOGRAPHIC_DATA], [G…" at bounding box center [115, 198] width 230 height 238
click at [80, 152] on div "Location Inclusions: [GEOGRAPHIC_DATA], [GEOGRAPHIC_DATA] [GEOGRAPHIC_DATA], [G…" at bounding box center [115, 198] width 230 height 238
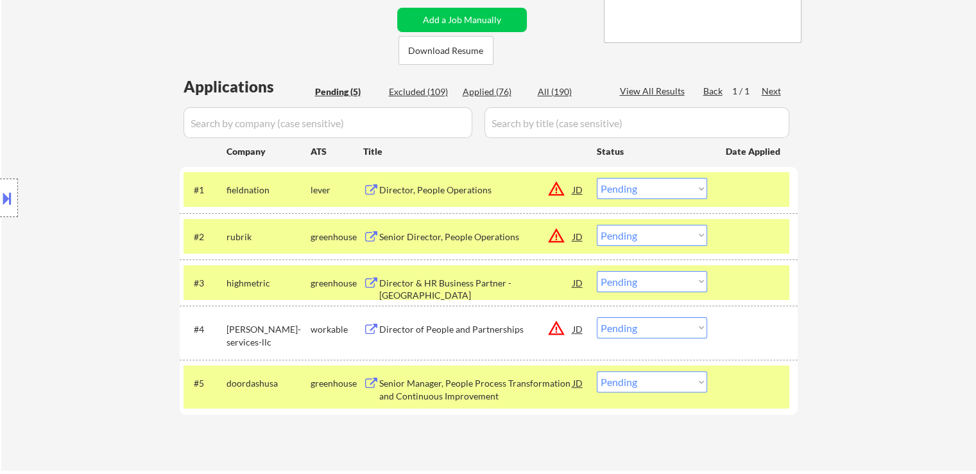
click at [80, 152] on div "Location Inclusions: [GEOGRAPHIC_DATA], [GEOGRAPHIC_DATA] [GEOGRAPHIC_DATA], [G…" at bounding box center [115, 198] width 230 height 238
click at [79, 152] on div "Location Inclusions: [GEOGRAPHIC_DATA], [GEOGRAPHIC_DATA] [GEOGRAPHIC_DATA], [G…" at bounding box center [115, 198] width 230 height 238
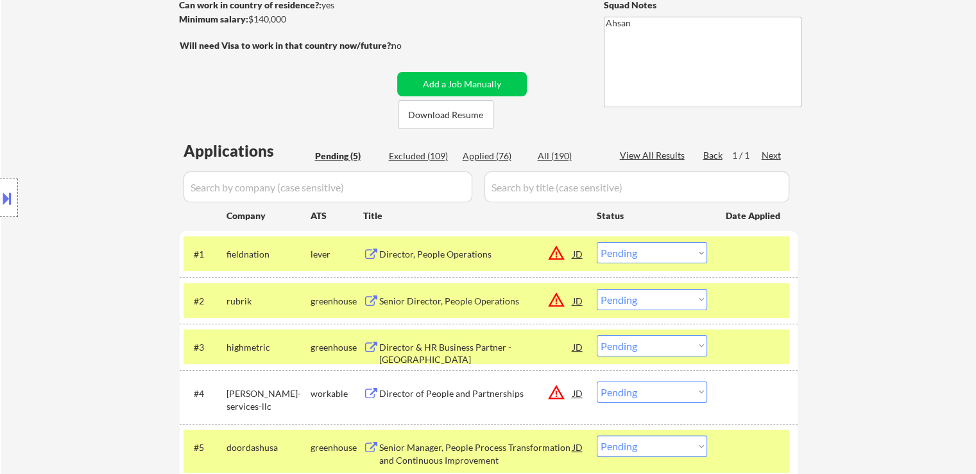
click at [79, 152] on div "Location Inclusions: [GEOGRAPHIC_DATA], [GEOGRAPHIC_DATA] [GEOGRAPHIC_DATA], [G…" at bounding box center [115, 198] width 230 height 238
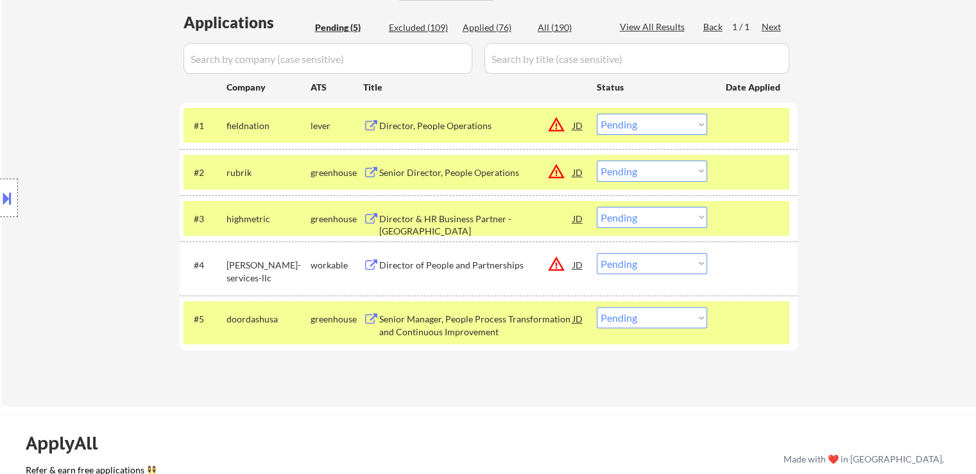
click at [79, 152] on div "Location Inclusions: [GEOGRAPHIC_DATA], [GEOGRAPHIC_DATA] [GEOGRAPHIC_DATA], [G…" at bounding box center [115, 198] width 230 height 238
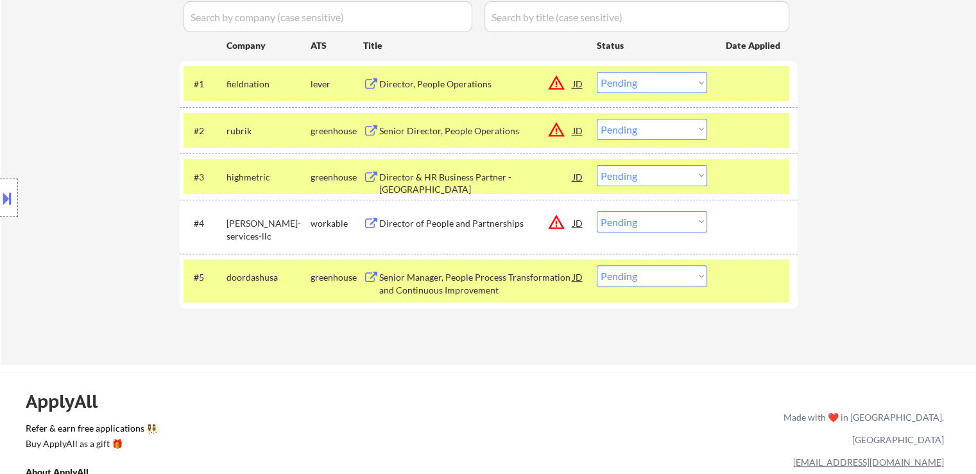
scroll to position [385, 0]
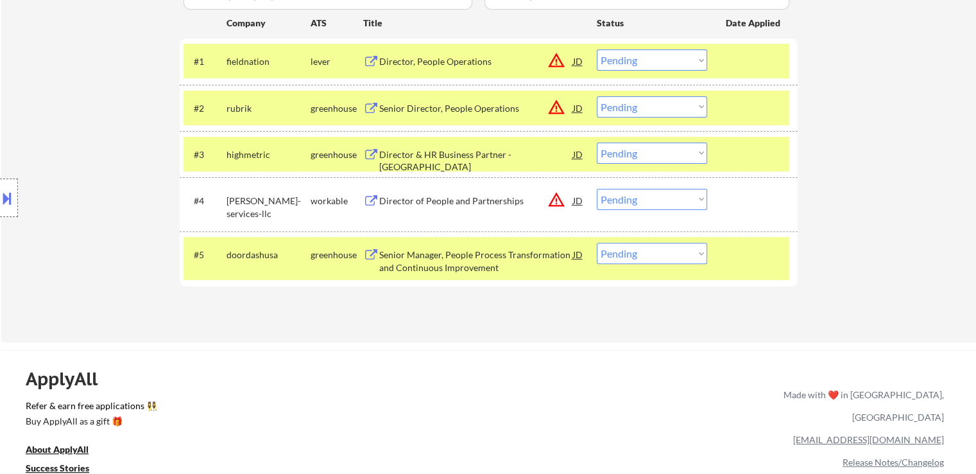
click at [79, 152] on div "Location Inclusions: [GEOGRAPHIC_DATA], [GEOGRAPHIC_DATA] [GEOGRAPHIC_DATA], [G…" at bounding box center [115, 198] width 230 height 238
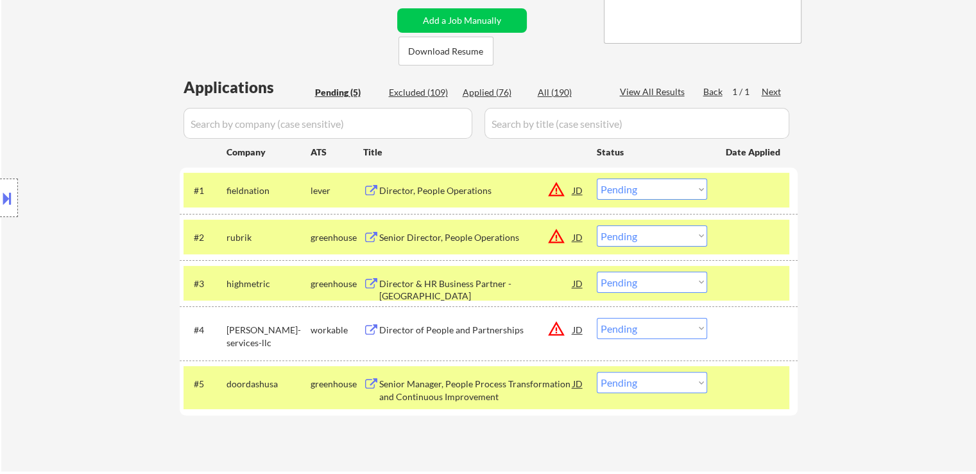
scroll to position [257, 0]
drag, startPoint x: 558, startPoint y: 186, endPoint x: 559, endPoint y: 178, distance: 7.2
click at [558, 184] on button "warning_amber" at bounding box center [557, 189] width 18 height 18
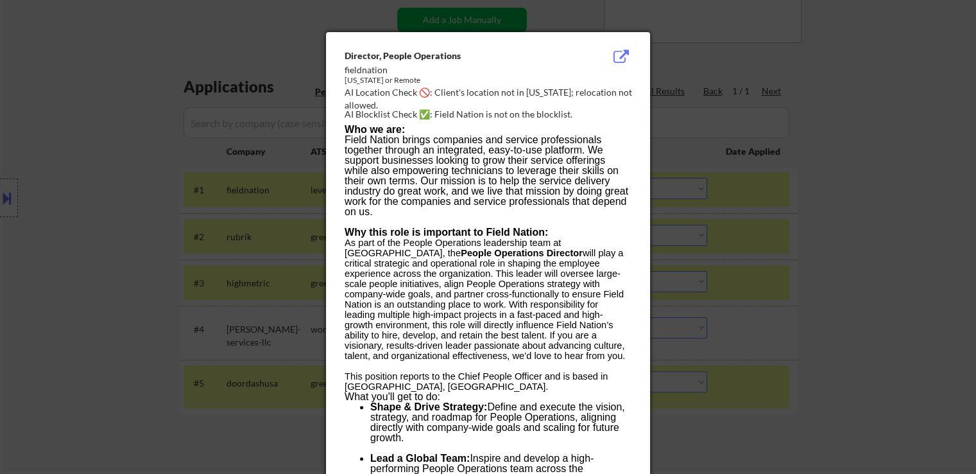
click at [878, 207] on div at bounding box center [488, 237] width 976 height 474
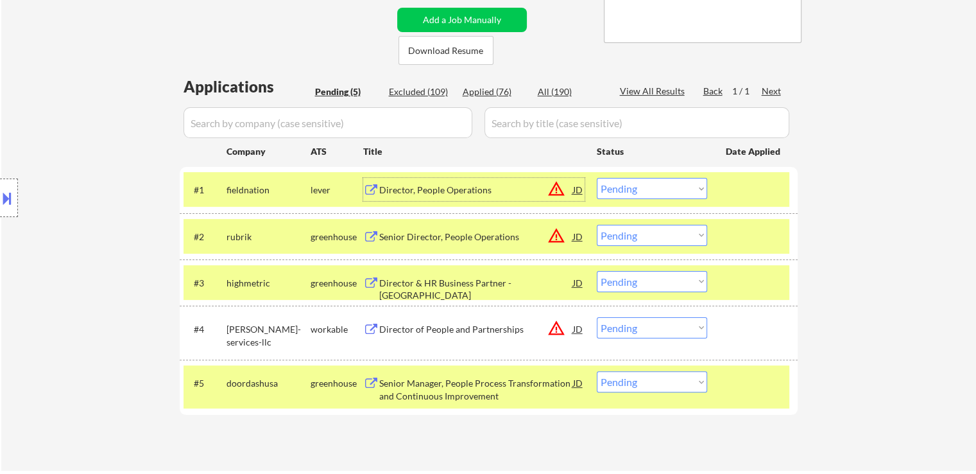
click at [453, 196] on div "Director, People Operations" at bounding box center [476, 190] width 194 height 13
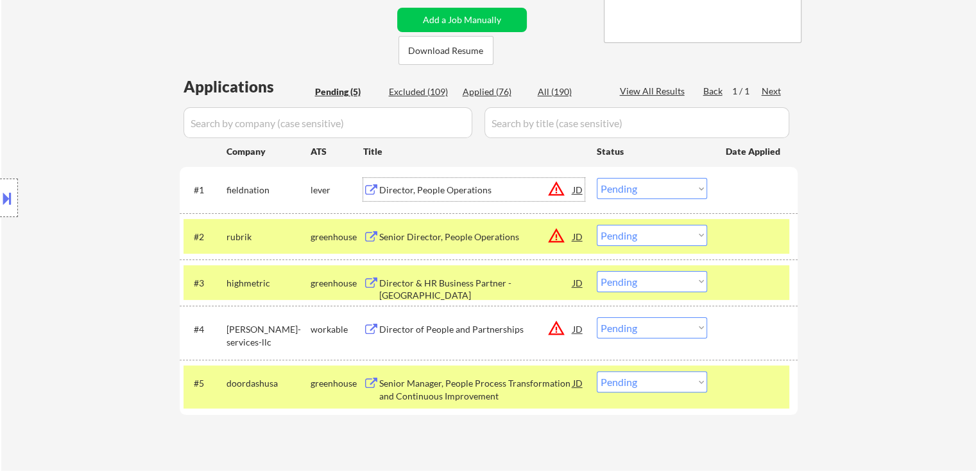
drag, startPoint x: 639, startPoint y: 188, endPoint x: 635, endPoint y: 194, distance: 7.2
click at [639, 188] on select "Choose an option... Pending Applied Excluded (Questions) Excluded (Expired) Exc…" at bounding box center [652, 188] width 110 height 21
click at [597, 178] on select "Choose an option... Pending Applied Excluded (Questions) Excluded (Expired) Exc…" at bounding box center [652, 188] width 110 height 21
click at [865, 124] on div "← Return to /applysquad Mailslurp Inbox Job Search Builder [PERSON_NAME] User E…" at bounding box center [488, 133] width 975 height 676
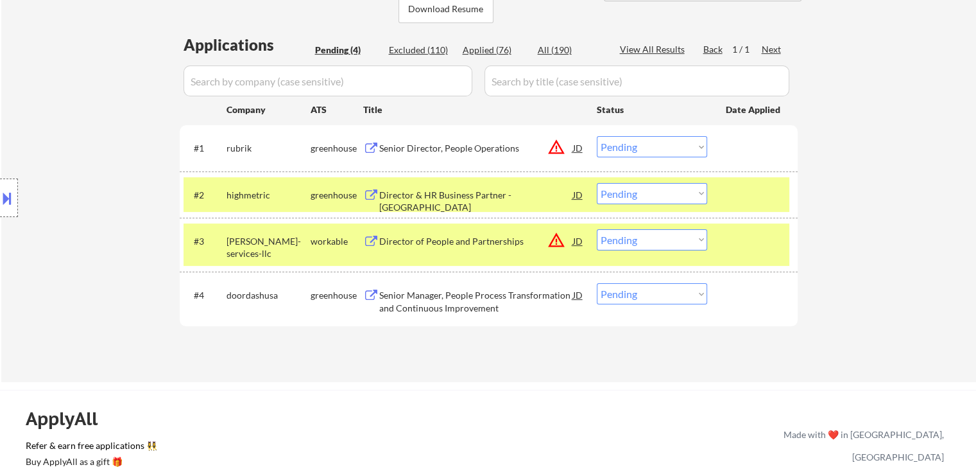
scroll to position [321, 0]
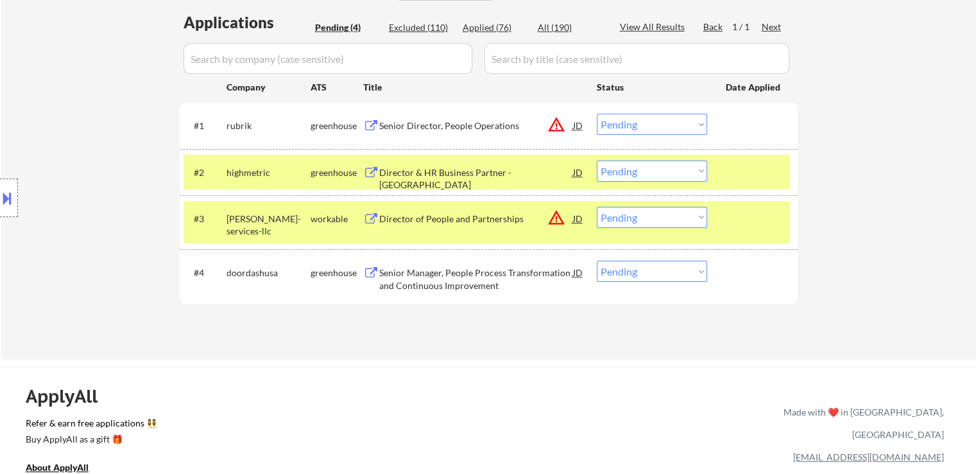
click at [553, 128] on button "warning_amber" at bounding box center [557, 125] width 18 height 18
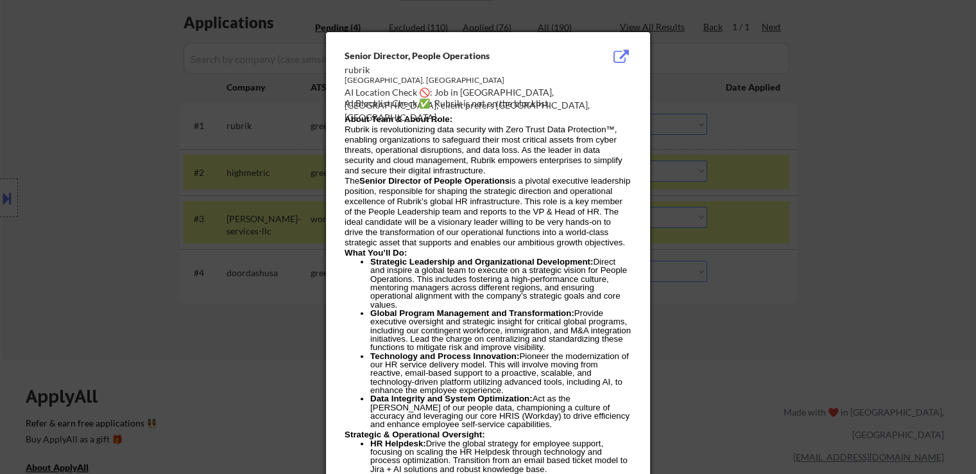
click at [863, 110] on div at bounding box center [488, 237] width 976 height 474
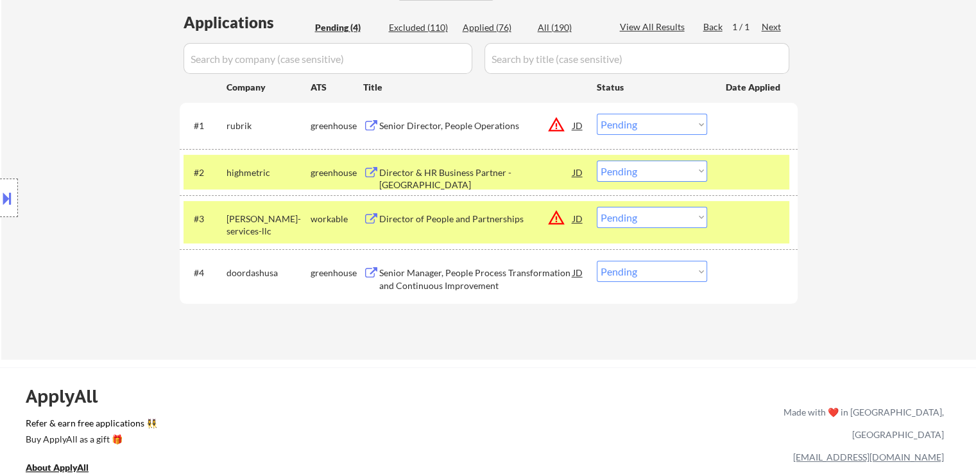
click at [634, 120] on select "Choose an option... Pending Applied Excluded (Questions) Excluded (Expired) Exc…" at bounding box center [652, 124] width 110 height 21
click at [597, 114] on select "Choose an option... Pending Applied Excluded (Questions) Excluded (Expired) Exc…" at bounding box center [652, 124] width 110 height 21
click at [879, 168] on div "← Return to /applysquad Mailslurp Inbox Job Search Builder [PERSON_NAME] User E…" at bounding box center [488, 44] width 975 height 629
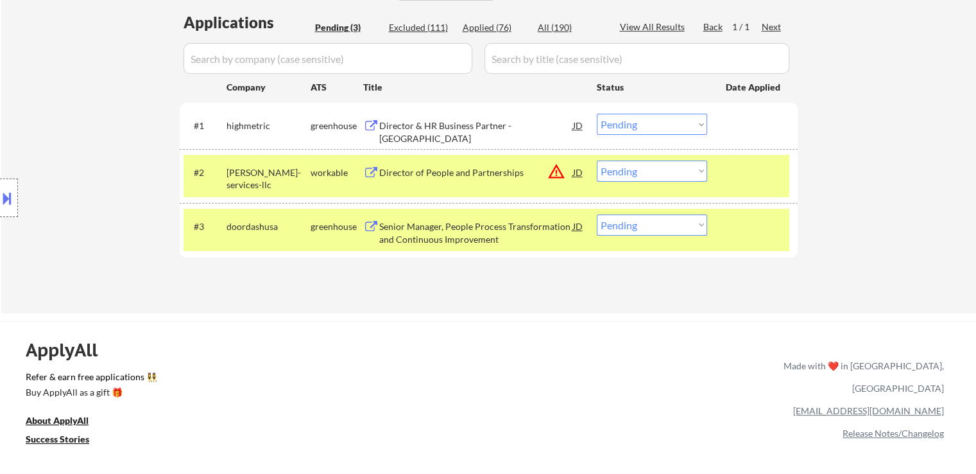
click at [878, 165] on div "← Return to /applysquad Mailslurp Inbox Job Search Builder [PERSON_NAME] User E…" at bounding box center [488, 21] width 975 height 583
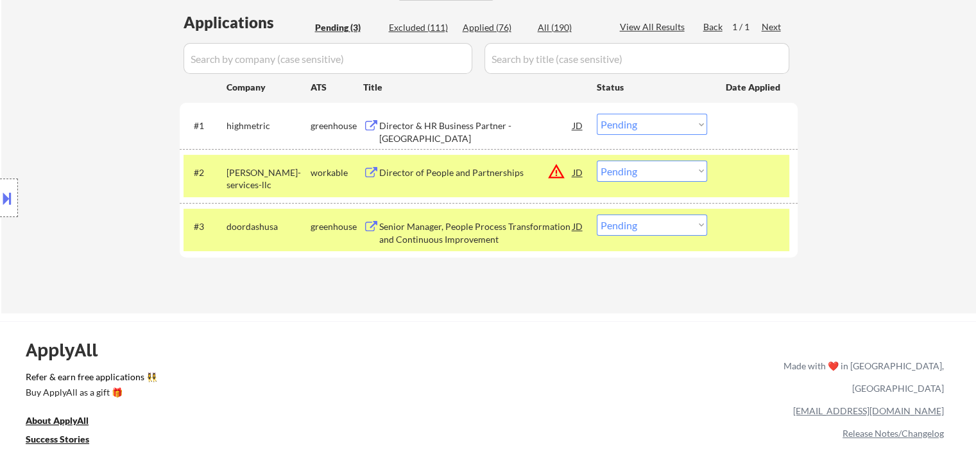
click at [878, 165] on div "← Return to /applysquad Mailslurp Inbox Job Search Builder [PERSON_NAME] User E…" at bounding box center [488, 21] width 975 height 583
click at [923, 195] on div "← Return to /applysquad Mailslurp Inbox Job Search Builder [PERSON_NAME] User E…" at bounding box center [488, 21] width 975 height 583
click at [451, 121] on div "Director & HR Business Partner - [GEOGRAPHIC_DATA]" at bounding box center [476, 131] width 194 height 25
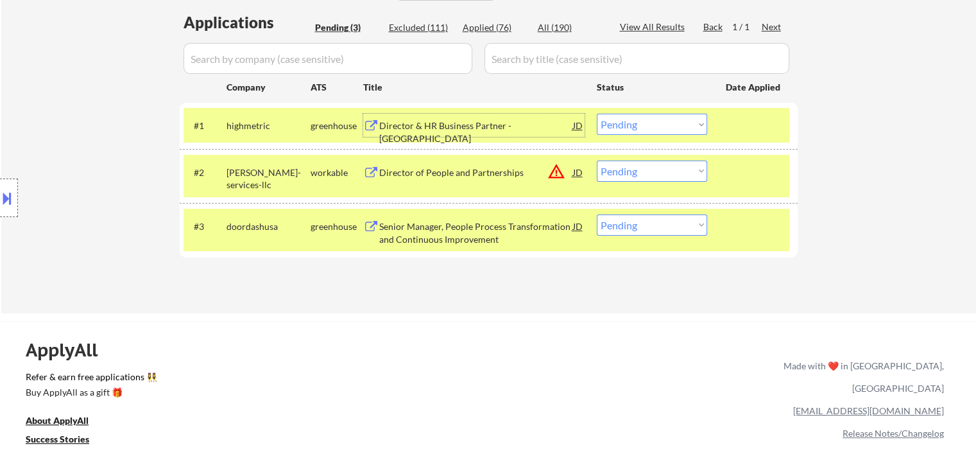
drag, startPoint x: 662, startPoint y: 126, endPoint x: 660, endPoint y: 134, distance: 7.5
click at [662, 126] on select "Choose an option... Pending Applied Excluded (Questions) Excluded (Expired) Exc…" at bounding box center [652, 124] width 110 height 21
click at [597, 114] on select "Choose an option... Pending Applied Excluded (Questions) Excluded (Expired) Exc…" at bounding box center [652, 124] width 110 height 21
select select ""pending""
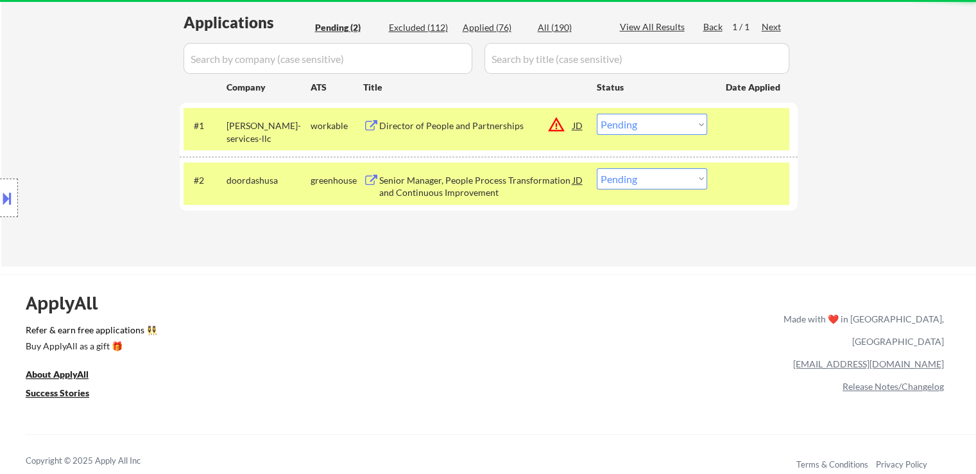
click at [435, 186] on div "Senior Manager, People Process Transformation and Continuous Improvement" at bounding box center [476, 186] width 194 height 25
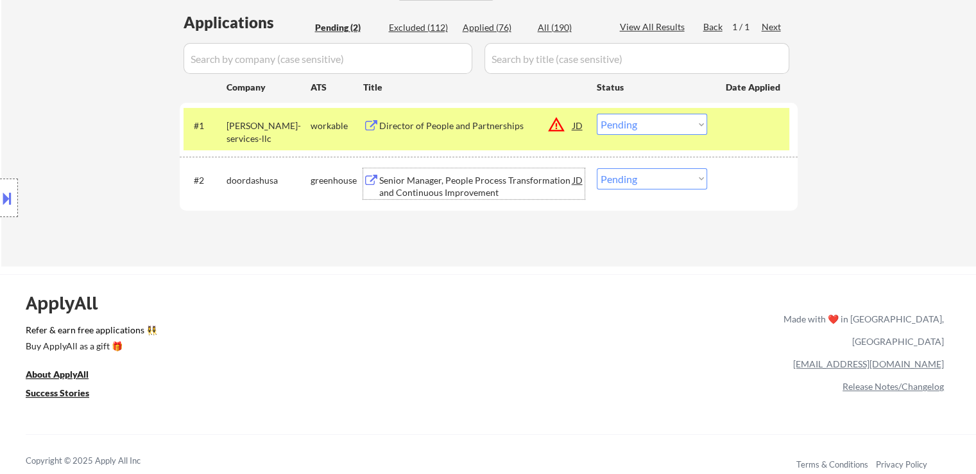
click at [657, 163] on div "#2 doordashusa greenhouse Senior Manager, People Process Transformation and Con…" at bounding box center [487, 183] width 606 height 42
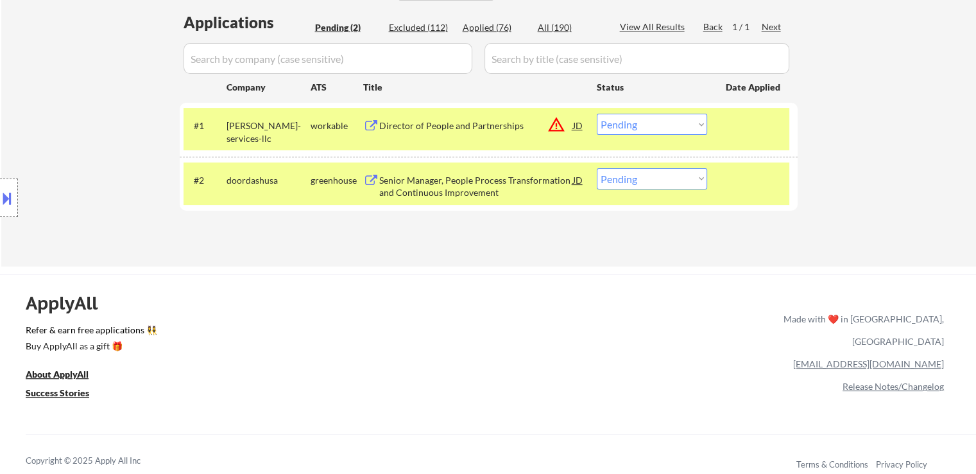
click at [673, 179] on select "Choose an option... Pending Applied Excluded (Questions) Excluded (Expired) Exc…" at bounding box center [652, 178] width 110 height 21
select select ""excluded__location_""
click at [597, 168] on select "Choose an option... Pending Applied Excluded (Questions) Excluded (Expired) Exc…" at bounding box center [652, 178] width 110 height 21
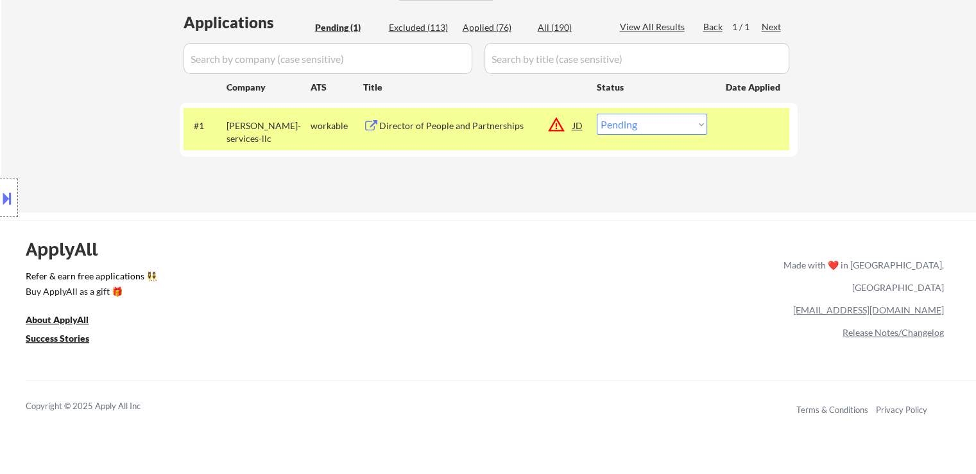
click at [501, 126] on div "Director of People and Partnerships" at bounding box center [476, 125] width 194 height 13
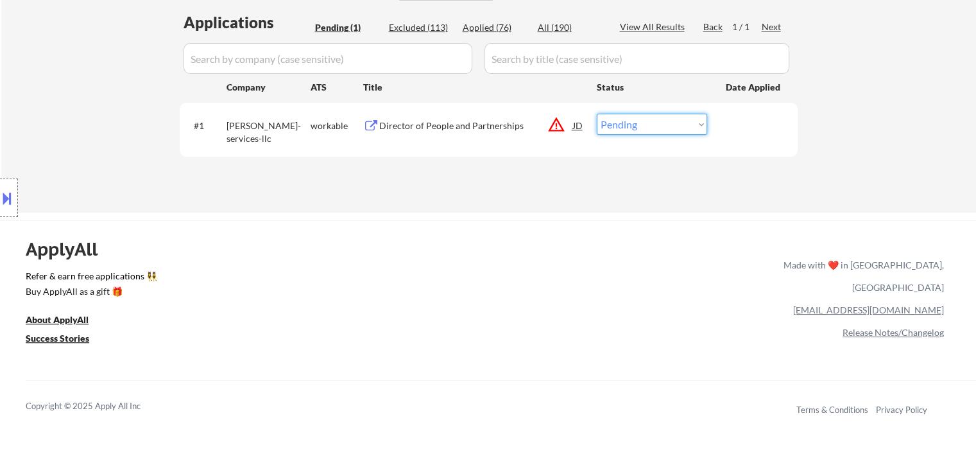
click at [621, 131] on select "Choose an option... Pending Applied Excluded (Questions) Excluded (Expired) Exc…" at bounding box center [652, 124] width 110 height 21
select select ""excluded__location_""
click at [597, 114] on select "Choose an option... Pending Applied Excluded (Questions) Excluded (Expired) Exc…" at bounding box center [652, 124] width 110 height 21
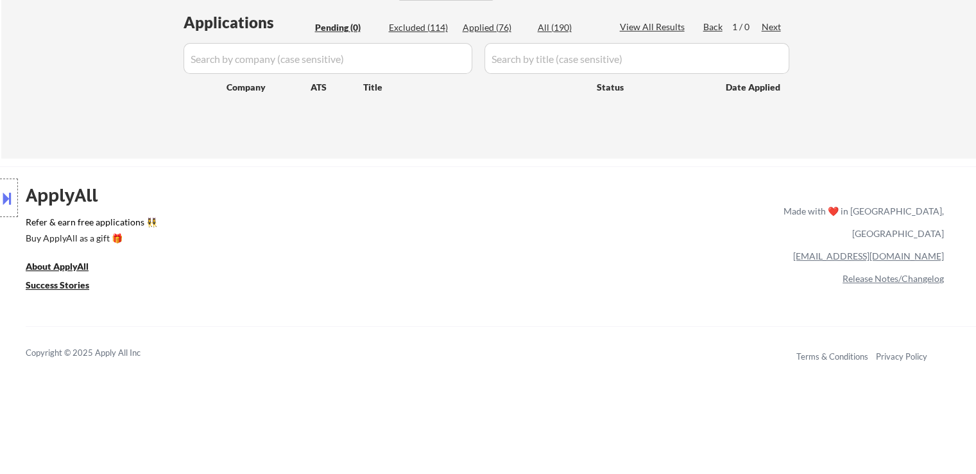
click at [121, 134] on div "Location Inclusions: [GEOGRAPHIC_DATA], [GEOGRAPHIC_DATA] [GEOGRAPHIC_DATA], [G…" at bounding box center [115, 198] width 230 height 238
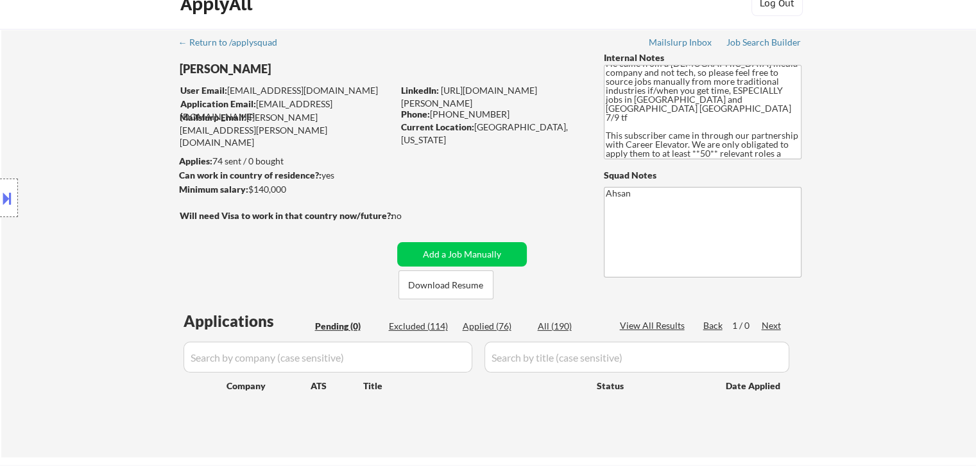
scroll to position [0, 0]
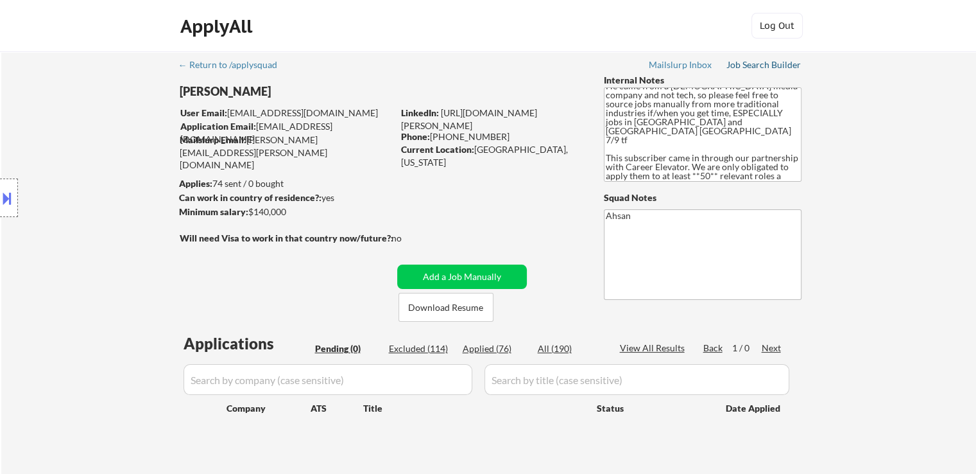
click at [781, 67] on div "Job Search Builder" at bounding box center [764, 64] width 75 height 9
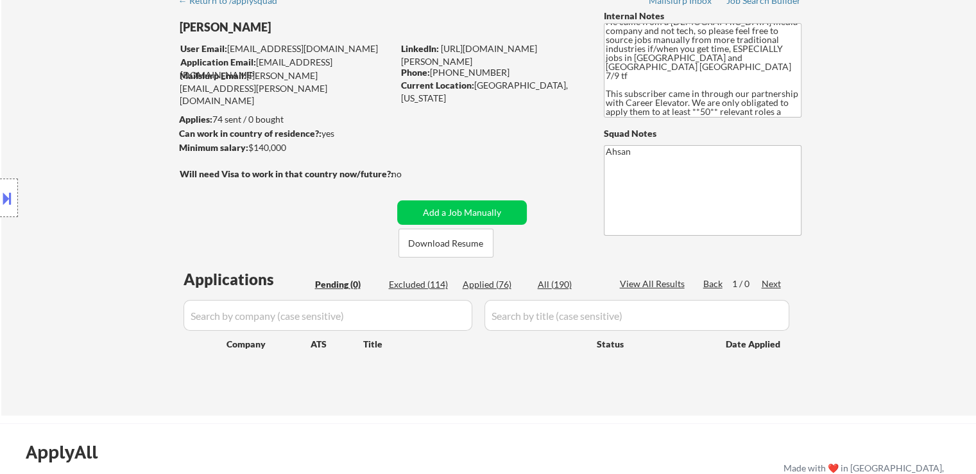
scroll to position [128, 0]
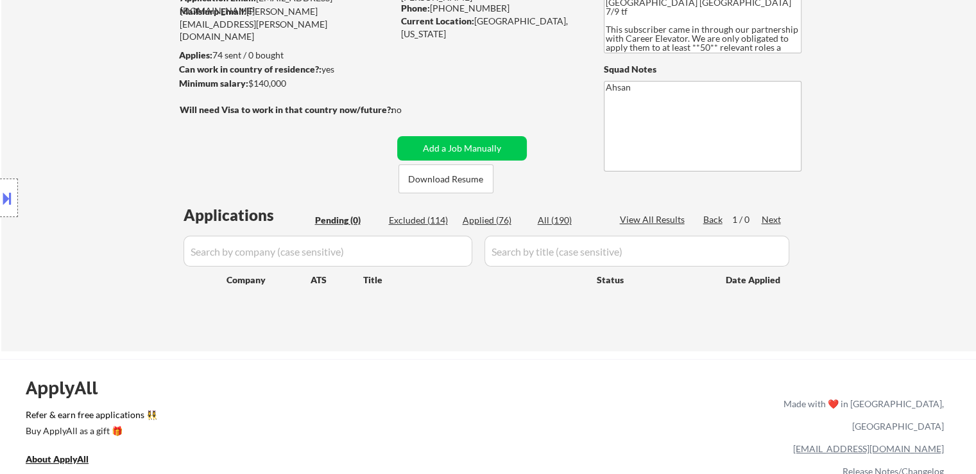
click at [118, 98] on div "Location Inclusions: [GEOGRAPHIC_DATA], [GEOGRAPHIC_DATA] [GEOGRAPHIC_DATA], [G…" at bounding box center [115, 198] width 230 height 238
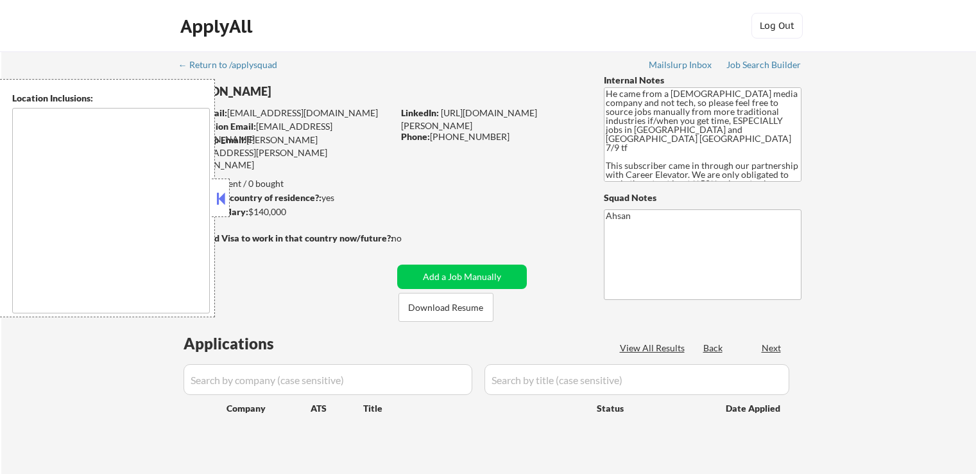
scroll to position [128, 0]
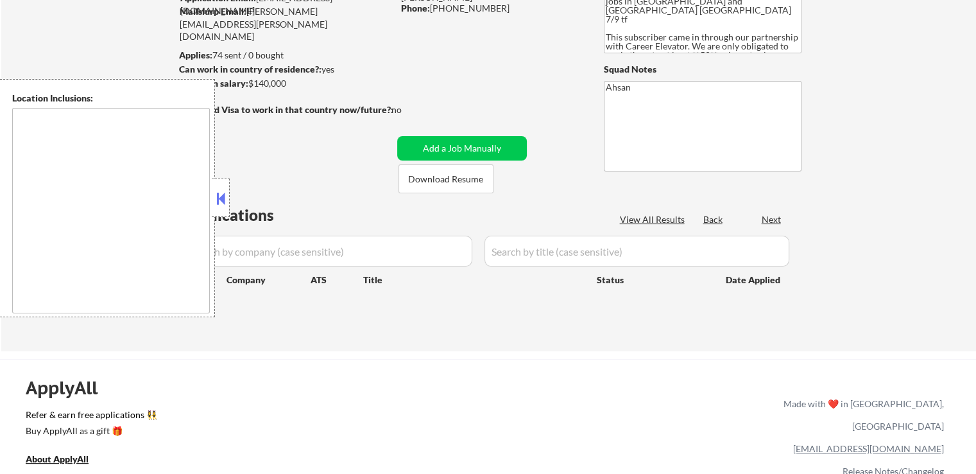
click at [219, 204] on button at bounding box center [221, 198] width 14 height 19
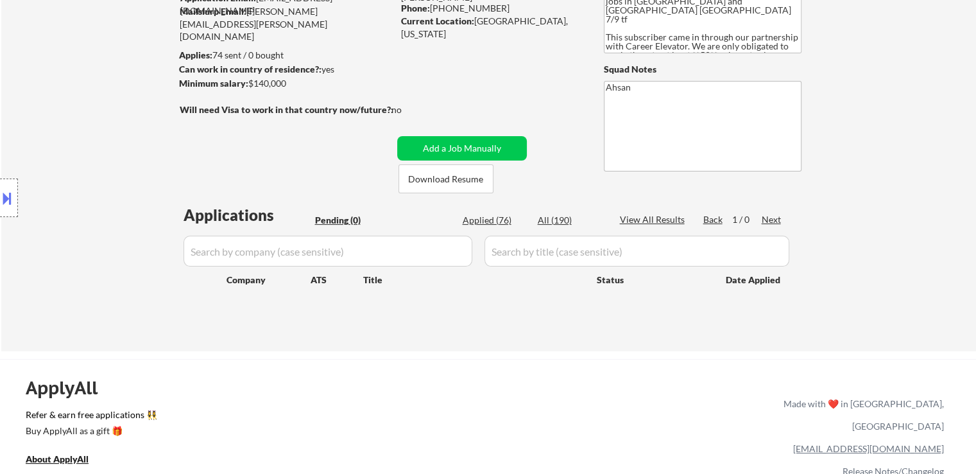
drag, startPoint x: 87, startPoint y: 93, endPoint x: 110, endPoint y: 144, distance: 56.0
click at [87, 92] on div "Location Inclusions: [GEOGRAPHIC_DATA], [GEOGRAPHIC_DATA] [GEOGRAPHIC_DATA], [G…" at bounding box center [115, 198] width 230 height 238
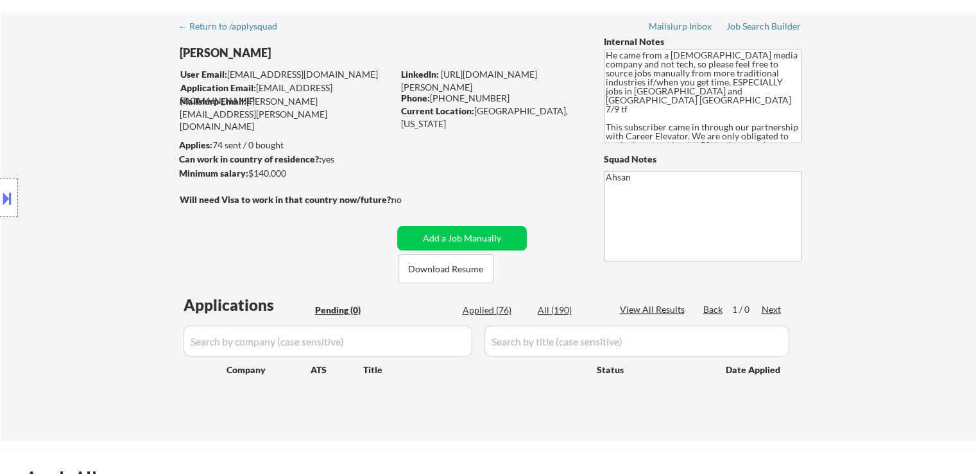
scroll to position [0, 0]
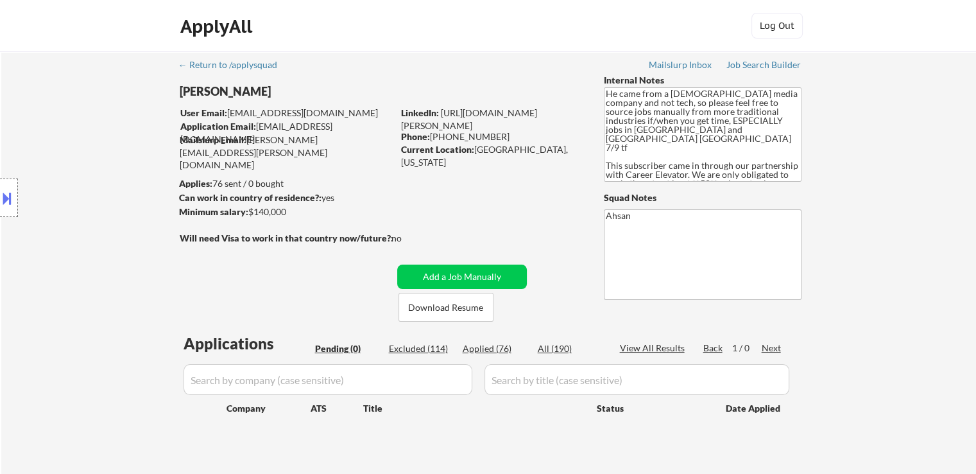
click at [104, 211] on div "Location Inclusions: [GEOGRAPHIC_DATA], [GEOGRAPHIC_DATA] [GEOGRAPHIC_DATA], [G…" at bounding box center [115, 198] width 230 height 238
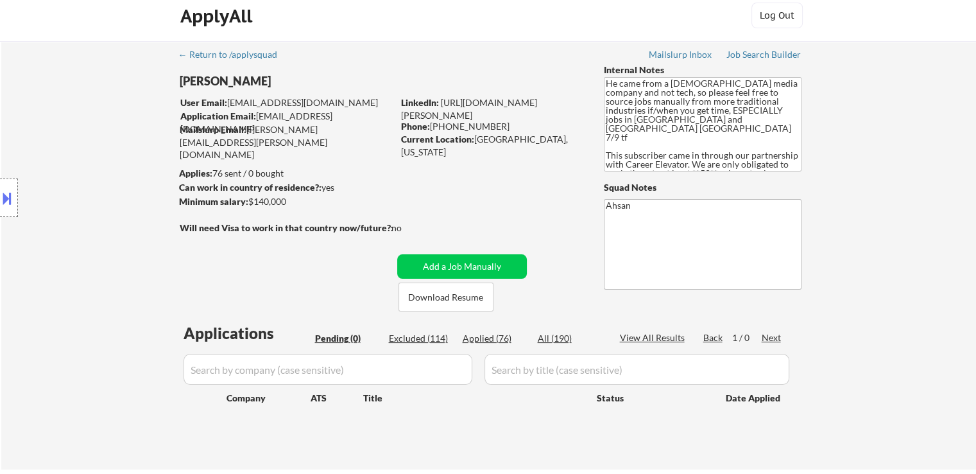
scroll to position [128, 0]
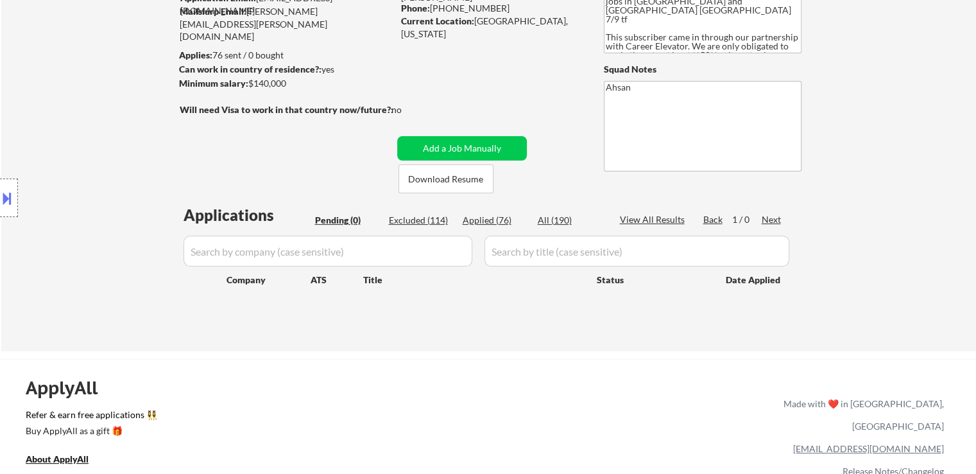
drag, startPoint x: 106, startPoint y: 241, endPoint x: 96, endPoint y: 254, distance: 15.5
click at [106, 241] on div "Location Inclusions: [GEOGRAPHIC_DATA], [GEOGRAPHIC_DATA] [GEOGRAPHIC_DATA], [G…" at bounding box center [115, 198] width 230 height 238
click at [134, 173] on div "Location Inclusions: [GEOGRAPHIC_DATA], [GEOGRAPHIC_DATA] [GEOGRAPHIC_DATA], [G…" at bounding box center [115, 198] width 230 height 238
